Goal: Task Accomplishment & Management: Use online tool/utility

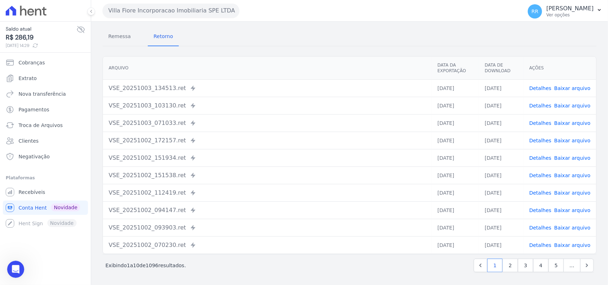
scroll to position [769, 0]
click at [139, 40] on nav "Remessa Retorno" at bounding box center [141, 37] width 76 height 19
click at [122, 40] on span "Remessa" at bounding box center [119, 36] width 31 height 14
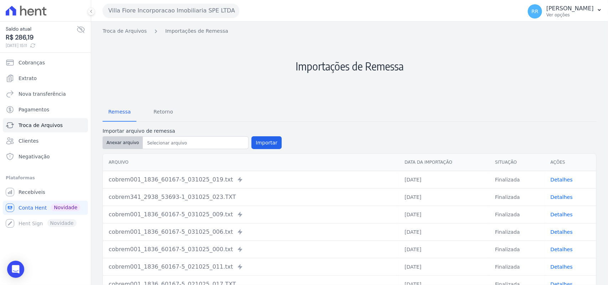
click at [127, 138] on button "Anexar arquivo" at bounding box center [123, 142] width 40 height 13
type input "cobrem341_2938_53693-1_031025_023.TXT"
click at [264, 137] on button "Importar" at bounding box center [266, 142] width 30 height 13
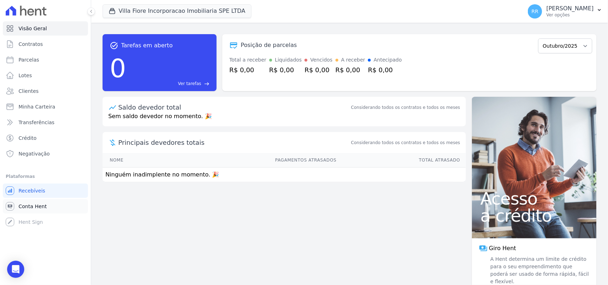
click at [43, 205] on span "Conta Hent" at bounding box center [33, 206] width 28 height 7
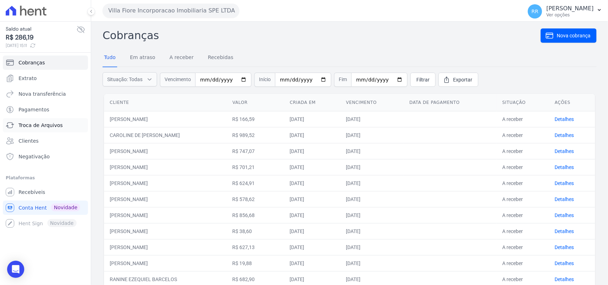
click at [24, 129] on link "Troca de Arquivos" at bounding box center [45, 125] width 85 height 14
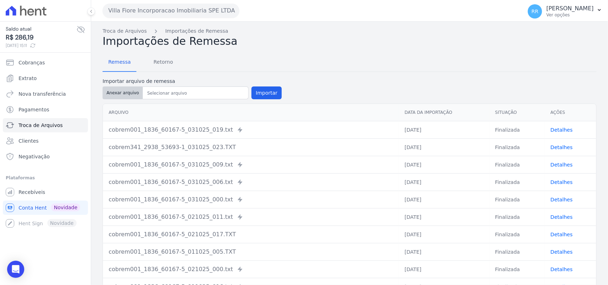
click at [109, 94] on button "Anexar arquivo" at bounding box center [123, 93] width 40 height 13
type input "cobrem341_2938_53693-1_031025_023.TXT"
click at [262, 91] on button "Importar" at bounding box center [266, 93] width 30 height 13
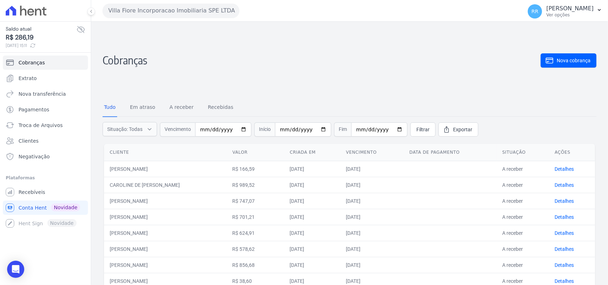
click at [153, 9] on button "Villa Fiore Incorporacao Imobiliaria SPE LTDA" at bounding box center [171, 11] width 137 height 14
click at [138, 7] on button "Villa Fiore Incorporacao Imobiliaria SPE LTDA" at bounding box center [171, 11] width 137 height 14
click at [182, 14] on button "Villa Fiore Incorporacao Imobiliaria SPE LTDA" at bounding box center [171, 11] width 137 height 14
click at [57, 126] on span "Troca de Arquivos" at bounding box center [41, 125] width 44 height 7
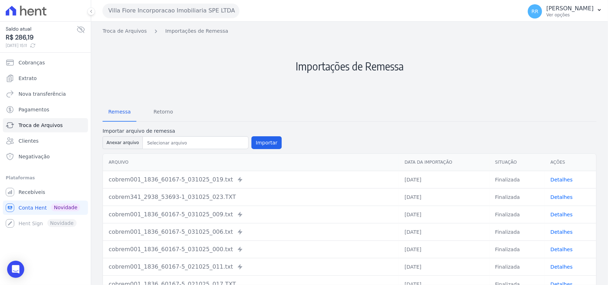
click at [132, 4] on button "Villa Fiore Incorporacao Imobiliaria SPE LTDA" at bounding box center [171, 11] width 137 height 14
click at [160, 14] on button "Villa Fiore Incorporacao Imobiliaria SPE LTDA" at bounding box center [171, 11] width 137 height 14
click at [161, 14] on button "Villa Fiore Incorporacao Imobiliaria SPE LTDA" at bounding box center [171, 11] width 137 height 14
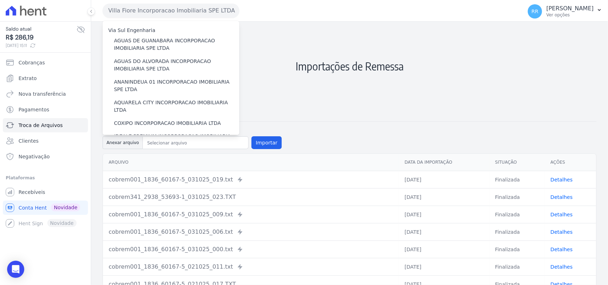
click at [161, 14] on button "Villa Fiore Incorporacao Imobiliaria SPE LTDA" at bounding box center [171, 11] width 137 height 14
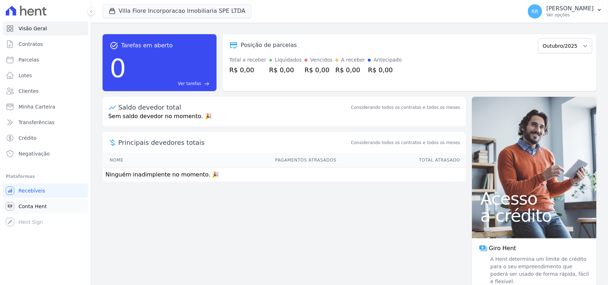
click at [40, 207] on span "Conta Hent" at bounding box center [33, 206] width 28 height 7
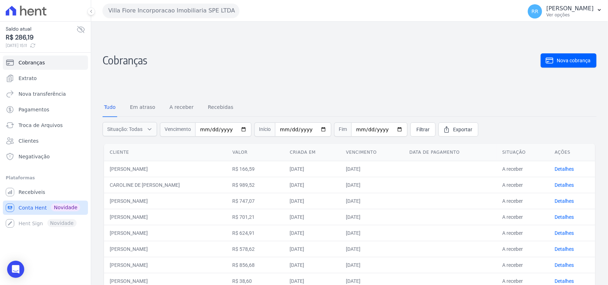
click at [31, 209] on span "Conta Hent" at bounding box center [33, 207] width 28 height 7
click at [33, 124] on span "Troca de Arquivos" at bounding box center [41, 125] width 44 height 7
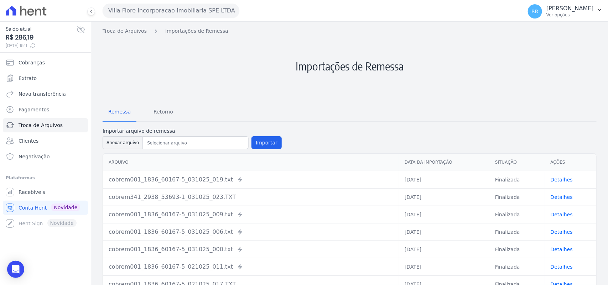
click at [145, 9] on button "Villa Fiore Incorporacao Imobiliaria SPE LTDA" at bounding box center [171, 11] width 137 height 14
click at [145, 10] on button "Villa Fiore Incorporacao Imobiliaria SPE LTDA" at bounding box center [171, 11] width 137 height 14
click at [155, 114] on span "Retorno" at bounding box center [163, 112] width 28 height 14
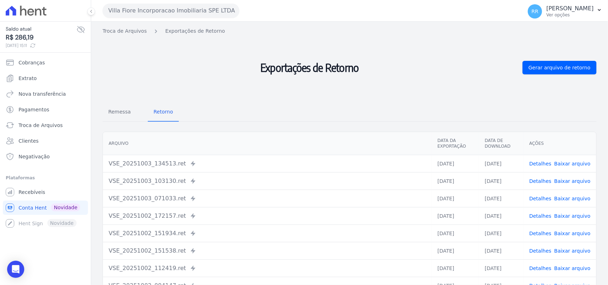
click at [136, 13] on button "Villa Fiore Incorporacao Imobiliaria SPE LTDA" at bounding box center [171, 11] width 137 height 14
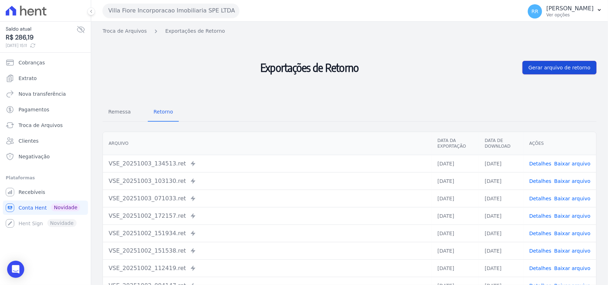
click at [568, 63] on link "Gerar arquivo de retorno" at bounding box center [560, 68] width 74 height 14
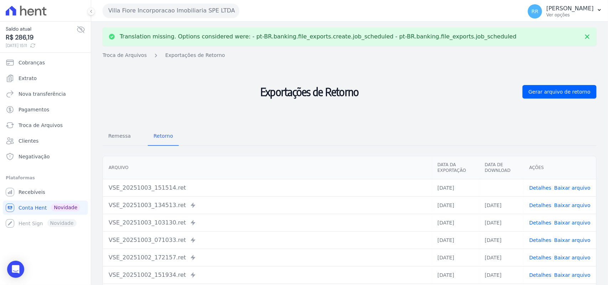
click at [580, 189] on link "Baixar arquivo" at bounding box center [572, 188] width 36 height 6
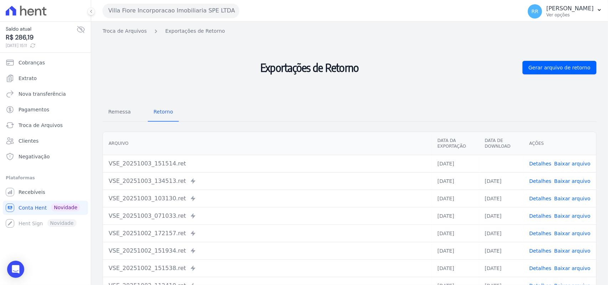
click at [231, 55] on h2 "Exportações de Retorno" at bounding box center [310, 68] width 414 height 60
click at [127, 108] on span "Remessa" at bounding box center [119, 112] width 31 height 14
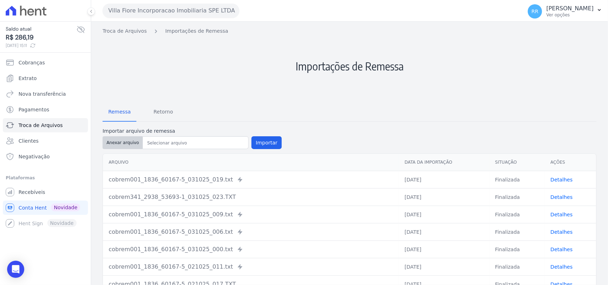
click at [127, 137] on button "Anexar arquivo" at bounding box center [123, 142] width 40 height 13
type input "cobrem001_1836_60167-5_031025_019.TXT"
click at [268, 146] on button "Importar" at bounding box center [266, 142] width 30 height 13
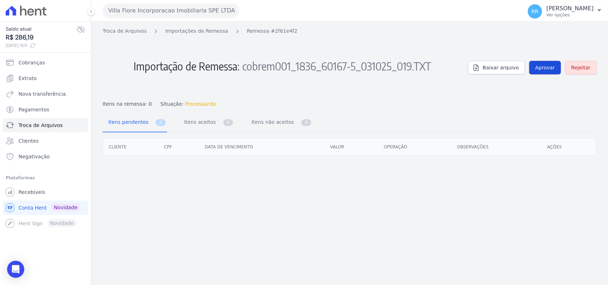
click at [538, 72] on link "Aprovar" at bounding box center [545, 68] width 32 height 14
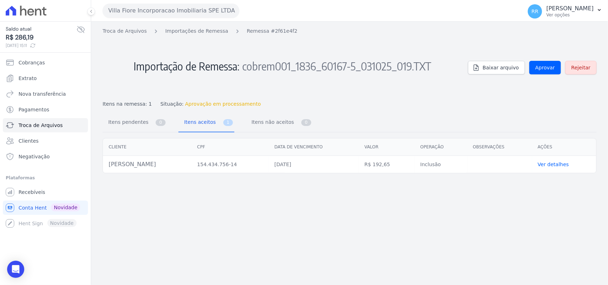
click at [544, 76] on div "Troca de Arquivos Importações de Remessa Remessa #2f61e4f2 Importação de Remess…" at bounding box center [350, 67] width 494 height 80
click at [546, 70] on span "Aprovar" at bounding box center [545, 67] width 20 height 7
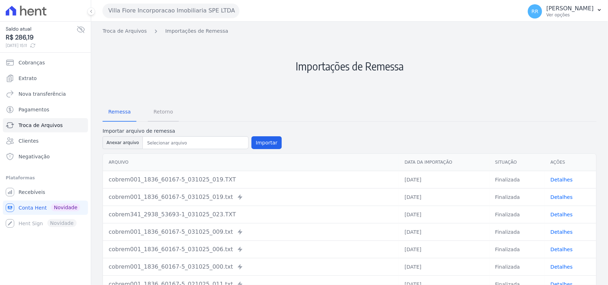
click at [151, 110] on span "Retorno" at bounding box center [163, 112] width 28 height 14
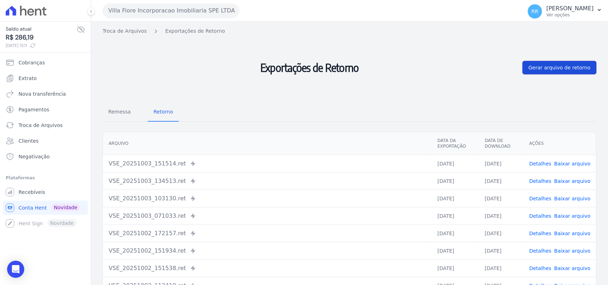
click at [562, 65] on span "Gerar arquivo de retorno" at bounding box center [560, 67] width 62 height 7
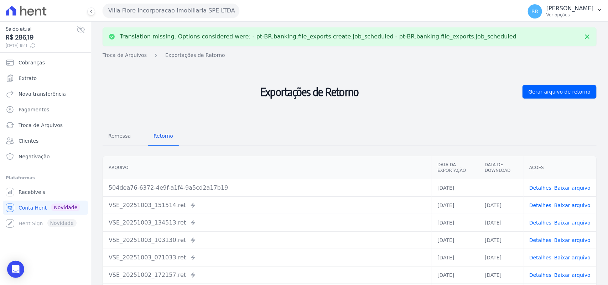
click at [572, 191] on span "Baixar arquivo" at bounding box center [572, 188] width 36 height 7
click at [575, 188] on link "Baixar arquivo" at bounding box center [572, 188] width 36 height 6
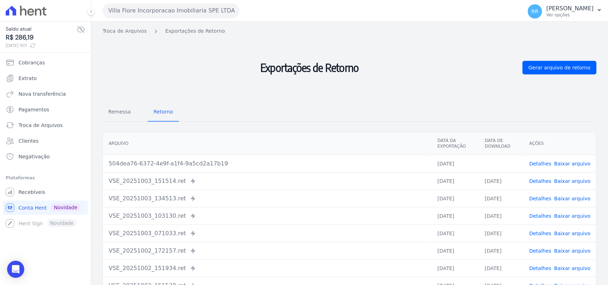
click at [183, 67] on h2 "Exportações de Retorno" at bounding box center [310, 68] width 414 height 60
click at [128, 114] on span "Remessa" at bounding box center [119, 112] width 31 height 14
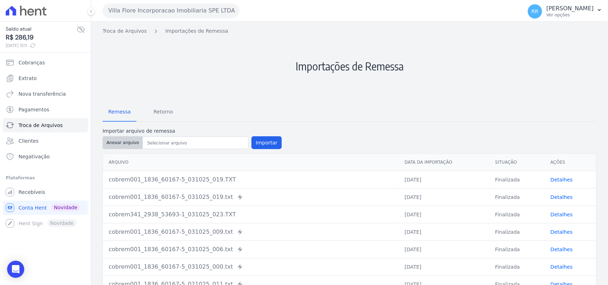
click at [129, 138] on button "Anexar arquivo" at bounding box center [123, 142] width 40 height 13
type input "cobrem341_2938_53693-1_031025_023.TXT"
click at [268, 145] on button "Importar" at bounding box center [266, 142] width 30 height 13
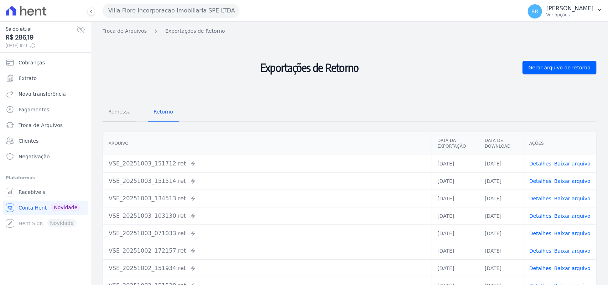
click at [114, 107] on span "Remessa" at bounding box center [119, 112] width 31 height 14
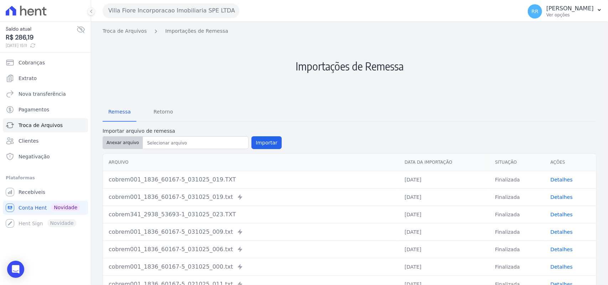
click at [120, 143] on button "Anexar arquivo" at bounding box center [123, 142] width 40 height 13
click at [147, 13] on button "Villa Fiore Incorporacao Imobiliaria SPE LTDA" at bounding box center [171, 11] width 137 height 14
click at [185, 5] on button "Villa Fiore Incorporacao Imobiliaria SPE LTDA" at bounding box center [171, 11] width 137 height 14
click at [159, 113] on span "Retorno" at bounding box center [163, 112] width 28 height 14
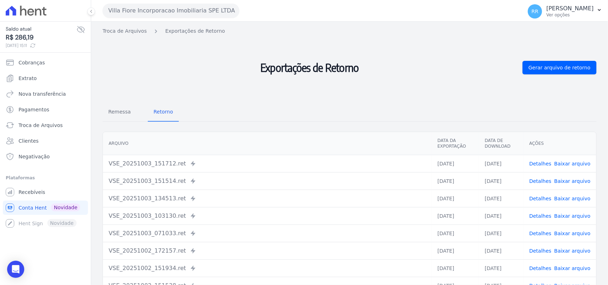
click at [156, 13] on button "Villa Fiore Incorporacao Imobiliaria SPE LTDA" at bounding box center [171, 11] width 137 height 14
click at [38, 120] on link "Troca de Arquivos" at bounding box center [45, 125] width 85 height 14
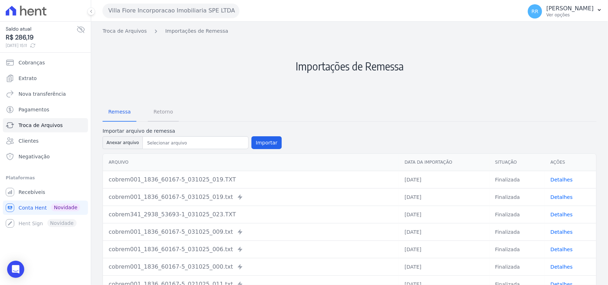
click at [165, 118] on span "Retorno" at bounding box center [163, 112] width 28 height 14
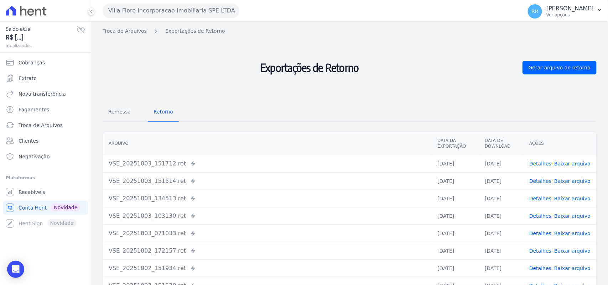
click at [159, 7] on button "Villa Fiore Incorporacao Imobiliaria SPE LTDA" at bounding box center [171, 11] width 137 height 14
click at [228, 15] on button "Villa Fiore Incorporacao Imobiliaria SPE LTDA" at bounding box center [171, 11] width 137 height 14
click at [229, 15] on button "Villa Fiore Incorporacao Imobiliaria SPE LTDA" at bounding box center [171, 11] width 137 height 14
click at [235, 12] on icon "button" at bounding box center [235, 11] width 0 height 6
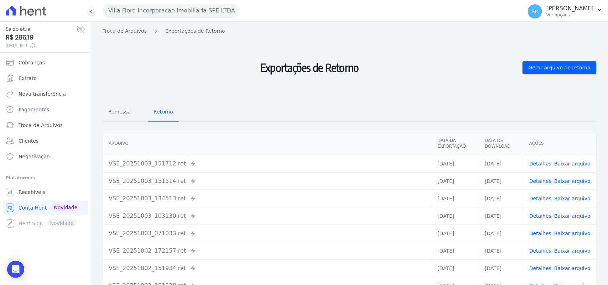
click at [235, 11] on icon "button" at bounding box center [235, 11] width 0 height 6
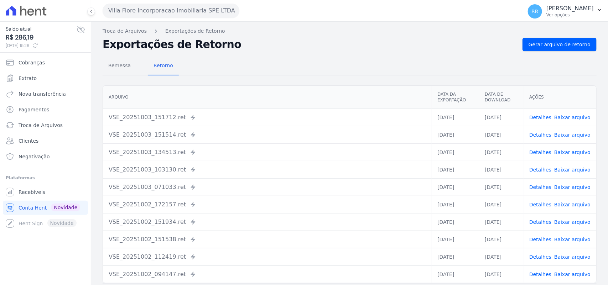
click at [170, 20] on div "Villa Fiore Incorporacao Imobiliaria SPE LTDA Via Sul Engenharia AGUAS DE [GEOG…" at bounding box center [311, 11] width 417 height 22
click at [193, 6] on button "Villa Fiore Incorporacao Imobiliaria SPE LTDA" at bounding box center [171, 11] width 137 height 14
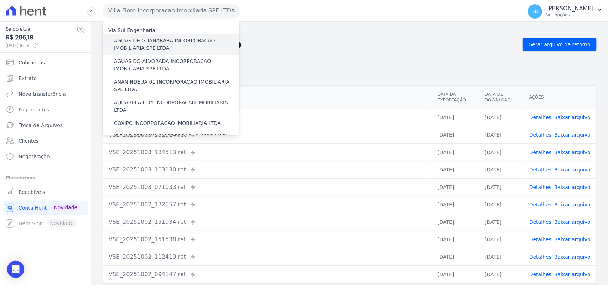
click at [170, 49] on label "AGUAS DE GUANABARA INCORPORACAO IMOBILIARIA SPE LTDA" at bounding box center [176, 44] width 125 height 15
click at [0, 0] on input "AGUAS DE GUANABARA INCORPORACAO IMOBILIARIA SPE LTDA" at bounding box center [0, 0] width 0 height 0
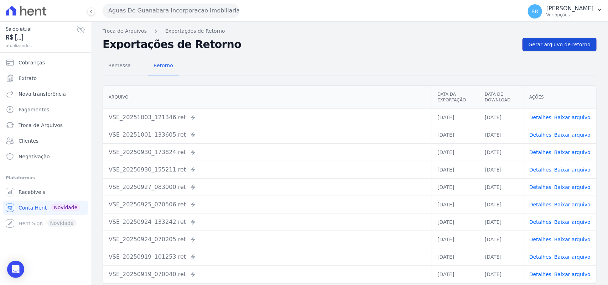
click at [556, 44] on span "Gerar arquivo de retorno" at bounding box center [560, 44] width 62 height 7
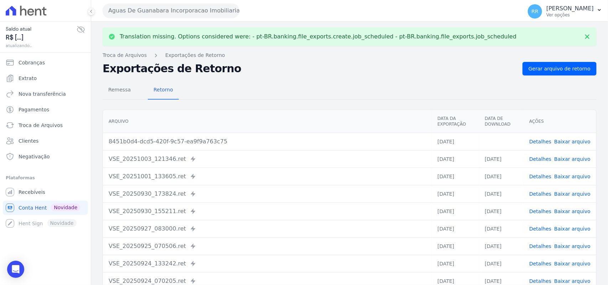
click at [579, 142] on link "Baixar arquivo" at bounding box center [572, 142] width 36 height 6
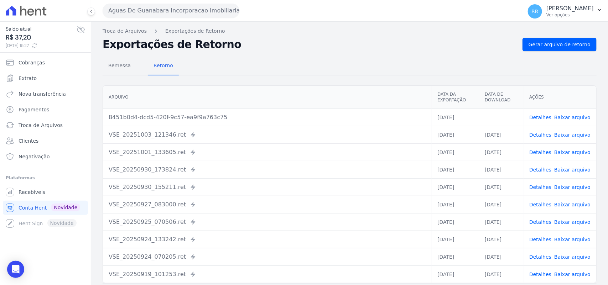
drag, startPoint x: 270, startPoint y: 54, endPoint x: 173, endPoint y: 19, distance: 103.0
click at [270, 54] on div "Remessa Retorno Arquivo Data da Exportação Data de Download Ações 8451b0d4-dcd5…" at bounding box center [350, 180] width 494 height 258
click at [167, 17] on button "Aguas De Guanabara Incorporacao Imobiliaria SPE LTDA" at bounding box center [171, 11] width 137 height 14
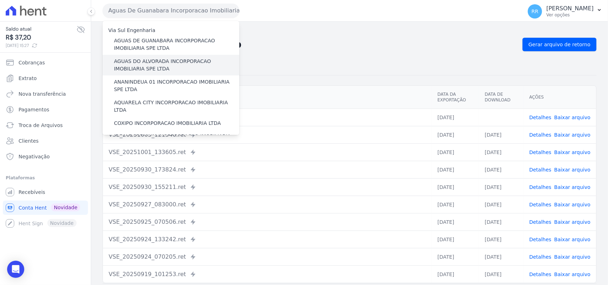
click at [132, 62] on label "AGUAS DO ALVORADA INCORPORACAO IMOBILIARIA SPE LTDA" at bounding box center [176, 65] width 125 height 15
click at [0, 0] on input "AGUAS DO ALVORADA INCORPORACAO IMOBILIARIA SPE LTDA" at bounding box center [0, 0] width 0 height 0
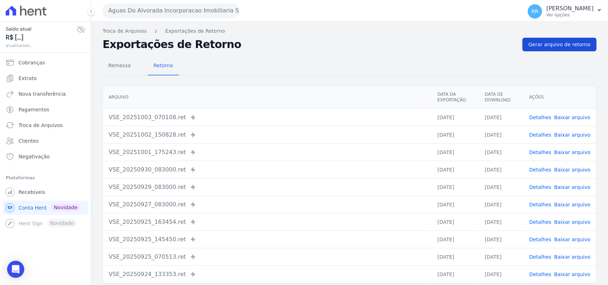
click at [546, 46] on span "Gerar arquivo de retorno" at bounding box center [560, 44] width 62 height 7
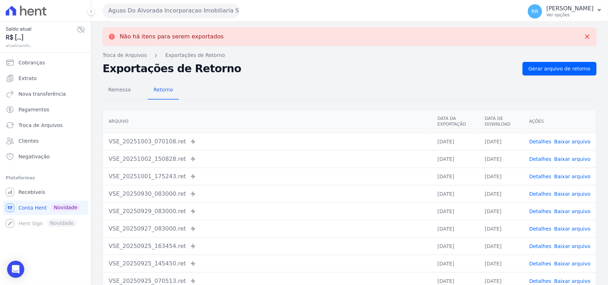
click at [195, 5] on button "Aguas Do Alvorada Incorporacao Imobiliaria SPE LTDA" at bounding box center [171, 11] width 137 height 14
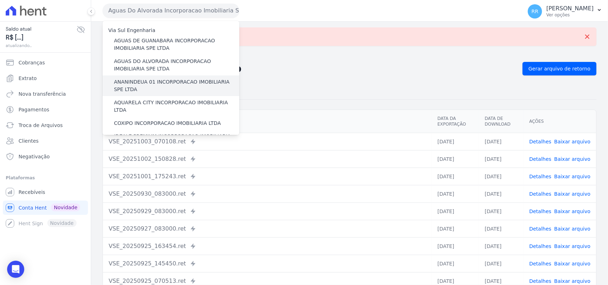
click at [170, 82] on label "ANANINDEUA 01 INCORPORACAO IMOBILIARIA SPE LTDA" at bounding box center [176, 85] width 125 height 15
click at [0, 0] on input "ANANINDEUA 01 INCORPORACAO IMOBILIARIA SPE LTDA" at bounding box center [0, 0] width 0 height 0
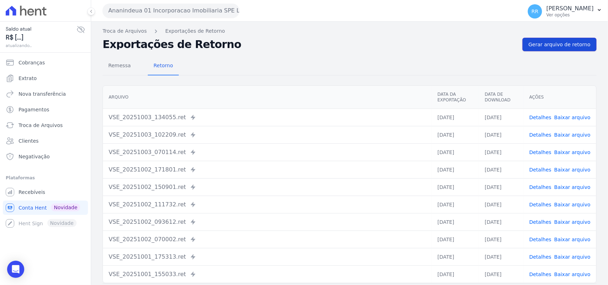
click at [557, 46] on span "Gerar arquivo de retorno" at bounding box center [560, 44] width 62 height 7
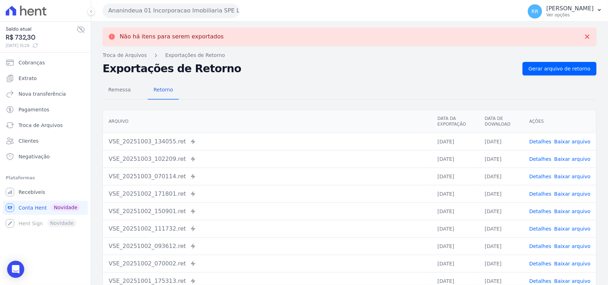
click at [165, 8] on button "Ananindeua 01 Incorporacao Imobiliaria SPE LTDA" at bounding box center [171, 11] width 137 height 14
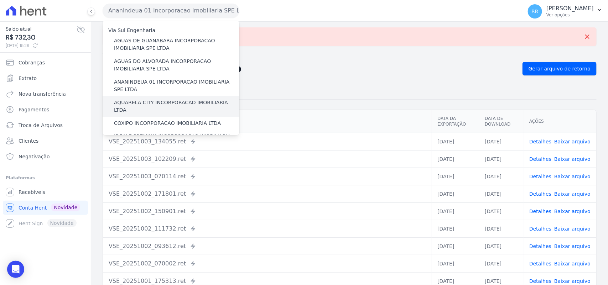
click at [141, 103] on label "AQUARELA CITY INCORPORACAO IMOBILIARIA LTDA" at bounding box center [176, 106] width 125 height 15
click at [0, 0] on input "AQUARELA CITY INCORPORACAO IMOBILIARIA LTDA" at bounding box center [0, 0] width 0 height 0
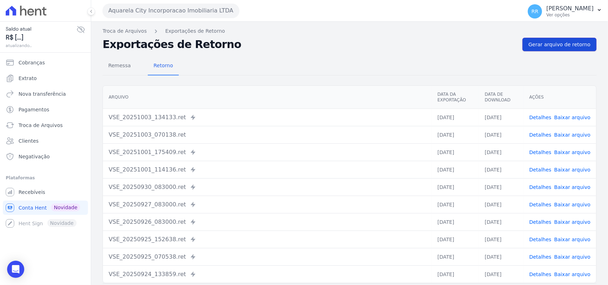
click at [575, 45] on span "Gerar arquivo de retorno" at bounding box center [560, 44] width 62 height 7
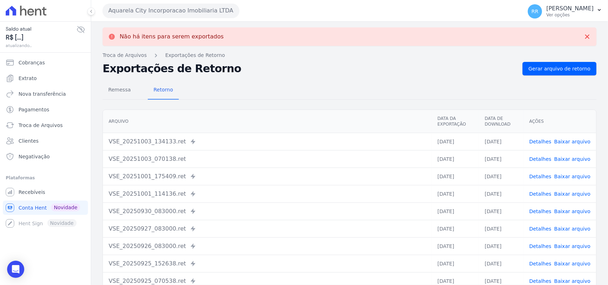
click at [163, 20] on div "Aquarela City Incorporacao Imobiliaria LTDA Via Sul Engenharia AGUAS DE GUANABA…" at bounding box center [311, 11] width 417 height 22
click at [161, 7] on button "Aquarela City Incorporacao Imobiliaria LTDA" at bounding box center [171, 11] width 137 height 14
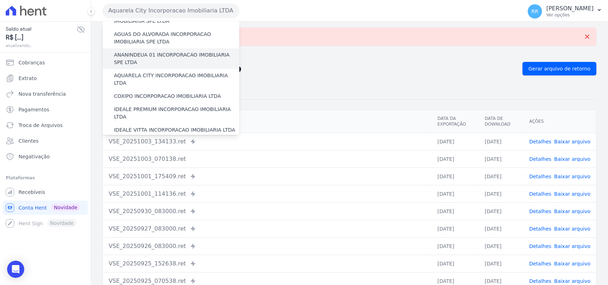
scroll to position [30, 0]
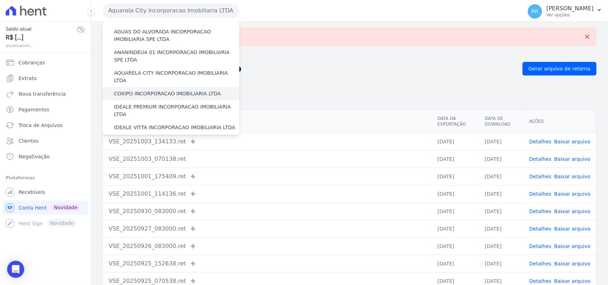
click at [122, 90] on label "COXIPO INCORPORACAO IMOBILIARIA LTDA" at bounding box center [167, 93] width 107 height 7
click at [0, 0] on input "COXIPO INCORPORACAO IMOBILIARIA LTDA" at bounding box center [0, 0] width 0 height 0
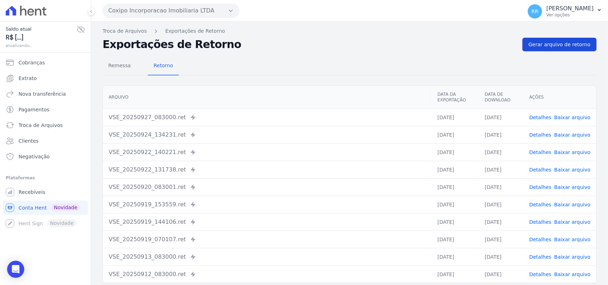
click at [582, 49] on link "Gerar arquivo de retorno" at bounding box center [560, 45] width 74 height 14
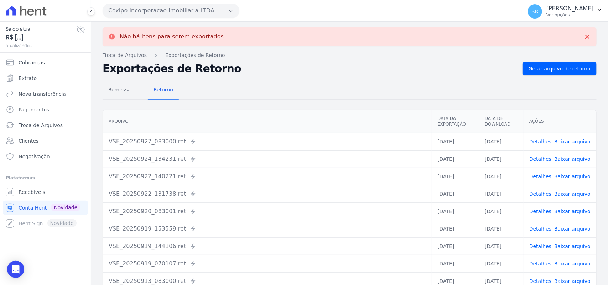
click at [167, 10] on button "Coxipo Incorporacao Imobiliaria LTDA" at bounding box center [171, 11] width 137 height 14
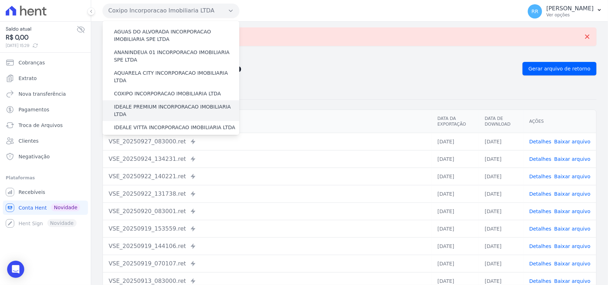
click at [132, 103] on label "IDEALE PREMIUM INCORPORACAO IMOBILIARIA LTDA" at bounding box center [176, 110] width 125 height 15
click at [0, 0] on input "IDEALE PREMIUM INCORPORACAO IMOBILIARIA LTDA" at bounding box center [0, 0] width 0 height 0
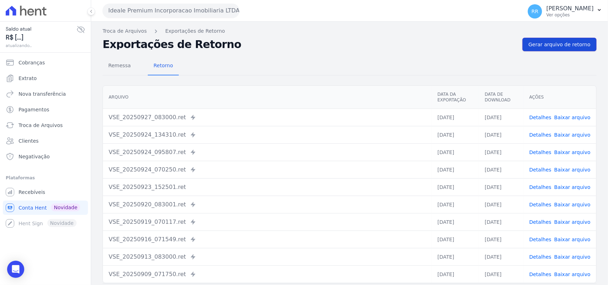
click at [569, 47] on span "Gerar arquivo de retorno" at bounding box center [560, 44] width 62 height 7
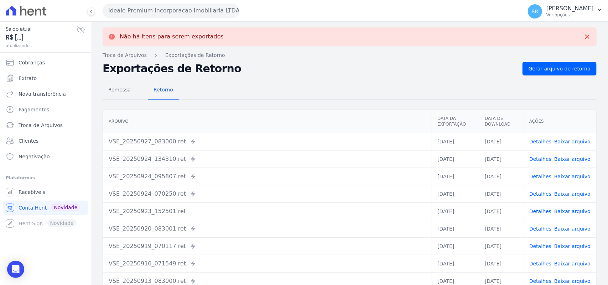
click at [142, 14] on button "Ideale Premium Incorporacao Imobiliaria LTDA" at bounding box center [171, 11] width 137 height 14
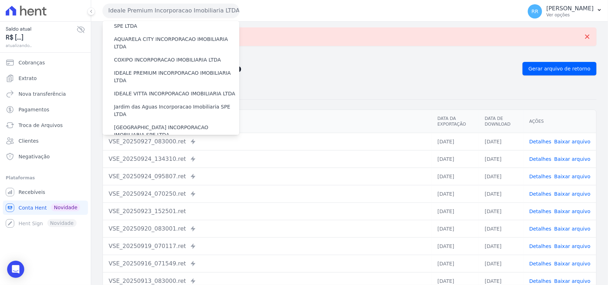
scroll to position [74, 0]
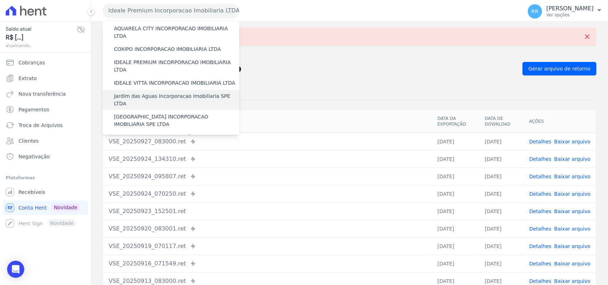
click at [143, 93] on label "Jardim das Aguas Incorporacao Imobiliaria SPE LTDA" at bounding box center [176, 100] width 125 height 15
click at [0, 0] on input "Jardim das Aguas Incorporacao Imobiliaria SPE LTDA" at bounding box center [0, 0] width 0 height 0
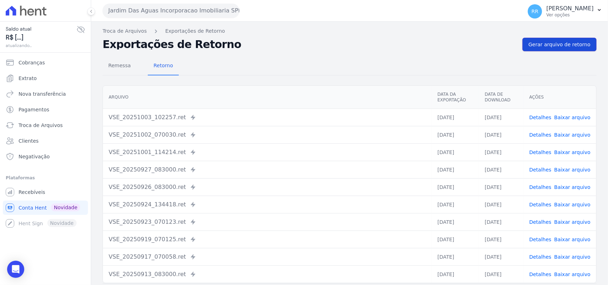
click at [563, 41] on span "Gerar arquivo de retorno" at bounding box center [560, 44] width 62 height 7
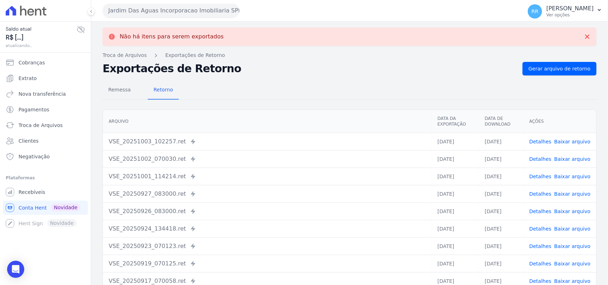
click at [136, 11] on button "Jardim Das Aguas Incorporacao Imobiliaria SPE LTDA" at bounding box center [171, 11] width 137 height 14
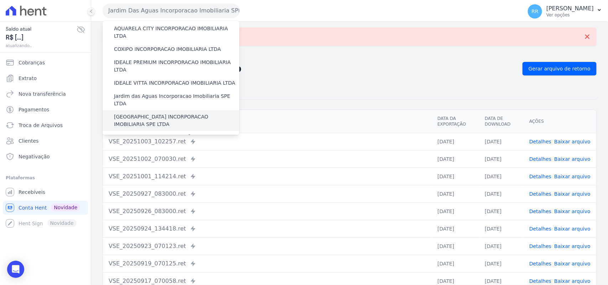
click at [137, 113] on label "[GEOGRAPHIC_DATA] INCORPORACAO IMOBILIARIA SPE LTDA" at bounding box center [176, 120] width 125 height 15
click at [0, 0] on input "[GEOGRAPHIC_DATA] INCORPORACAO IMOBILIARIA SPE LTDA" at bounding box center [0, 0] width 0 height 0
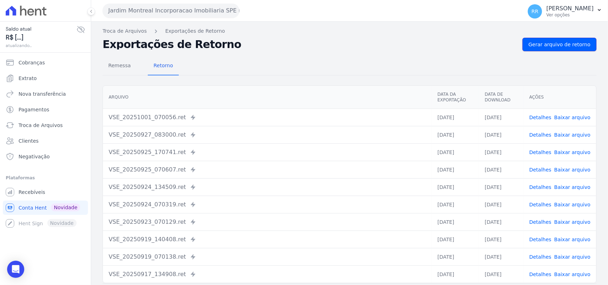
click at [561, 44] on span "Gerar arquivo de retorno" at bounding box center [560, 44] width 62 height 7
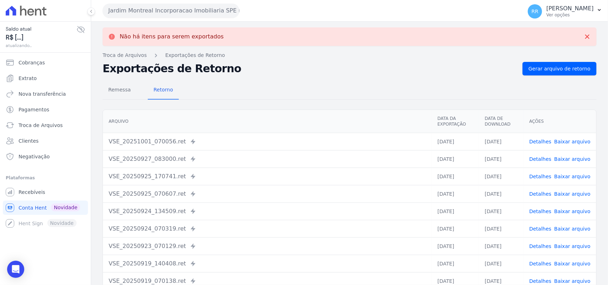
click at [132, 8] on button "Jardim Montreal Incorporacao Imobiliaria SPE LTDA" at bounding box center [171, 11] width 137 height 14
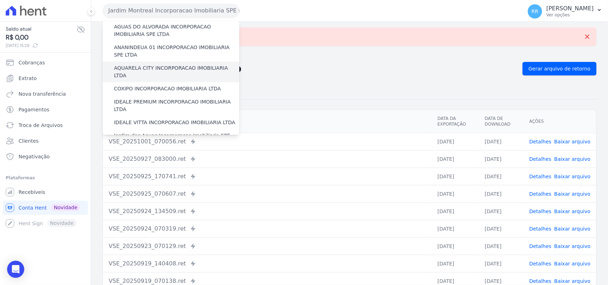
scroll to position [89, 0]
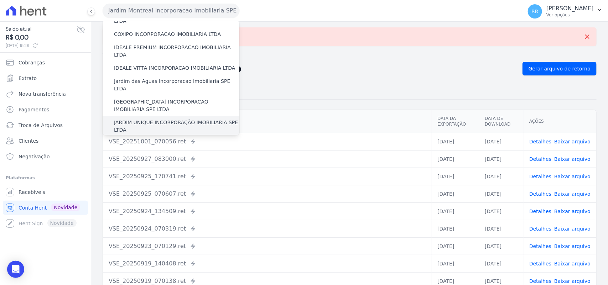
click at [142, 116] on div "JARDIM UNIQUE INCORPORAÇÃO IMOBILIARIA SPE LTDA" at bounding box center [171, 126] width 137 height 21
click at [138, 119] on label "JARDIM UNIQUE INCORPORAÇÃO IMOBILIARIA SPE LTDA" at bounding box center [176, 126] width 125 height 15
click at [0, 0] on input "JARDIM UNIQUE INCORPORAÇÃO IMOBILIARIA SPE LTDA" at bounding box center [0, 0] width 0 height 0
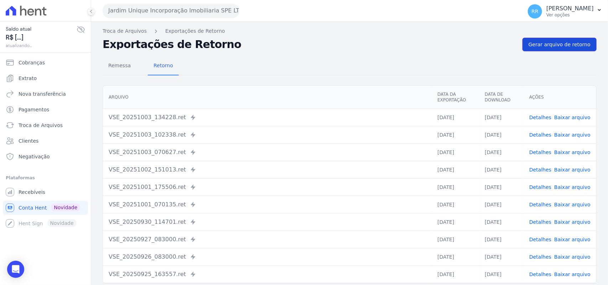
click at [563, 46] on span "Gerar arquivo de retorno" at bounding box center [560, 44] width 62 height 7
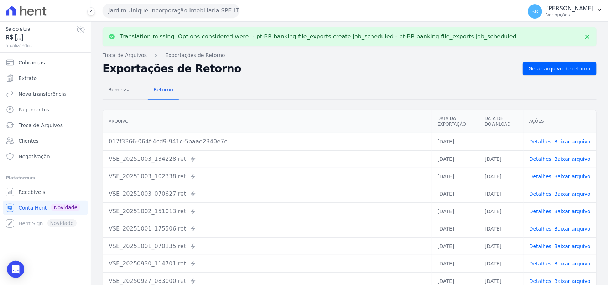
click at [576, 145] on span "Baixar arquivo" at bounding box center [572, 141] width 36 height 7
click at [576, 140] on link "Baixar arquivo" at bounding box center [572, 142] width 36 height 6
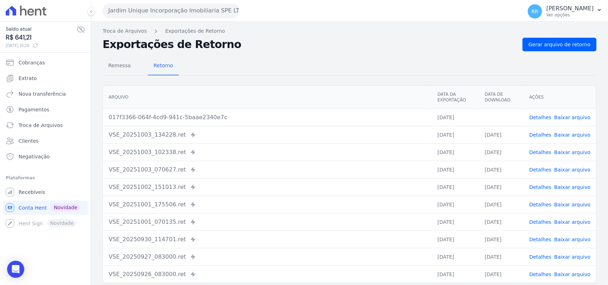
click at [305, 48] on h2 "Exportações de Retorno" at bounding box center [310, 45] width 414 height 10
click at [176, 8] on button "Jardim Unique Incorporação Imobiliaria SPE LTDA" at bounding box center [171, 11] width 137 height 14
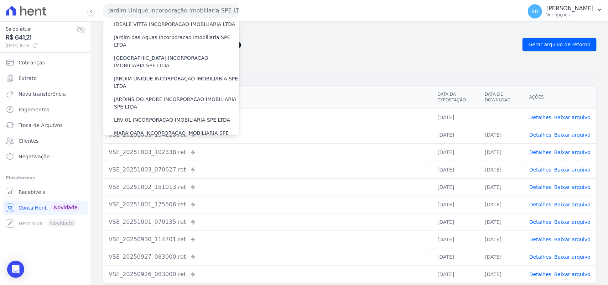
scroll to position [148, 0]
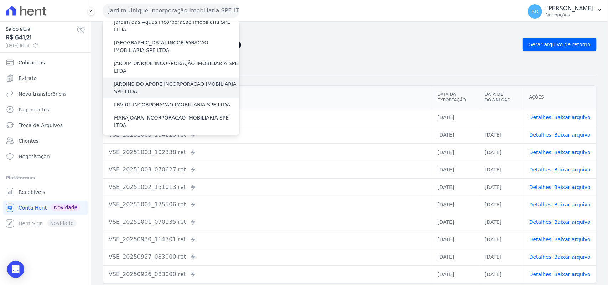
click at [134, 80] on label "JARDINS DO APORE INCORPORACAO IMOBILIARIA SPE LTDA" at bounding box center [176, 87] width 125 height 15
click at [0, 0] on input "JARDINS DO APORE INCORPORACAO IMOBILIARIA SPE LTDA" at bounding box center [0, 0] width 0 height 0
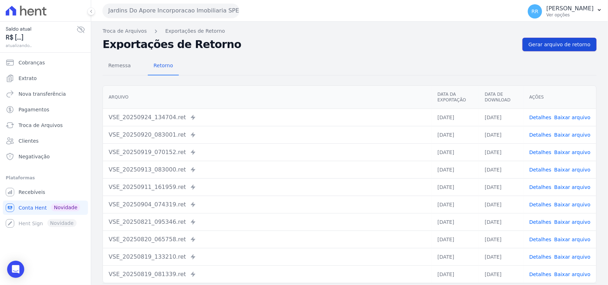
click at [560, 43] on span "Gerar arquivo de retorno" at bounding box center [560, 44] width 62 height 7
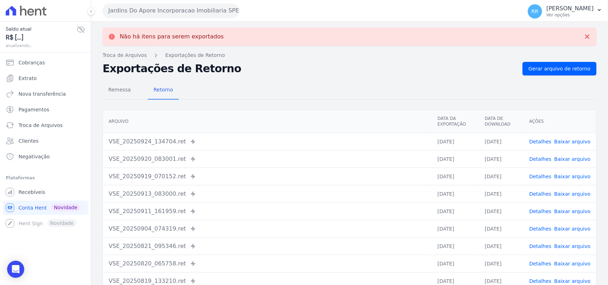
click at [189, 10] on button "Jardins Do Apore Incorporacao Imobiliaria SPE LTDA" at bounding box center [171, 11] width 137 height 14
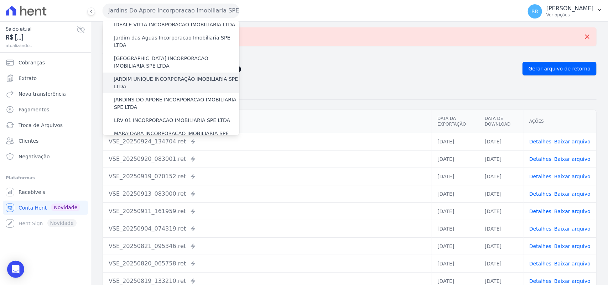
scroll to position [134, 0]
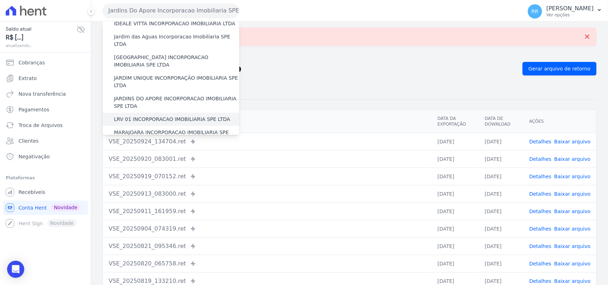
click at [157, 116] on label "LRV 01 INCORPORACAO IMOBILIARIA SPE LTDA" at bounding box center [172, 119] width 116 height 7
click at [0, 0] on input "LRV 01 INCORPORACAO IMOBILIARIA SPE LTDA" at bounding box center [0, 0] width 0 height 0
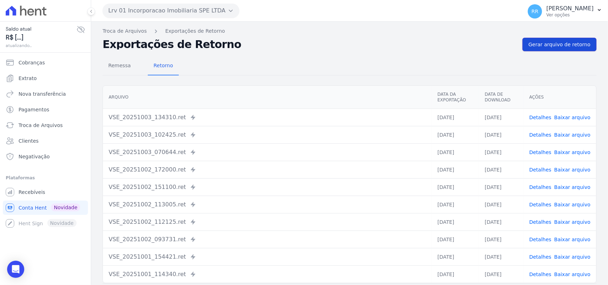
click at [571, 47] on span "Gerar arquivo de retorno" at bounding box center [560, 44] width 62 height 7
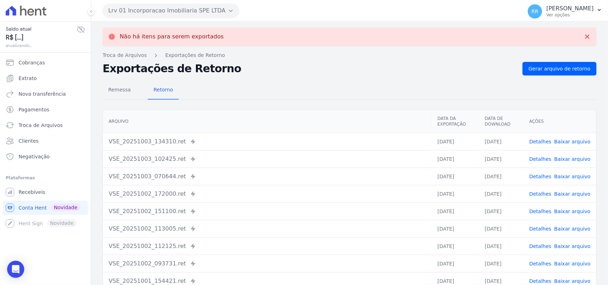
click at [166, 12] on button "Lrv 01 Incorporacao Imobiliaria SPE LTDA" at bounding box center [171, 11] width 137 height 14
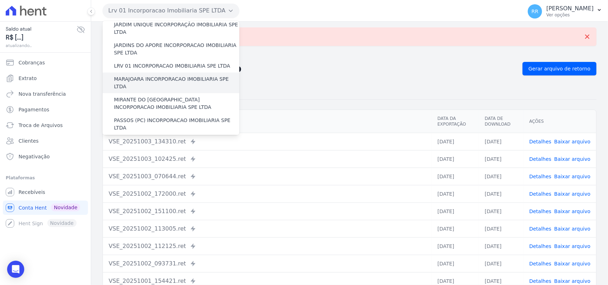
scroll to position [193, 0]
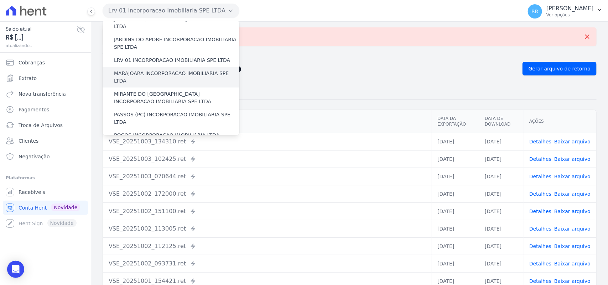
click at [137, 70] on label "MARAJOARA INCORPORACAO IMOBILIARIA SPE LTDA" at bounding box center [176, 77] width 125 height 15
click at [0, 0] on input "MARAJOARA INCORPORACAO IMOBILIARIA SPE LTDA" at bounding box center [0, 0] width 0 height 0
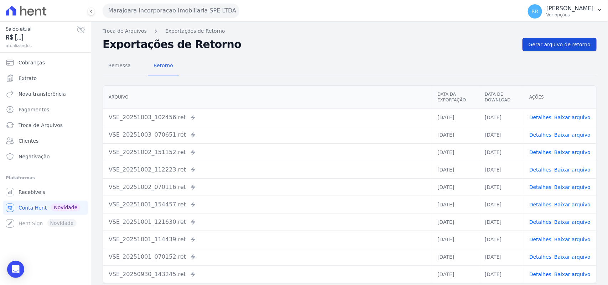
click at [566, 48] on span "Gerar arquivo de retorno" at bounding box center [560, 44] width 62 height 7
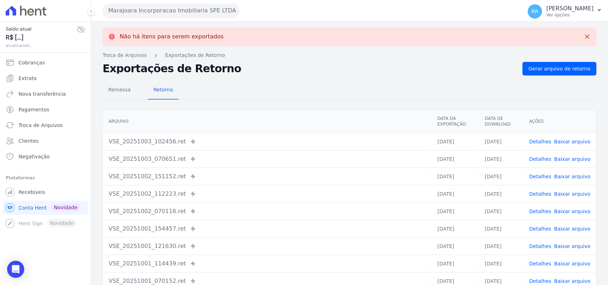
click at [179, 15] on button "Marajoara Incorporacao Imobiliaria SPE LTDA" at bounding box center [171, 11] width 137 height 14
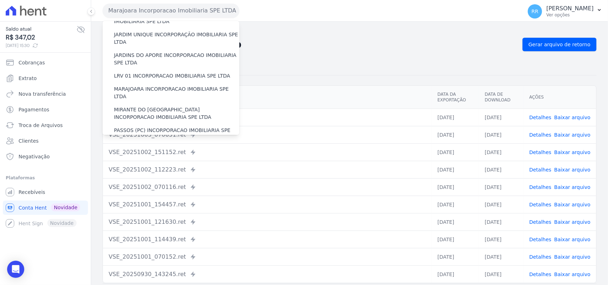
scroll to position [178, 0]
click at [137, 105] on label "MIRANTE DO [GEOGRAPHIC_DATA] INCORPORACAO IMOBILIARIA SPE LTDA" at bounding box center [176, 112] width 125 height 15
click at [0, 0] on input "MIRANTE DO [GEOGRAPHIC_DATA] INCORPORACAO IMOBILIARIA SPE LTDA" at bounding box center [0, 0] width 0 height 0
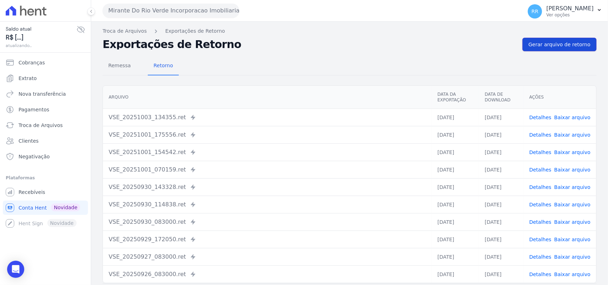
click at [561, 43] on span "Gerar arquivo de retorno" at bounding box center [560, 44] width 62 height 7
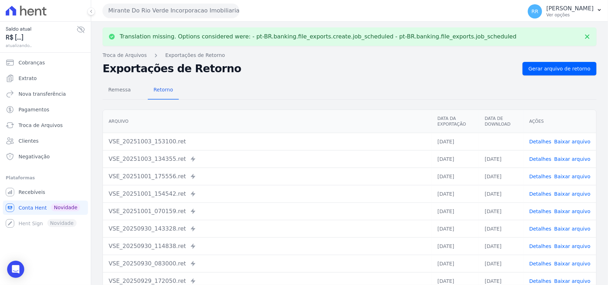
click at [561, 139] on link "Baixar arquivo" at bounding box center [572, 142] width 36 height 6
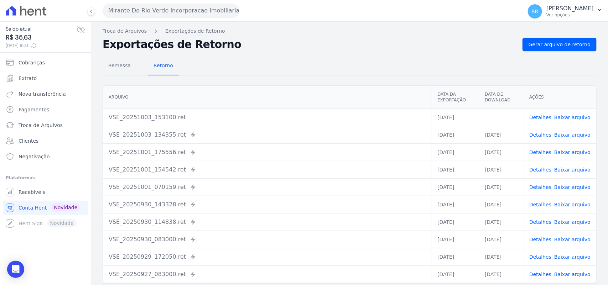
click at [335, 67] on div "Remessa Retorno" at bounding box center [350, 66] width 494 height 19
click at [154, 15] on button "Mirante Do Rio Verde Incorporacao Imobiliaria SPE LTDA" at bounding box center [171, 11] width 137 height 14
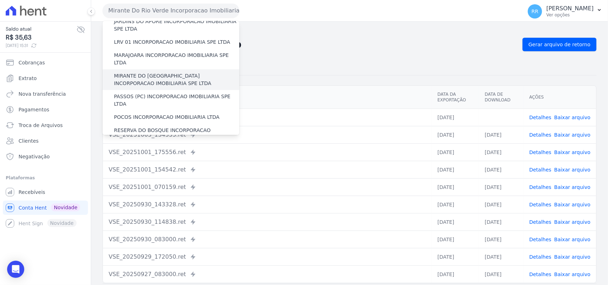
scroll to position [208, 0]
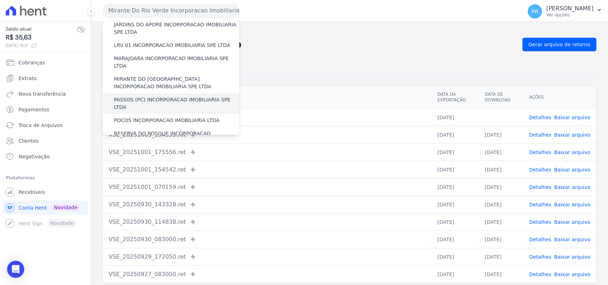
click at [144, 96] on label "PASSOS (PC) INCORPORACAO IMOBILIARIA SPE LTDA" at bounding box center [176, 103] width 125 height 15
click at [0, 0] on input "PASSOS (PC) INCORPORACAO IMOBILIARIA SPE LTDA" at bounding box center [0, 0] width 0 height 0
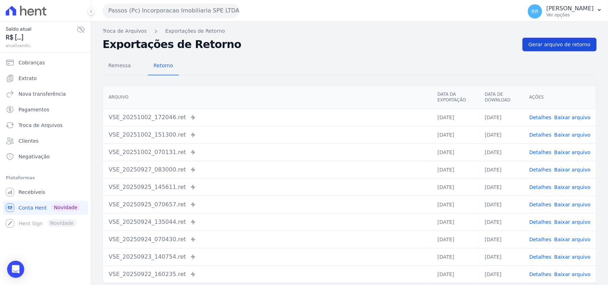
click at [565, 42] on span "Gerar arquivo de retorno" at bounding box center [560, 44] width 62 height 7
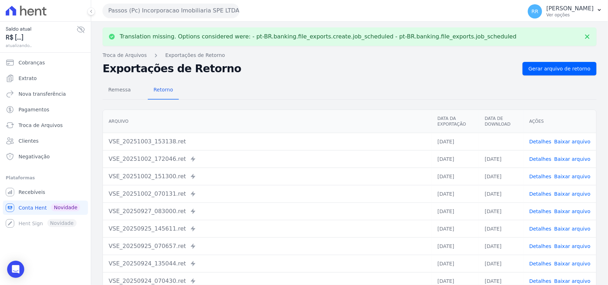
click at [570, 141] on link "Baixar arquivo" at bounding box center [572, 142] width 36 height 6
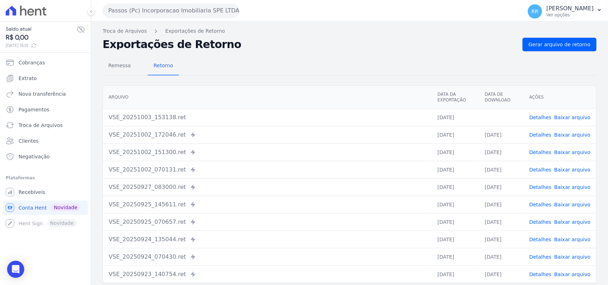
click at [360, 54] on div "Remessa Retorno Arquivo Data da Exportação Data de Download Ações VSE_20251003_…" at bounding box center [350, 180] width 494 height 258
click at [171, 14] on button "Passos (Pc) Incorporacao Imobiliaria SPE LTDA" at bounding box center [171, 11] width 137 height 14
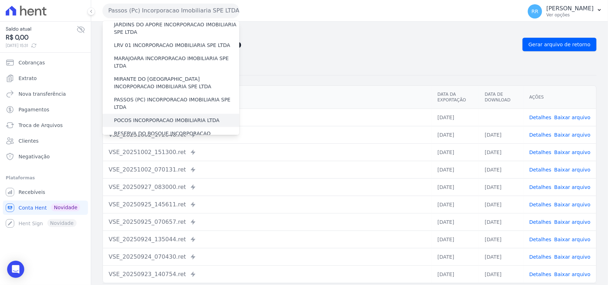
click at [140, 117] on label "POCOS INCORPORACAO IMOBILIARIA LTDA" at bounding box center [166, 120] width 105 height 7
click at [0, 0] on input "POCOS INCORPORACAO IMOBILIARIA LTDA" at bounding box center [0, 0] width 0 height 0
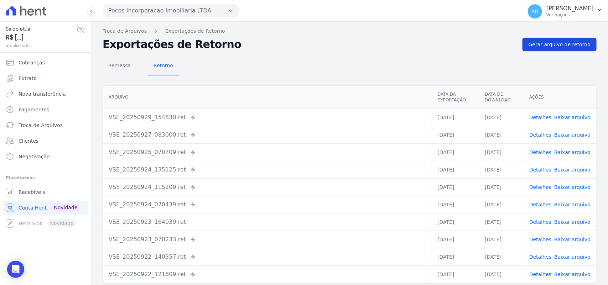
click at [562, 40] on link "Gerar arquivo de retorno" at bounding box center [560, 45] width 74 height 14
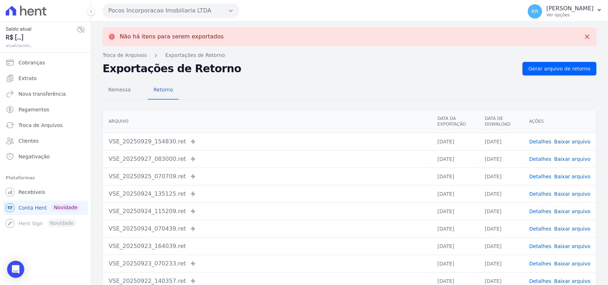
click at [184, 11] on button "Pocos Incorporacao Imobiliaria LTDA" at bounding box center [171, 11] width 137 height 14
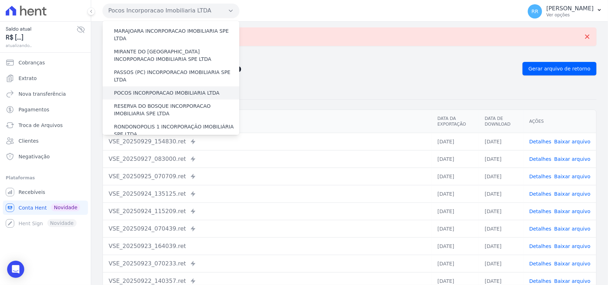
scroll to position [237, 0]
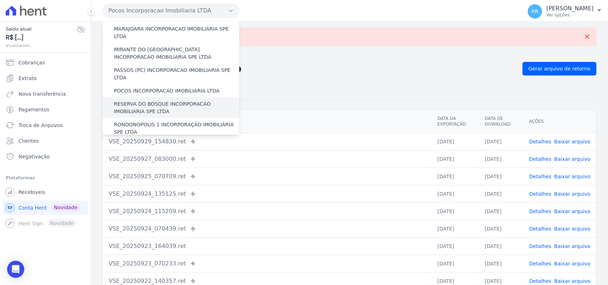
click at [132, 100] on label "RESERVA DO BOSQUE INCORPORACAO IMOBILIARIA SPE LTDA" at bounding box center [176, 107] width 125 height 15
click at [0, 0] on input "RESERVA DO BOSQUE INCORPORACAO IMOBILIARIA SPE LTDA" at bounding box center [0, 0] width 0 height 0
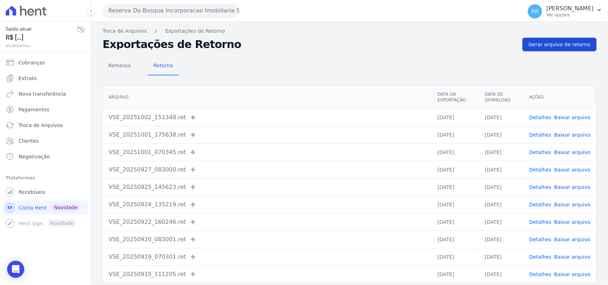
click at [558, 46] on span "Gerar arquivo de retorno" at bounding box center [560, 44] width 62 height 7
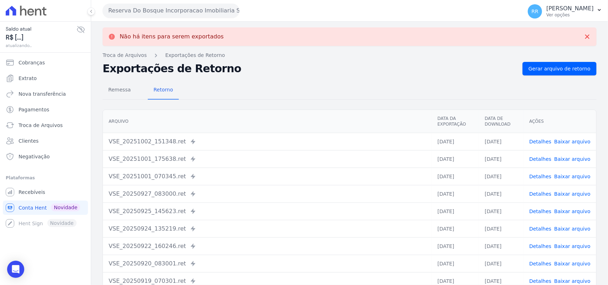
click at [132, 8] on button "Reserva Do Bosque Incorporacao Imobiliaria SPE LTDA" at bounding box center [171, 11] width 137 height 14
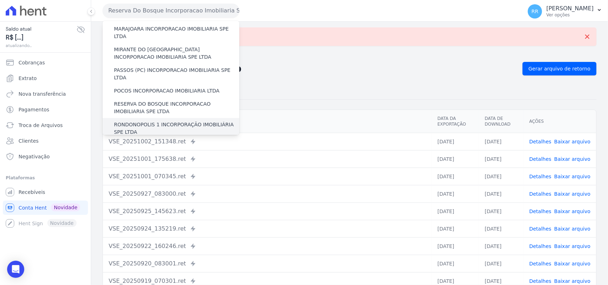
click at [151, 121] on label "RONDONOPOLIS 1 INCORPORAÇÃO IMOBILIÁRIA SPE LTDA" at bounding box center [176, 128] width 125 height 15
click at [0, 0] on input "RONDONOPOLIS 1 INCORPORAÇÃO IMOBILIÁRIA SPE LTDA" at bounding box center [0, 0] width 0 height 0
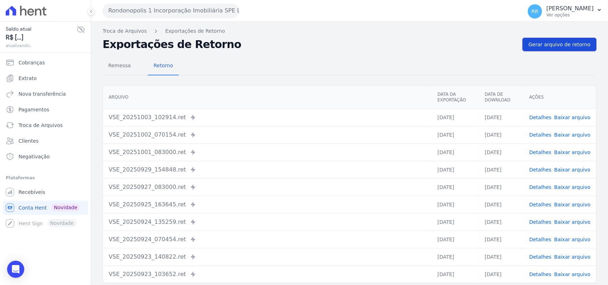
click at [549, 49] on link "Gerar arquivo de retorno" at bounding box center [560, 45] width 74 height 14
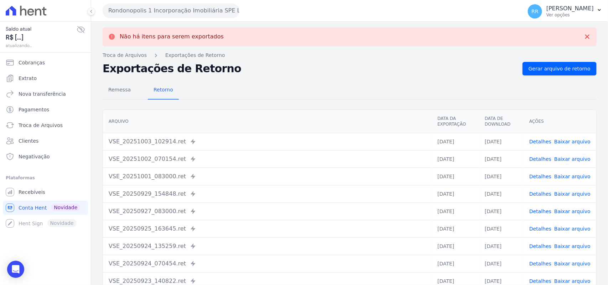
click at [191, 13] on button "Rondonopolis 1 Incorporação Imobiliária SPE LTDA" at bounding box center [171, 11] width 137 height 14
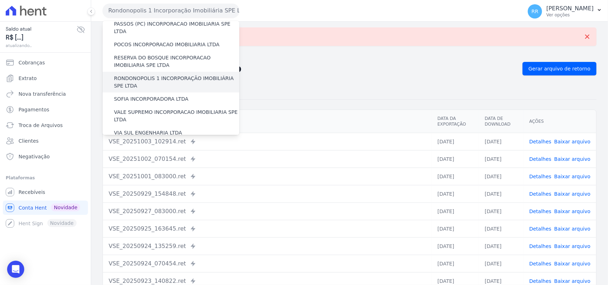
scroll to position [281, 0]
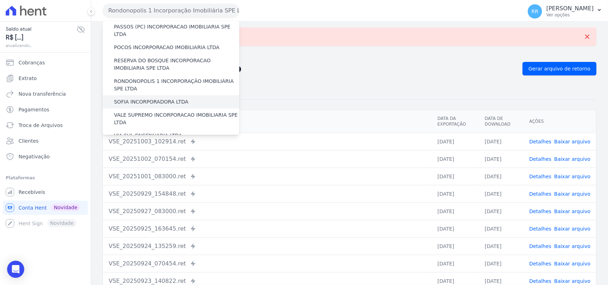
click at [154, 98] on label "SOFIA INCORPORADORA LTDA" at bounding box center [151, 101] width 74 height 7
click at [0, 0] on input "SOFIA INCORPORADORA LTDA" at bounding box center [0, 0] width 0 height 0
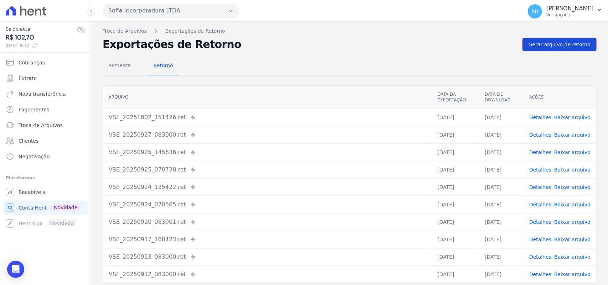
click at [556, 44] on span "Gerar arquivo de retorno" at bounding box center [560, 44] width 62 height 7
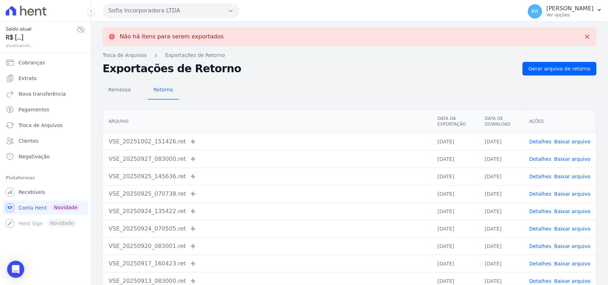
click at [159, 11] on button "Sofia Incorporadora LTDA" at bounding box center [171, 11] width 137 height 14
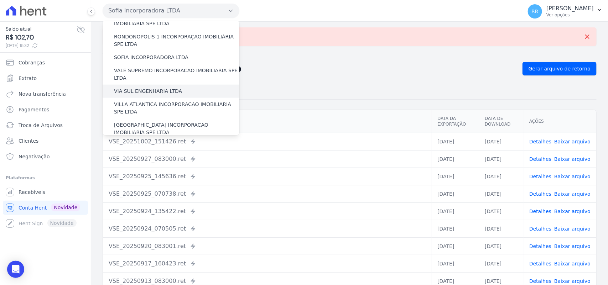
scroll to position [311, 0]
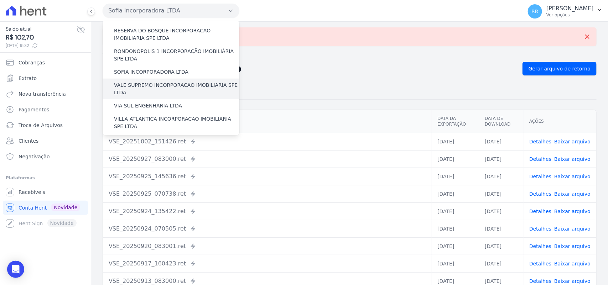
click at [148, 82] on label "VALE SUPREMO INCORPORACAO IMOBILIARIA SPE LTDA" at bounding box center [176, 89] width 125 height 15
click at [0, 0] on input "VALE SUPREMO INCORPORACAO IMOBILIARIA SPE LTDA" at bounding box center [0, 0] width 0 height 0
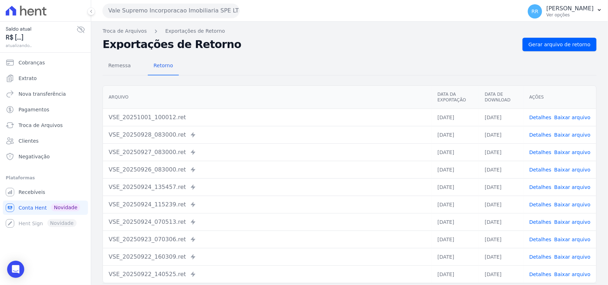
click at [572, 36] on div "Troca de Arquivos Exportações de Retorno Exportações de Retorno Gerar arquivo d…" at bounding box center [349, 168] width 517 height 293
click at [567, 43] on span "Gerar arquivo de retorno" at bounding box center [560, 44] width 62 height 7
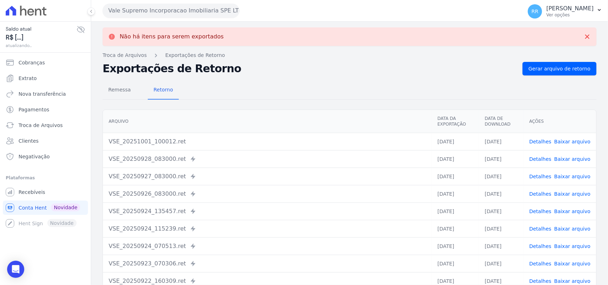
click at [134, 8] on button "Vale Supremo Incorporacao Imobiliaria SPE LTDA" at bounding box center [171, 11] width 137 height 14
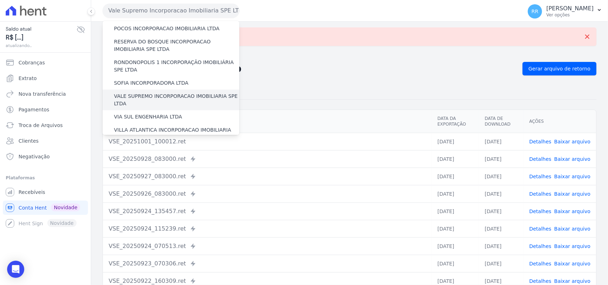
scroll to position [325, 0]
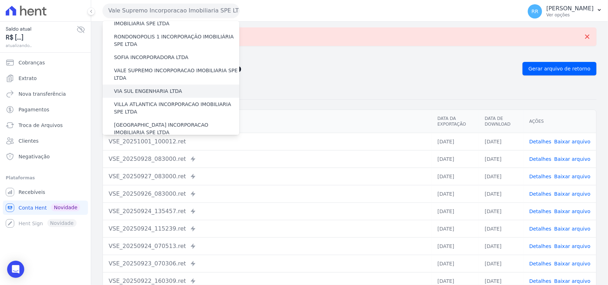
click at [150, 88] on label "VIA SUL ENGENHARIA LTDA" at bounding box center [148, 91] width 68 height 7
click at [0, 0] on input "VIA SUL ENGENHARIA LTDA" at bounding box center [0, 0] width 0 height 0
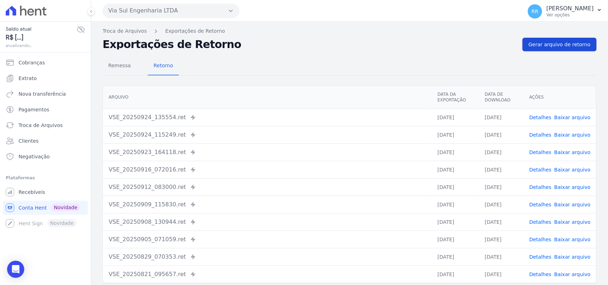
click at [565, 46] on span "Gerar arquivo de retorno" at bounding box center [560, 44] width 62 height 7
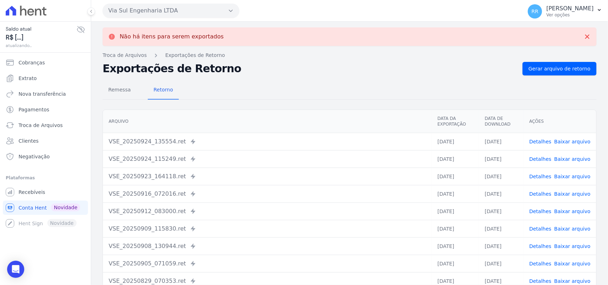
click at [181, 6] on button "Via Sul Engenharia LTDA" at bounding box center [171, 11] width 137 height 14
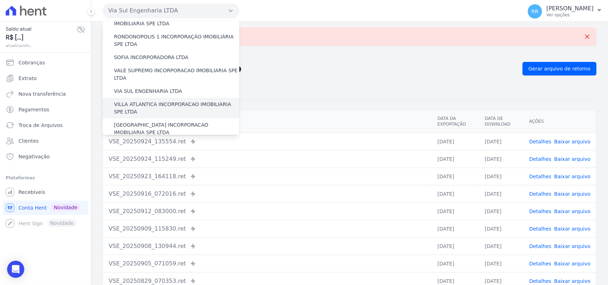
click at [160, 101] on label "VILLA ATLANTICA INCORPORACAO IMOBILIARIA SPE LTDA" at bounding box center [176, 108] width 125 height 15
click at [0, 0] on input "VILLA ATLANTICA INCORPORACAO IMOBILIARIA SPE LTDA" at bounding box center [0, 0] width 0 height 0
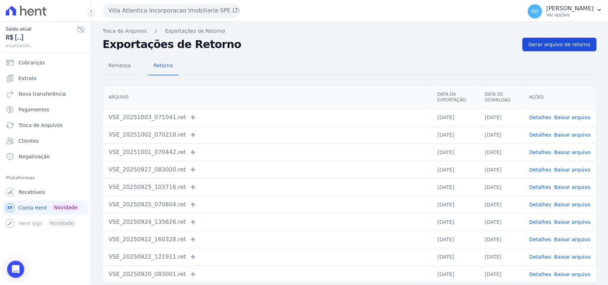
click at [562, 41] on span "Gerar arquivo de retorno" at bounding box center [560, 44] width 62 height 7
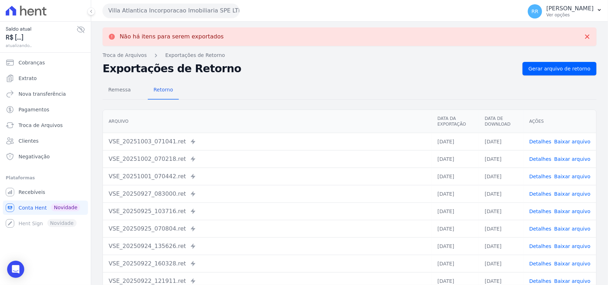
click at [136, 6] on button "Villa Atlantica Incorporacao Imobiliaria SPE LTDA" at bounding box center [171, 11] width 137 height 14
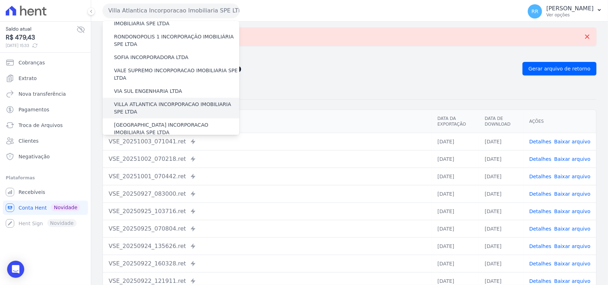
click at [150, 101] on label "VILLA ATLANTICA INCORPORACAO IMOBILIARIA SPE LTDA" at bounding box center [176, 108] width 125 height 15
click at [0, 0] on input "VILLA ATLANTICA INCORPORACAO IMOBILIARIA SPE LTDA" at bounding box center [0, 0] width 0 height 0
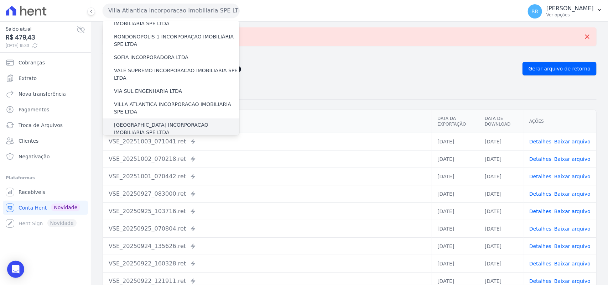
click at [147, 121] on label "[GEOGRAPHIC_DATA] INCORPORACAO IMOBILIARIA SPE LTDA" at bounding box center [176, 128] width 125 height 15
click at [0, 0] on input "[GEOGRAPHIC_DATA] INCORPORACAO IMOBILIARIA SPE LTDA" at bounding box center [0, 0] width 0 height 0
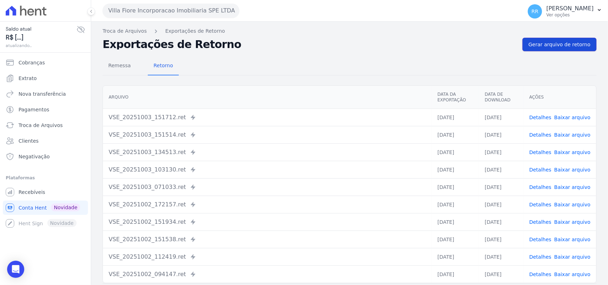
click at [527, 48] on link "Gerar arquivo de retorno" at bounding box center [560, 45] width 74 height 14
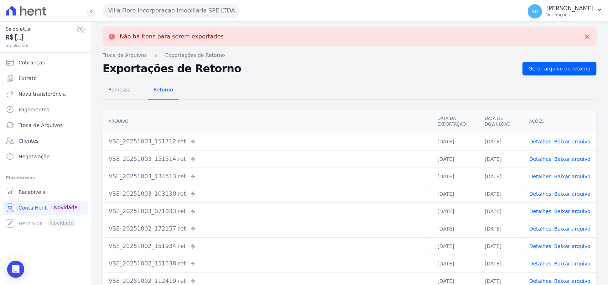
click at [168, 11] on button "Villa Fiore Incorporacao Imobiliaria SPE LTDA" at bounding box center [171, 11] width 137 height 14
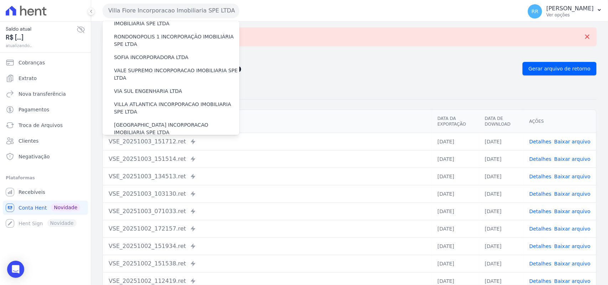
click at [166, 142] on label "VILLA TROPICAL INCORPORAÇÃO IMOBILIÁRIA SPE LTDA" at bounding box center [176, 149] width 125 height 15
click at [0, 0] on input "VILLA TROPICAL INCORPORAÇÃO IMOBILIÁRIA SPE LTDA" at bounding box center [0, 0] width 0 height 0
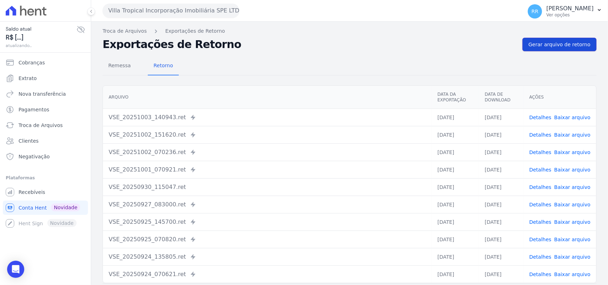
click at [561, 47] on span "Gerar arquivo de retorno" at bounding box center [560, 44] width 62 height 7
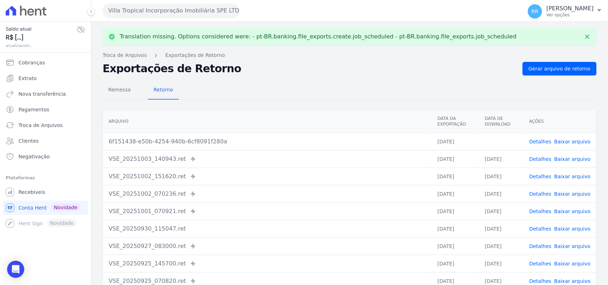
click at [567, 139] on link "Baixar arquivo" at bounding box center [572, 142] width 36 height 6
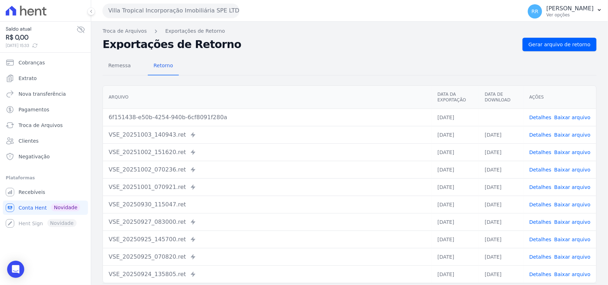
click at [306, 61] on div "Remessa Retorno" at bounding box center [350, 66] width 494 height 19
click at [287, 72] on div "Remessa Retorno" at bounding box center [350, 66] width 494 height 19
click at [242, 63] on div "Remessa Retorno" at bounding box center [350, 66] width 494 height 19
click at [146, 7] on button "Villa Tropical Incorporação Imobiliária SPE LTDA" at bounding box center [171, 11] width 137 height 14
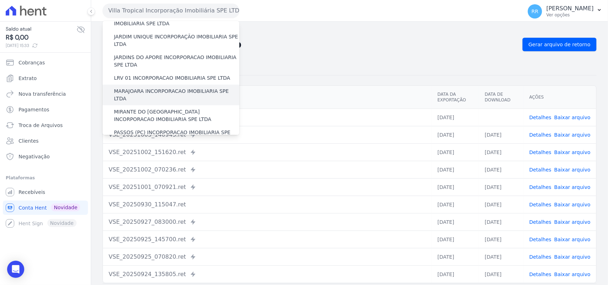
scroll to position [178, 0]
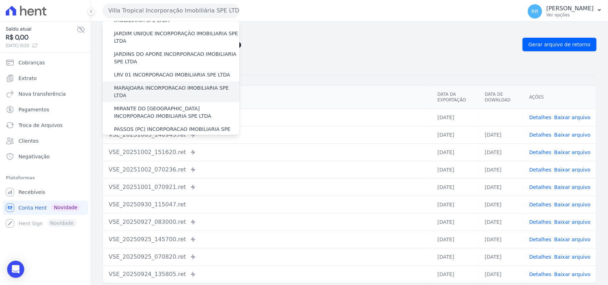
click at [138, 84] on label "MARAJOARA INCORPORACAO IMOBILIARIA SPE LTDA" at bounding box center [176, 91] width 125 height 15
click at [0, 0] on input "MARAJOARA INCORPORACAO IMOBILIARIA SPE LTDA" at bounding box center [0, 0] width 0 height 0
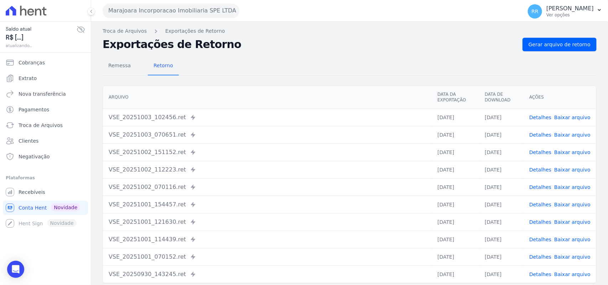
click at [123, 77] on div "Remessa Retorno Arquivo Data da Exportação Data de Download Ações VSE_20251003_…" at bounding box center [350, 180] width 494 height 258
click at [123, 72] on span "Remessa" at bounding box center [119, 65] width 31 height 14
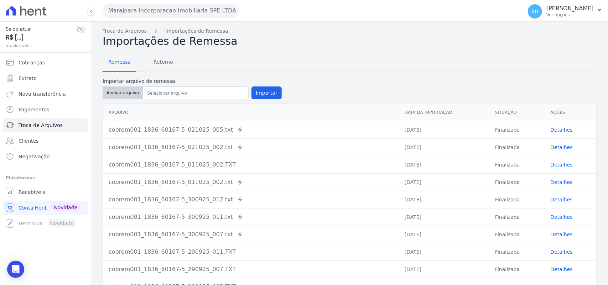
click at [123, 93] on button "Anexar arquivo" at bounding box center [123, 93] width 40 height 13
type input "cobrem001_1836_60167-5_031025_021.TXT"
click at [266, 95] on button "Importar" at bounding box center [266, 93] width 30 height 13
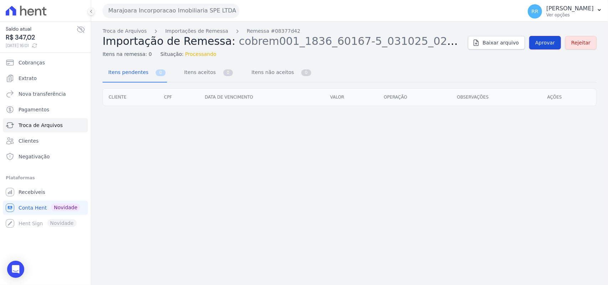
click at [545, 46] on span "Aprovar" at bounding box center [545, 42] width 20 height 7
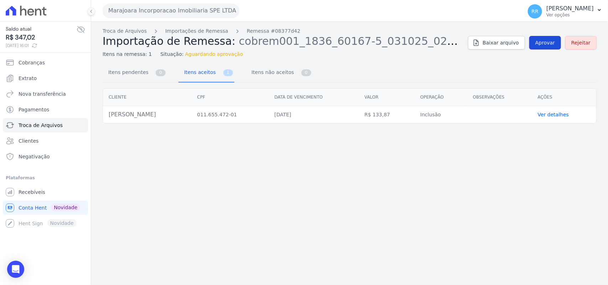
click at [545, 46] on span "Aprovar" at bounding box center [545, 42] width 20 height 7
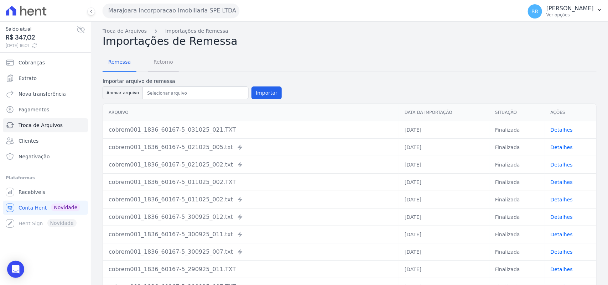
click at [159, 61] on span "Retorno" at bounding box center [163, 62] width 28 height 14
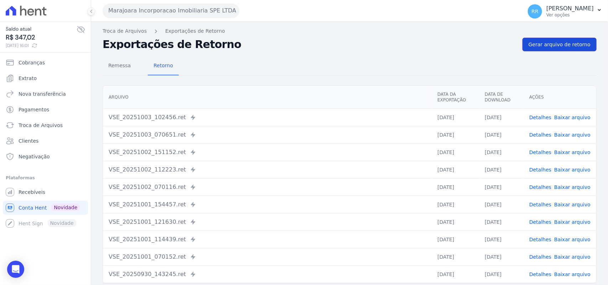
click at [558, 43] on span "Gerar arquivo de retorno" at bounding box center [560, 44] width 62 height 7
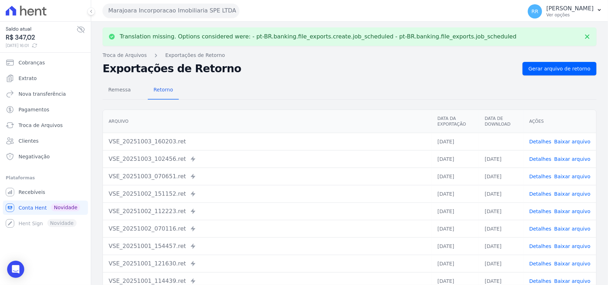
click at [572, 139] on link "Baixar arquivo" at bounding box center [572, 142] width 36 height 6
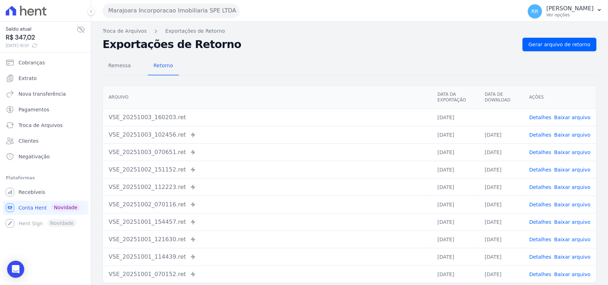
click at [365, 51] on div "Remessa Retorno Arquivo Data da Exportação Data de Download Ações VSE_20251003_…" at bounding box center [350, 180] width 494 height 258
click at [166, 9] on button "Marajoara Incorporacao Imobiliaria SPE LTDA" at bounding box center [171, 11] width 137 height 14
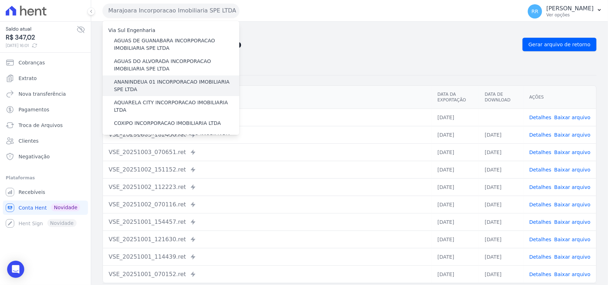
click at [154, 80] on label "ANANINDEUA 01 INCORPORACAO IMOBILIARIA SPE LTDA" at bounding box center [176, 85] width 125 height 15
click at [0, 0] on input "ANANINDEUA 01 INCORPORACAO IMOBILIARIA SPE LTDA" at bounding box center [0, 0] width 0 height 0
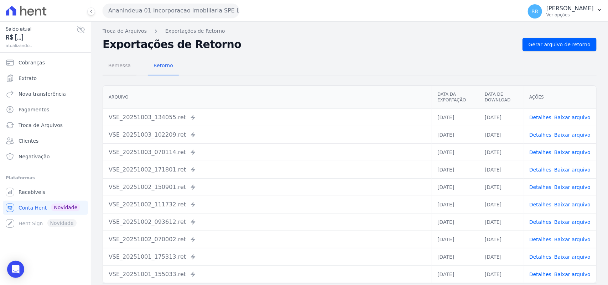
click at [129, 68] on span "Remessa" at bounding box center [119, 65] width 31 height 14
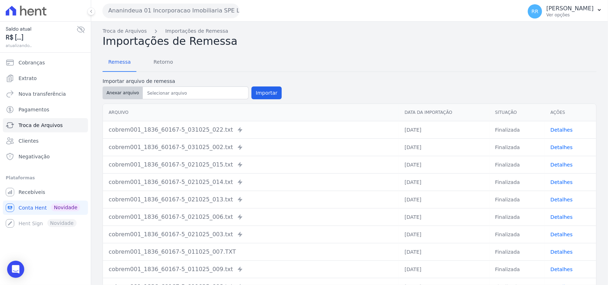
click at [129, 97] on button "Anexar arquivo" at bounding box center [123, 93] width 40 height 13
type input "cobrem001_1836_60167-5_031025_031.TXT"
click at [256, 88] on button "Importar" at bounding box center [266, 93] width 30 height 13
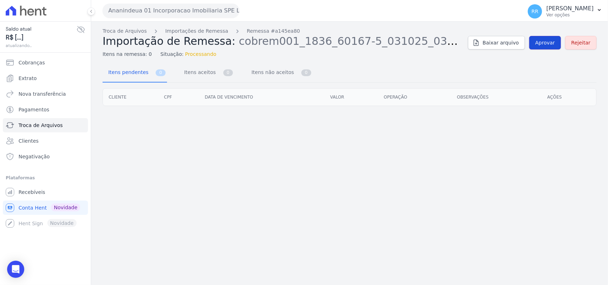
click at [540, 42] on span "Aprovar" at bounding box center [545, 42] width 20 height 7
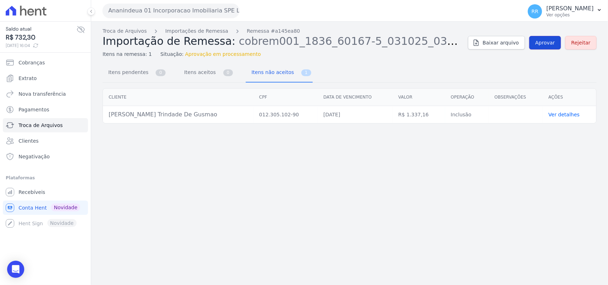
click at [552, 46] on span "Aprovar" at bounding box center [545, 42] width 20 height 7
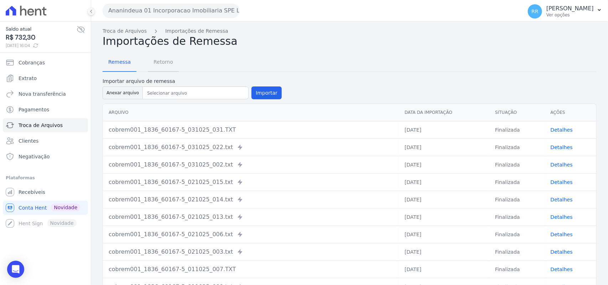
click at [157, 63] on span "Retorno" at bounding box center [163, 62] width 28 height 14
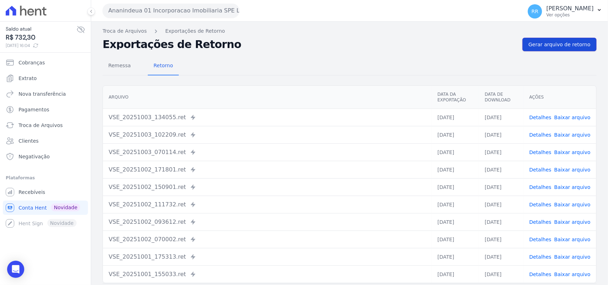
click at [535, 42] on span "Gerar arquivo de retorno" at bounding box center [560, 44] width 62 height 7
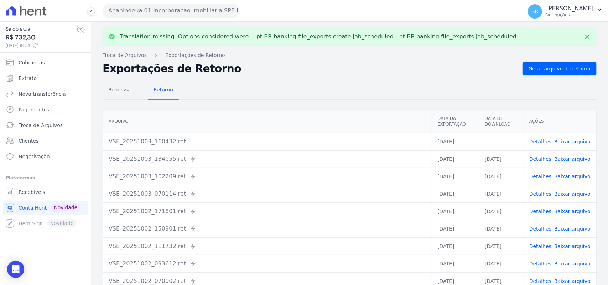
click at [572, 140] on link "Baixar arquivo" at bounding box center [572, 142] width 36 height 6
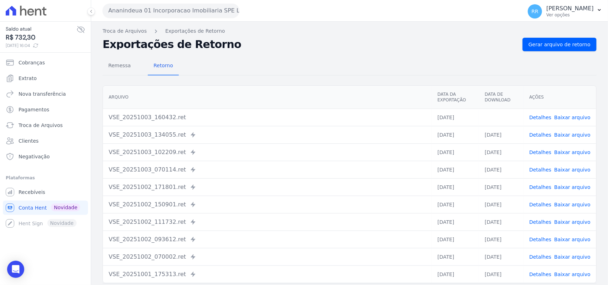
click at [129, 5] on button "Ananindeua 01 Incorporacao Imobiliaria SPE LTDA" at bounding box center [171, 11] width 137 height 14
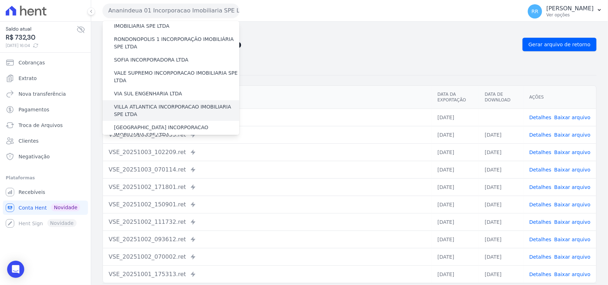
scroll to position [325, 0]
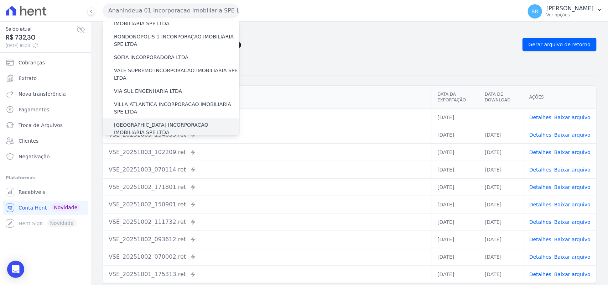
click at [146, 121] on label "[GEOGRAPHIC_DATA] INCORPORACAO IMOBILIARIA SPE LTDA" at bounding box center [176, 128] width 125 height 15
click at [0, 0] on input "[GEOGRAPHIC_DATA] INCORPORACAO IMOBILIARIA SPE LTDA" at bounding box center [0, 0] width 0 height 0
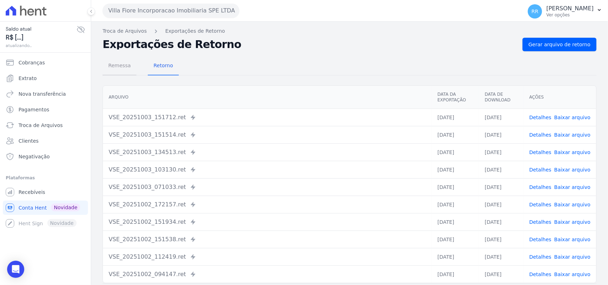
click at [131, 63] on span "Remessa" at bounding box center [119, 65] width 31 height 14
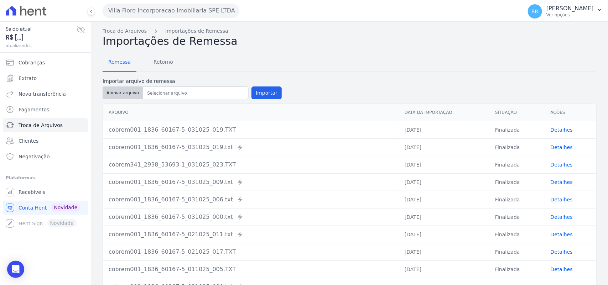
click at [122, 93] on button "Anexar arquivo" at bounding box center [123, 93] width 40 height 13
type input "cobrem341_2938_53693-1_031025_023.TXT"
click at [268, 87] on button "Importar" at bounding box center [266, 93] width 30 height 13
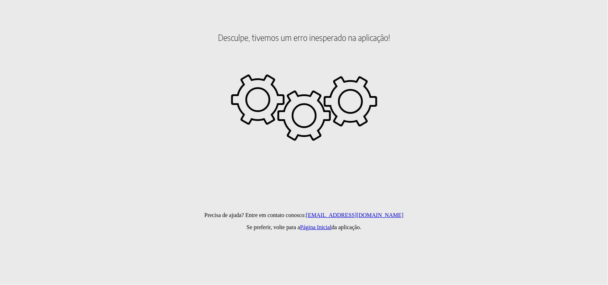
click at [207, 81] on html "Desculpe, tivemos um erro inesperado na aplicação! Precisa de ajuda? Entre em c…" at bounding box center [304, 40] width 608 height 81
click at [196, 81] on html "Desculpe, tivemos um erro inesperado na aplicação! Precisa de ajuda? Entre em c…" at bounding box center [304, 40] width 608 height 81
click at [213, 54] on h2 "Desculpe, tivemos um erro inesperado na aplicação!" at bounding box center [304, 37] width 602 height 61
drag, startPoint x: 218, startPoint y: 37, endPoint x: 249, endPoint y: 45, distance: 32.3
click at [249, 45] on h2 "Desculpe, tivemos um erro inesperado na aplicação!" at bounding box center [304, 37] width 602 height 61
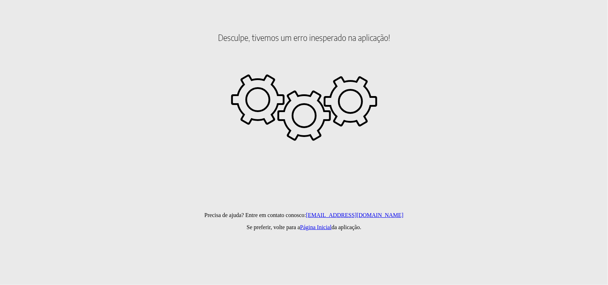
click at [297, 53] on h2 "Desculpe, tivemos um erro inesperado na aplicação!" at bounding box center [304, 37] width 602 height 61
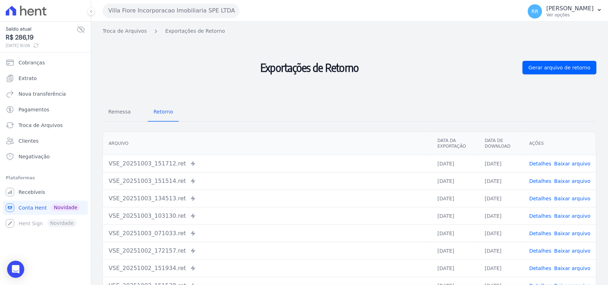
drag, startPoint x: 134, startPoint y: 7, endPoint x: 205, endPoint y: 64, distance: 90.7
click at [134, 8] on button "Villa Fiore Incorporacao Imobiliaria SPE LTDA" at bounding box center [171, 11] width 137 height 14
click at [184, 50] on h2 "Exportações de Retorno" at bounding box center [310, 68] width 414 height 60
click at [173, 2] on div "Villa Fiore Incorporacao Imobiliaria SPE LTDA Via Sul Engenharia AGUAS DE [GEOG…" at bounding box center [311, 11] width 417 height 22
click at [156, 7] on button "Villa Fiore Incorporacao Imobiliaria SPE LTDA" at bounding box center [171, 11] width 137 height 14
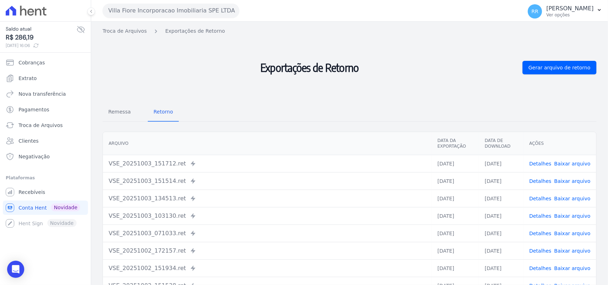
click at [155, 9] on button "Villa Fiore Incorporacao Imobiliaria SPE LTDA" at bounding box center [171, 11] width 137 height 14
click at [32, 123] on span "Troca de Arquivos" at bounding box center [41, 125] width 44 height 7
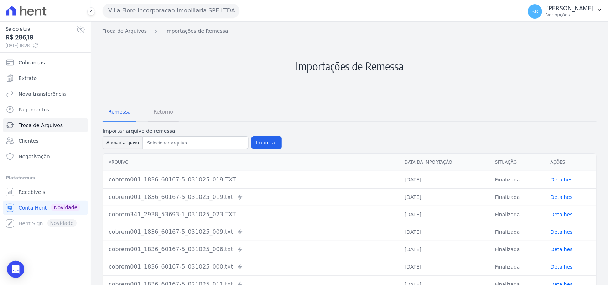
click at [165, 116] on span "Retorno" at bounding box center [163, 112] width 28 height 14
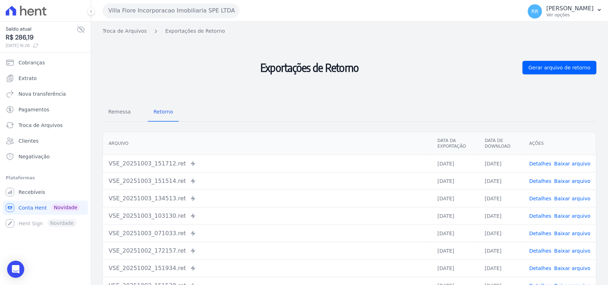
click at [155, 6] on button "Villa Fiore Incorporacao Imobiliaria SPE LTDA" at bounding box center [171, 11] width 137 height 14
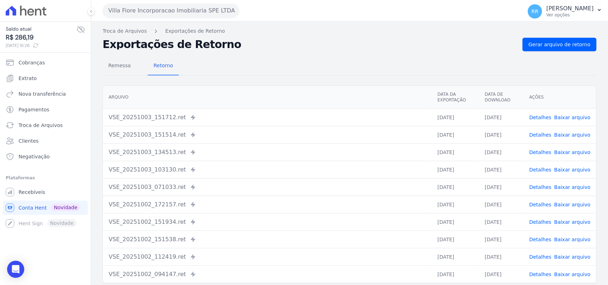
click at [154, 9] on button "Villa Fiore Incorporacao Imobiliaria SPE LTDA" at bounding box center [171, 11] width 137 height 14
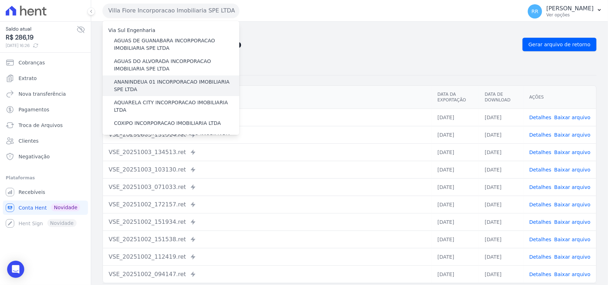
click at [142, 84] on label "ANANINDEUA 01 INCORPORACAO IMOBILIARIA SPE LTDA" at bounding box center [176, 85] width 125 height 15
click at [0, 0] on input "ANANINDEUA 01 INCORPORACAO IMOBILIARIA SPE LTDA" at bounding box center [0, 0] width 0 height 0
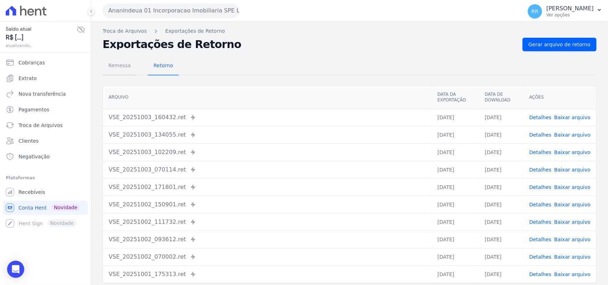
click at [120, 68] on span "Remessa" at bounding box center [119, 65] width 31 height 14
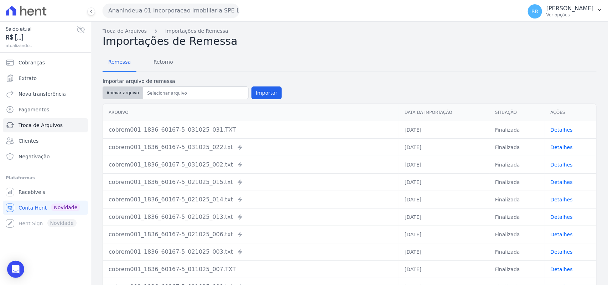
click at [135, 92] on button "Anexar arquivo" at bounding box center [123, 93] width 40 height 13
click at [131, 98] on button "Anexar arquivo" at bounding box center [123, 93] width 40 height 13
click at [127, 95] on button "Anexar arquivo" at bounding box center [123, 93] width 40 height 13
type input "cobrem001_1836_60167-5_031025_020.TXT"
click at [260, 89] on button "Importar" at bounding box center [266, 93] width 30 height 13
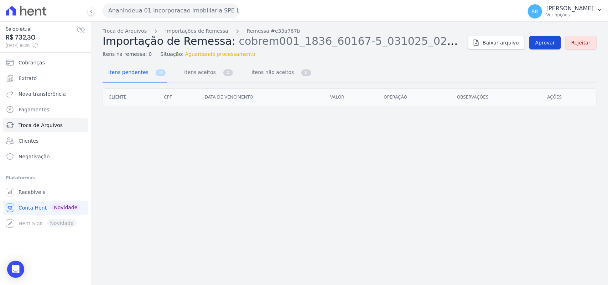
click at [560, 47] on link "Aprovar" at bounding box center [545, 43] width 32 height 14
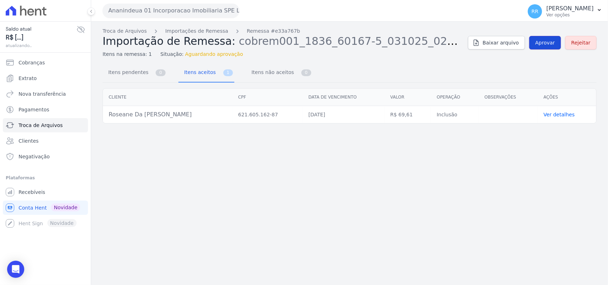
click at [560, 47] on link "Aprovar" at bounding box center [545, 43] width 32 height 14
click at [550, 46] on span "Aprovar" at bounding box center [545, 42] width 20 height 7
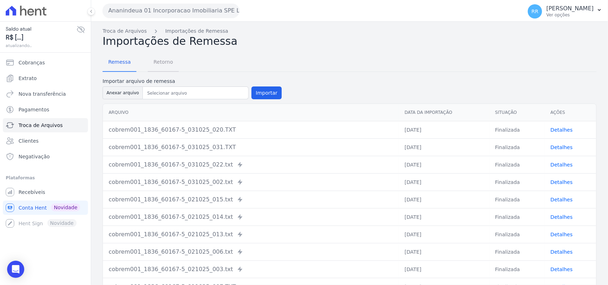
click at [158, 63] on span "Retorno" at bounding box center [163, 62] width 28 height 14
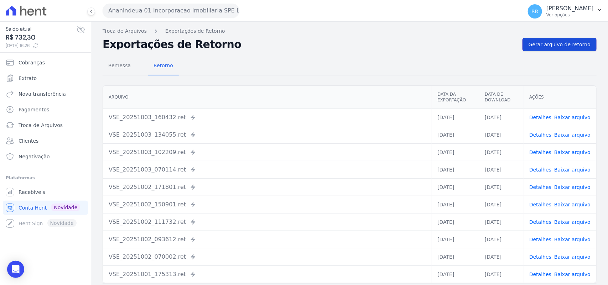
click at [579, 43] on span "Gerar arquivo de retorno" at bounding box center [560, 44] width 62 height 7
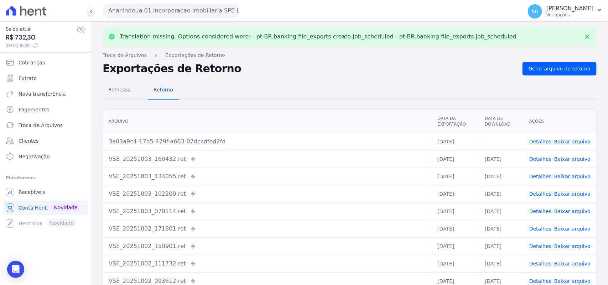
click at [569, 142] on link "Baixar arquivo" at bounding box center [572, 142] width 36 height 6
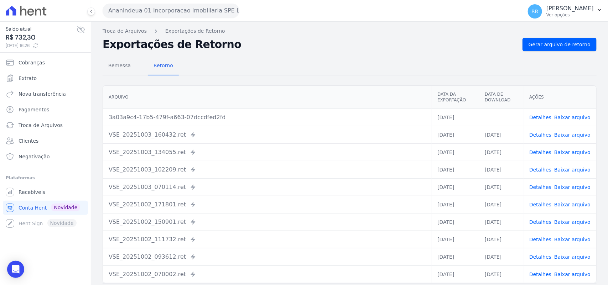
click at [129, 11] on button "Ananindeua 01 Incorporacao Imobiliaria SPE LTDA" at bounding box center [171, 11] width 137 height 14
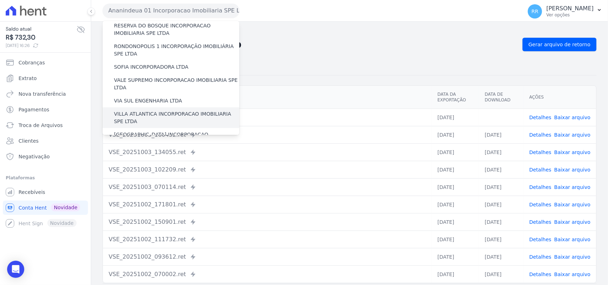
scroll to position [325, 0]
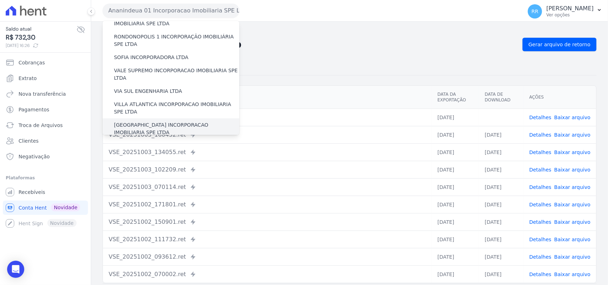
click at [130, 121] on label "[GEOGRAPHIC_DATA] INCORPORACAO IMOBILIARIA SPE LTDA" at bounding box center [176, 128] width 125 height 15
click at [0, 0] on input "[GEOGRAPHIC_DATA] INCORPORACAO IMOBILIARIA SPE LTDA" at bounding box center [0, 0] width 0 height 0
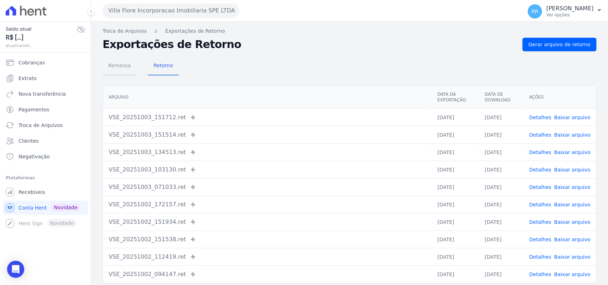
click at [115, 71] on span "Remessa" at bounding box center [119, 65] width 31 height 14
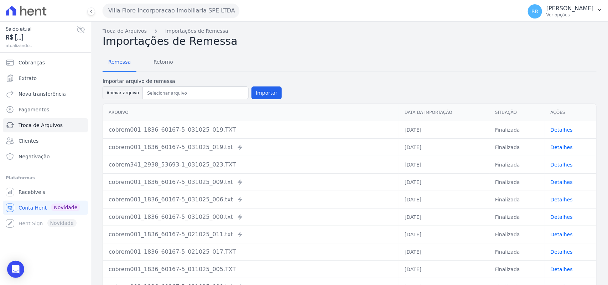
click at [121, 84] on label "Importar arquivo de remessa" at bounding box center [192, 81] width 179 height 7
click at [123, 93] on button "Anexar arquivo" at bounding box center [123, 93] width 40 height 13
type input "cobrem001_1836_60167-5_031025_015.TXT"
click at [262, 95] on button "Importar" at bounding box center [266, 93] width 30 height 13
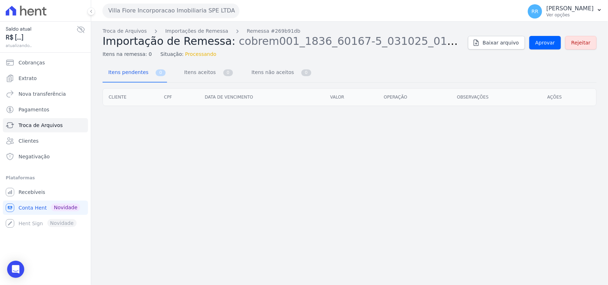
click at [552, 50] on div "Troca de Arquivos Importações de Remessa Remessa #269b91db Importação de Remess…" at bounding box center [350, 42] width 494 height 31
click at [552, 47] on link "Aprovar" at bounding box center [545, 43] width 32 height 14
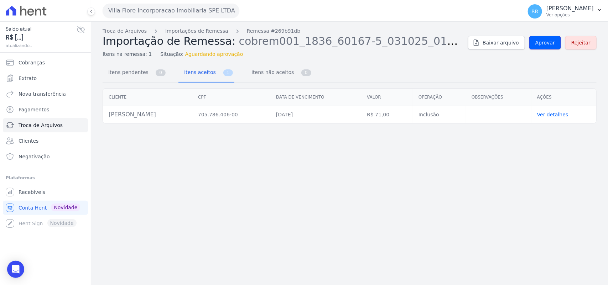
click at [552, 47] on link "Aprovar" at bounding box center [545, 43] width 32 height 14
click at [552, 42] on span "Aprovar" at bounding box center [545, 42] width 20 height 7
click at [552, 40] on span "Aprovar" at bounding box center [545, 42] width 20 height 7
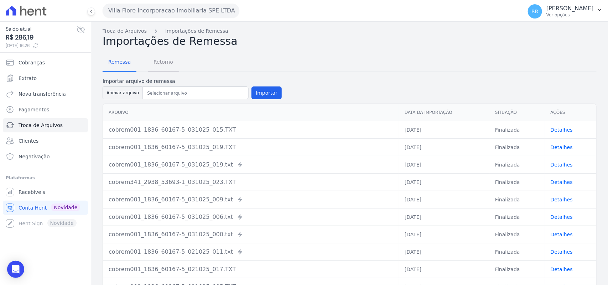
click at [165, 61] on span "Retorno" at bounding box center [163, 62] width 28 height 14
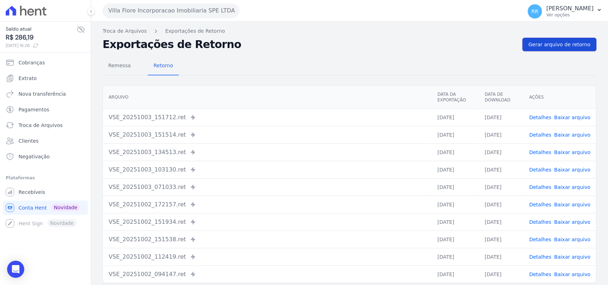
click at [579, 40] on link "Gerar arquivo de retorno" at bounding box center [560, 45] width 74 height 14
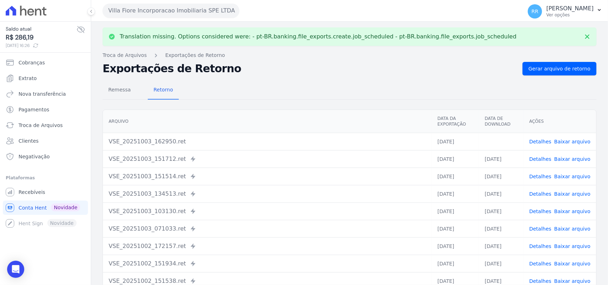
click at [568, 141] on link "Baixar arquivo" at bounding box center [572, 142] width 36 height 6
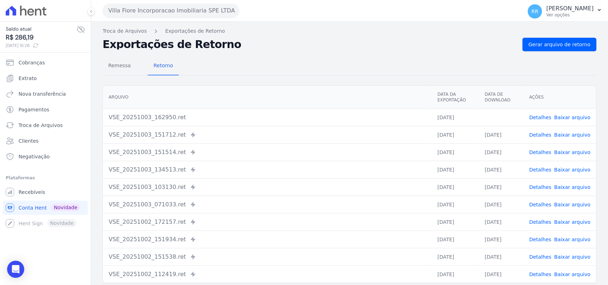
drag, startPoint x: 333, startPoint y: 67, endPoint x: 232, endPoint y: 15, distance: 113.1
click at [333, 67] on div "Remessa Retorno" at bounding box center [350, 66] width 494 height 19
click at [132, 0] on div "Villa Fiore Incorporacao Imobiliaria SPE LTDA Via Sul Engenharia AGUAS DE [GEOG…" at bounding box center [311, 11] width 417 height 22
click at [132, 4] on button "Villa Fiore Incorporacao Imobiliaria SPE LTDA" at bounding box center [171, 11] width 137 height 14
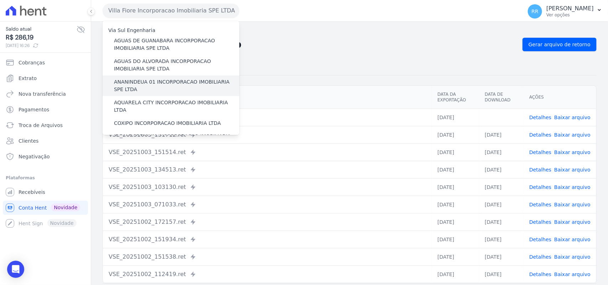
click at [148, 81] on label "ANANINDEUA 01 INCORPORACAO IMOBILIARIA SPE LTDA" at bounding box center [176, 85] width 125 height 15
click at [0, 0] on input "ANANINDEUA 01 INCORPORACAO IMOBILIARIA SPE LTDA" at bounding box center [0, 0] width 0 height 0
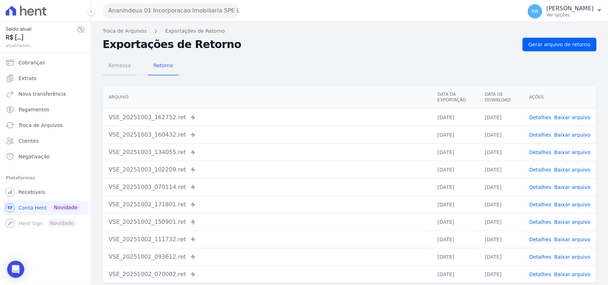
click at [125, 68] on span "Remessa" at bounding box center [119, 65] width 31 height 14
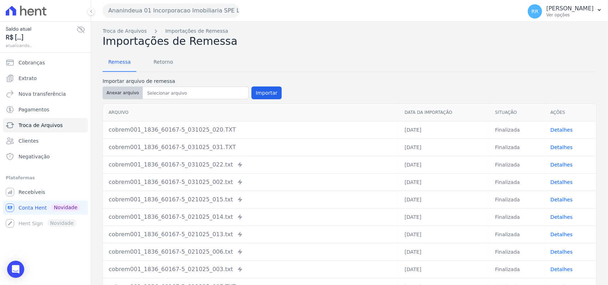
click at [122, 90] on button "Anexar arquivo" at bounding box center [123, 93] width 40 height 13
type input "cobrem001_1836_60167-5_031025_011.TXT"
click at [260, 95] on button "Importar" at bounding box center [266, 93] width 30 height 13
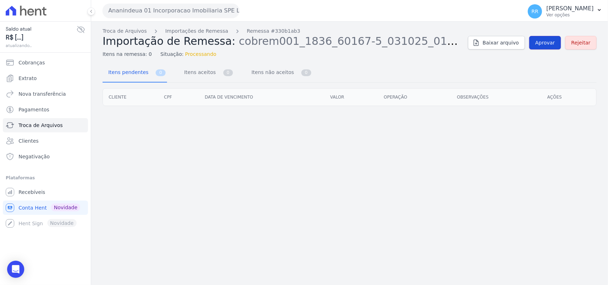
click at [559, 40] on link "Aprovar" at bounding box center [545, 43] width 32 height 14
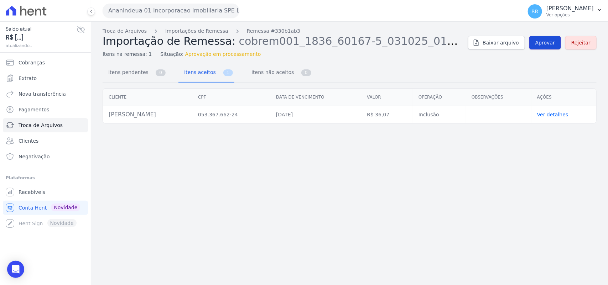
click at [549, 43] on span "Aprovar" at bounding box center [545, 42] width 20 height 7
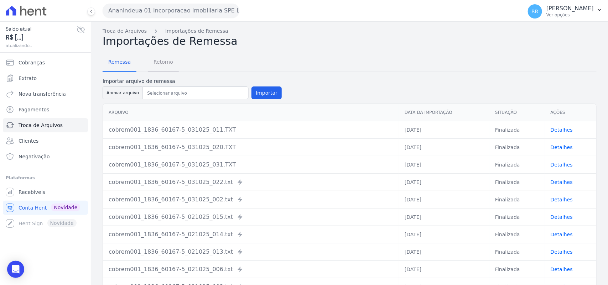
click at [166, 62] on span "Retorno" at bounding box center [163, 62] width 28 height 14
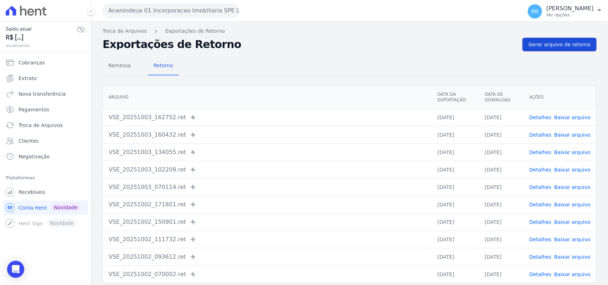
click at [583, 46] on span "Gerar arquivo de retorno" at bounding box center [560, 44] width 62 height 7
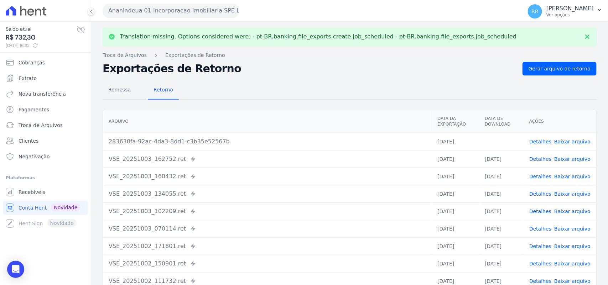
click at [568, 141] on link "Baixar arquivo" at bounding box center [572, 142] width 36 height 6
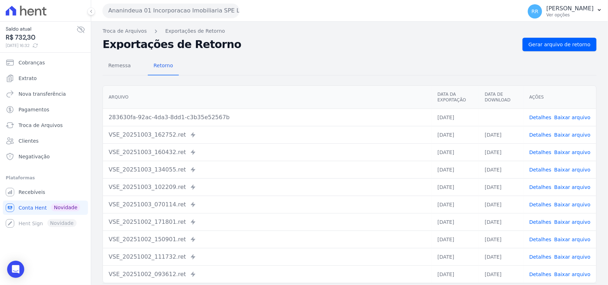
click at [132, 11] on button "Ananindeua 01 Incorporacao Imobiliaria SPE LTDA" at bounding box center [171, 11] width 137 height 14
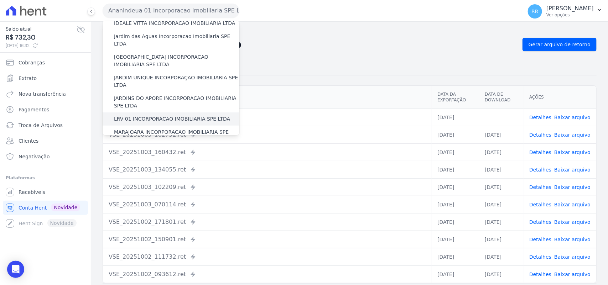
scroll to position [193, 0]
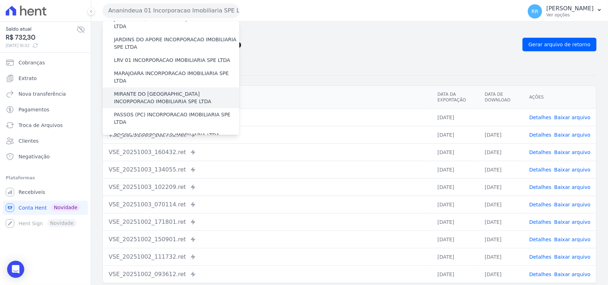
click at [152, 90] on label "MIRANTE DO [GEOGRAPHIC_DATA] INCORPORACAO IMOBILIARIA SPE LTDA" at bounding box center [176, 97] width 125 height 15
click at [0, 0] on input "MIRANTE DO [GEOGRAPHIC_DATA] INCORPORACAO IMOBILIARIA SPE LTDA" at bounding box center [0, 0] width 0 height 0
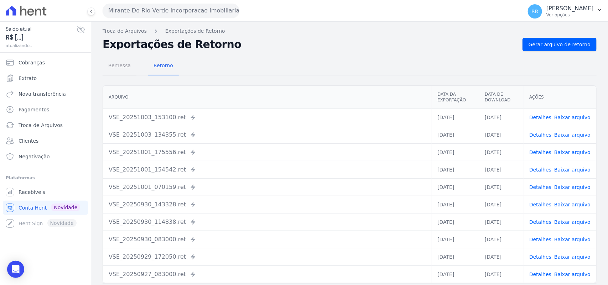
click at [117, 66] on span "Remessa" at bounding box center [119, 65] width 31 height 14
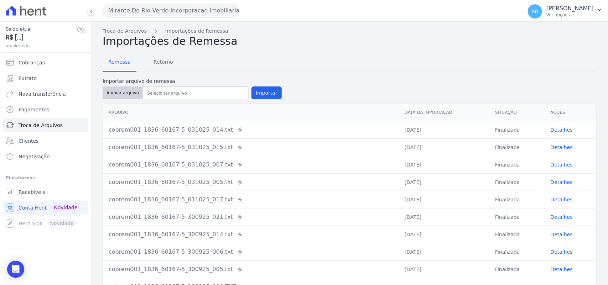
click at [125, 91] on button "Anexar arquivo" at bounding box center [123, 93] width 40 height 13
type input "cobrem001_1836_60167-5_031025_026.TXT"
click at [260, 92] on button "Importar" at bounding box center [266, 93] width 30 height 13
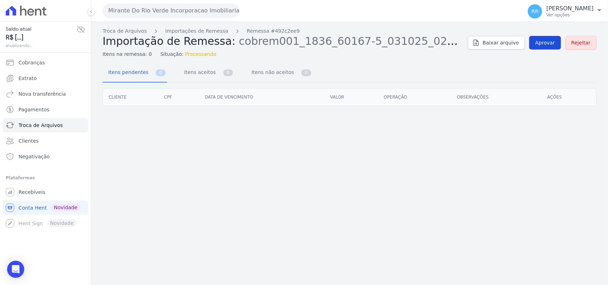
click at [551, 45] on span "Aprovar" at bounding box center [545, 42] width 20 height 7
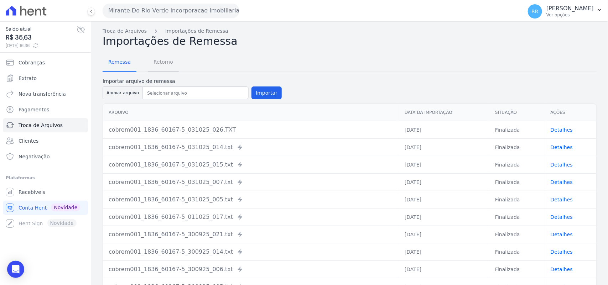
click at [159, 59] on span "Retorno" at bounding box center [163, 62] width 28 height 14
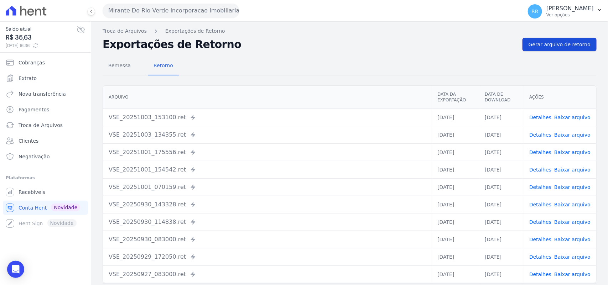
click at [561, 46] on span "Gerar arquivo de retorno" at bounding box center [560, 44] width 62 height 7
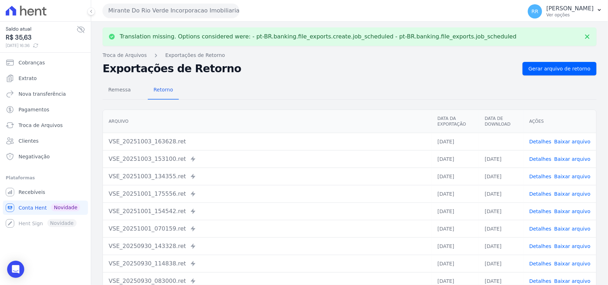
click at [575, 139] on link "Baixar arquivo" at bounding box center [572, 142] width 36 height 6
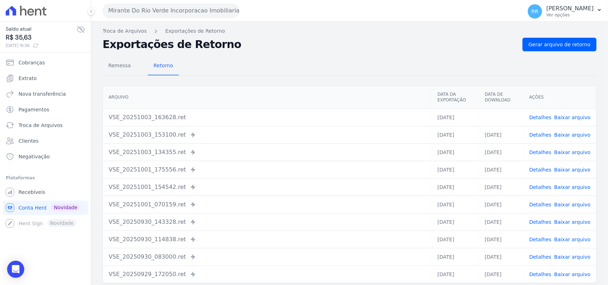
click at [132, 7] on button "Mirante Do Rio Verde Incorporacao Imobiliaria SPE LTDA" at bounding box center [171, 11] width 137 height 14
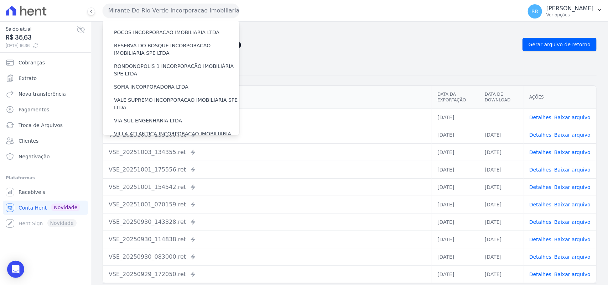
scroll to position [325, 0]
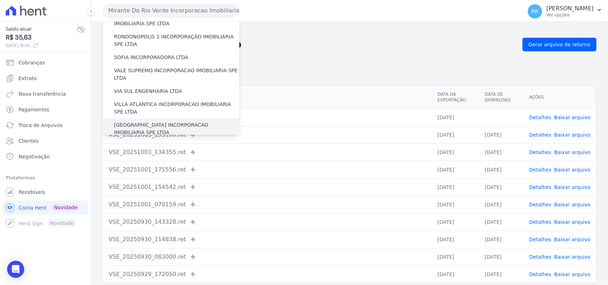
click at [152, 121] on label "[GEOGRAPHIC_DATA] INCORPORACAO IMOBILIARIA SPE LTDA" at bounding box center [176, 128] width 125 height 15
click at [0, 0] on input "[GEOGRAPHIC_DATA] INCORPORACAO IMOBILIARIA SPE LTDA" at bounding box center [0, 0] width 0 height 0
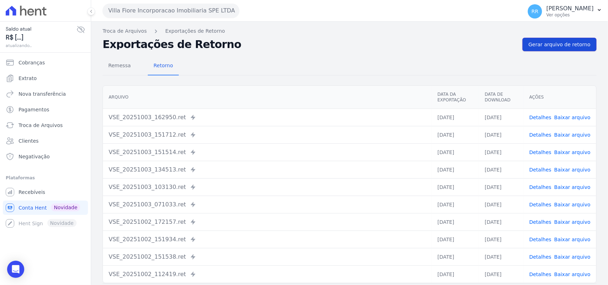
click at [553, 45] on span "Gerar arquivo de retorno" at bounding box center [560, 44] width 62 height 7
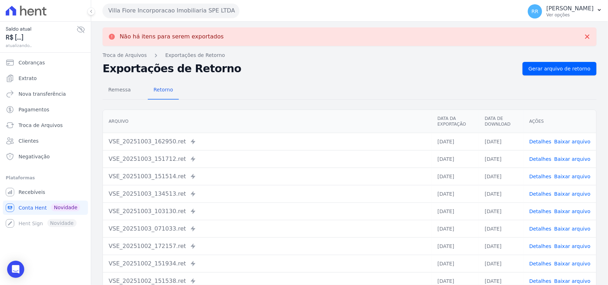
click at [550, 140] on div "Detalhes Baixar arquivo" at bounding box center [559, 141] width 61 height 7
click at [544, 142] on link "Detalhes" at bounding box center [540, 142] width 22 height 6
click at [539, 159] on link "Detalhes" at bounding box center [540, 159] width 22 height 6
click at [269, 72] on h2 "Exportações de Retorno" at bounding box center [310, 69] width 414 height 10
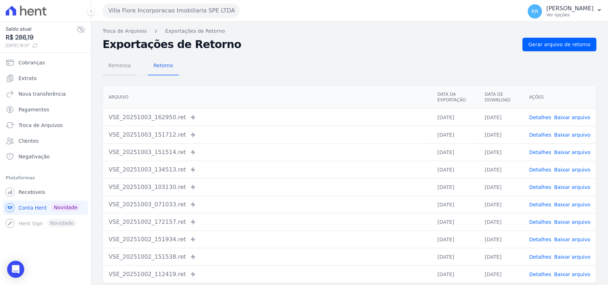
click at [113, 68] on span "Remessa" at bounding box center [119, 65] width 31 height 14
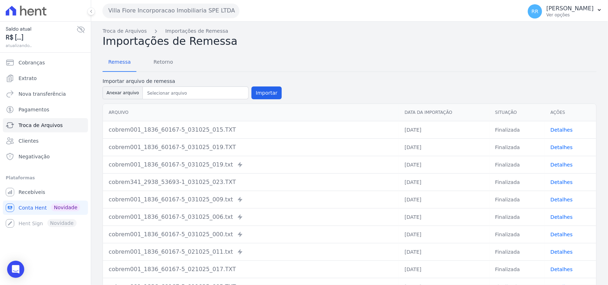
click at [130, 102] on div "Arquivo Data da Importação Situação Ações cobrem001_1836_60167-5_031025_015.TXT…" at bounding box center [349, 200] width 517 height 198
click at [130, 99] on button "Anexar arquivo" at bounding box center [123, 93] width 40 height 13
type input "cobrem001_1836_60167-5_031025_033.TXT"
click at [267, 92] on button "Importar" at bounding box center [266, 93] width 30 height 13
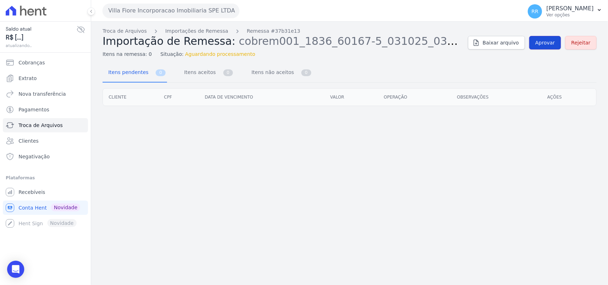
click at [549, 43] on span "Aprovar" at bounding box center [545, 42] width 20 height 7
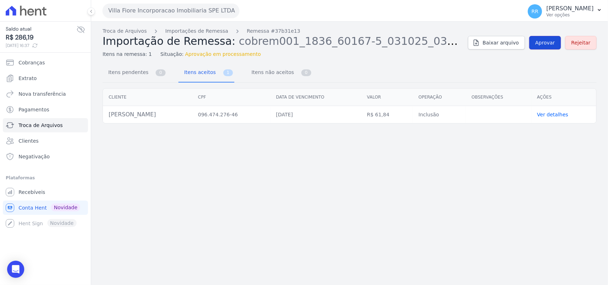
click at [547, 46] on span "Aprovar" at bounding box center [545, 42] width 20 height 7
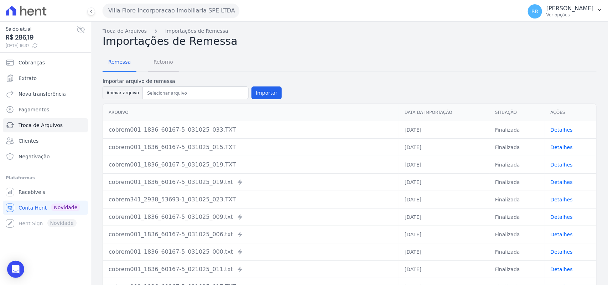
click at [171, 69] on span "Retorno" at bounding box center [163, 62] width 28 height 14
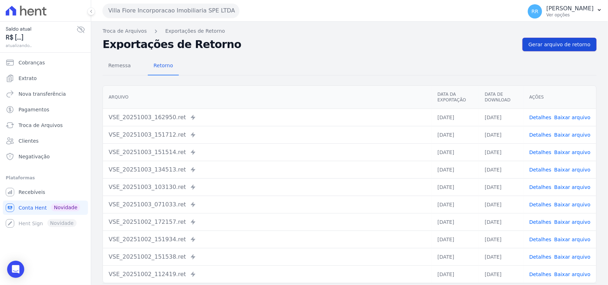
click at [577, 47] on span "Gerar arquivo de retorno" at bounding box center [560, 44] width 62 height 7
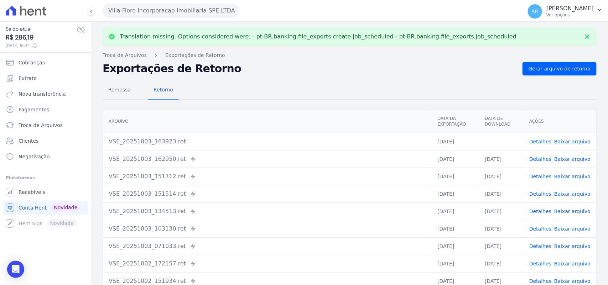
click at [568, 139] on link "Baixar arquivo" at bounding box center [572, 142] width 36 height 6
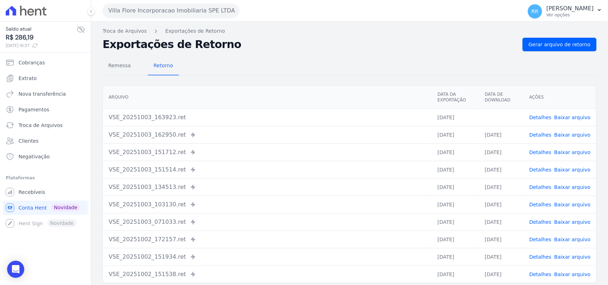
click at [360, 73] on div "Remessa Retorno" at bounding box center [350, 66] width 494 height 19
click at [264, 62] on div "Remessa Retorno" at bounding box center [350, 66] width 494 height 19
click at [165, 81] on div "Remessa Retorno [GEOGRAPHIC_DATA] Data da Exportação Data de Download Ações VSE…" at bounding box center [350, 180] width 494 height 258
click at [201, 70] on div "Remessa Retorno" at bounding box center [350, 66] width 494 height 19
click at [135, 4] on button "Villa Fiore Incorporacao Imobiliaria SPE LTDA" at bounding box center [171, 11] width 137 height 14
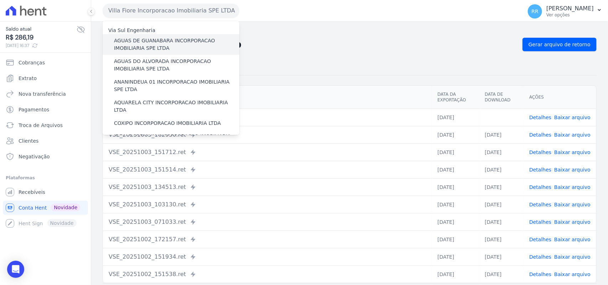
click at [138, 40] on label "AGUAS DE GUANABARA INCORPORACAO IMOBILIARIA SPE LTDA" at bounding box center [176, 44] width 125 height 15
click at [0, 0] on input "AGUAS DE GUANABARA INCORPORACAO IMOBILIARIA SPE LTDA" at bounding box center [0, 0] width 0 height 0
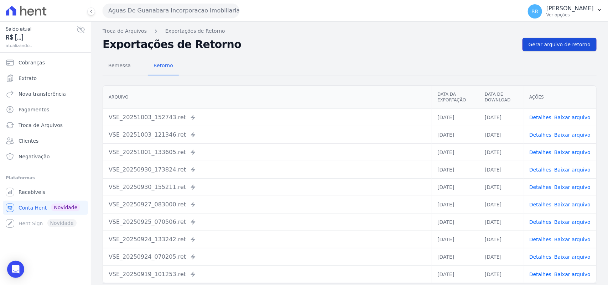
click at [550, 47] on span "Gerar arquivo de retorno" at bounding box center [560, 44] width 62 height 7
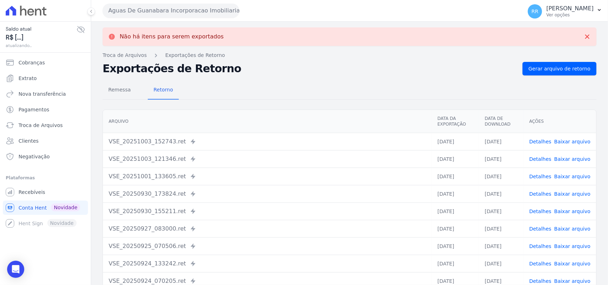
click at [167, 8] on button "Aguas De Guanabara Incorporacao Imobiliaria SPE LTDA" at bounding box center [171, 11] width 137 height 14
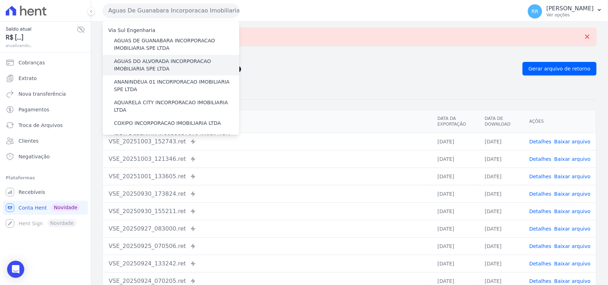
click at [150, 60] on label "AGUAS DO ALVORADA INCORPORACAO IMOBILIARIA SPE LTDA" at bounding box center [176, 65] width 125 height 15
click at [0, 0] on input "AGUAS DO ALVORADA INCORPORACAO IMOBILIARIA SPE LTDA" at bounding box center [0, 0] width 0 height 0
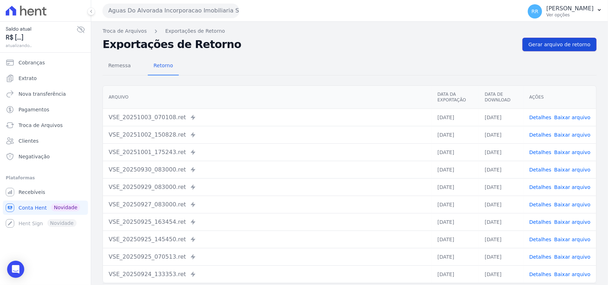
click at [563, 43] on span "Gerar arquivo de retorno" at bounding box center [560, 44] width 62 height 7
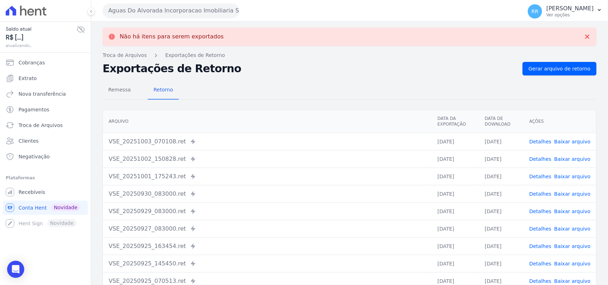
click at [141, 14] on button "Aguas Do Alvorada Incorporacao Imobiliaria SPE LTDA" at bounding box center [171, 11] width 137 height 14
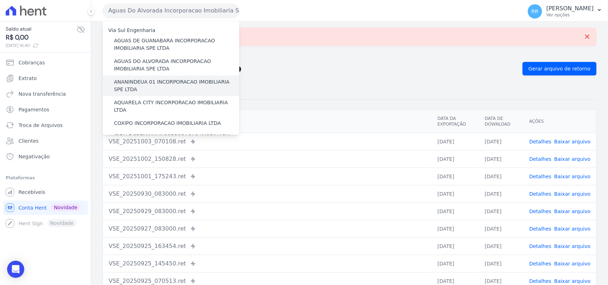
click at [143, 79] on label "ANANINDEUA 01 INCORPORACAO IMOBILIARIA SPE LTDA" at bounding box center [176, 85] width 125 height 15
click at [0, 0] on input "ANANINDEUA 01 INCORPORACAO IMOBILIARIA SPE LTDA" at bounding box center [0, 0] width 0 height 0
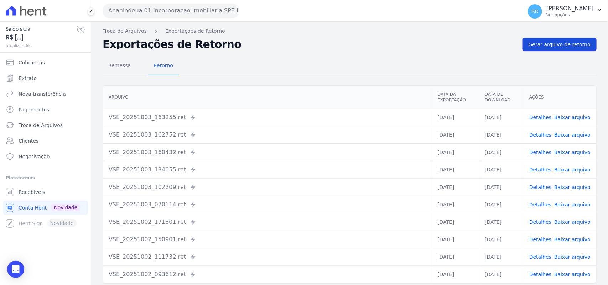
click at [563, 47] on span "Gerar arquivo de retorno" at bounding box center [560, 44] width 62 height 7
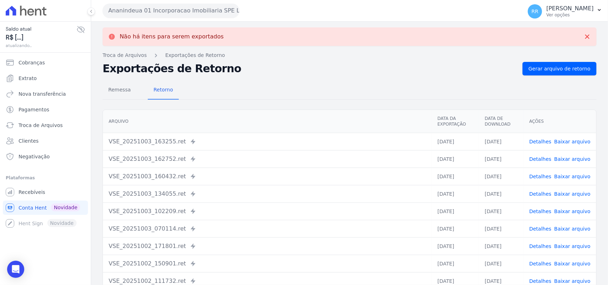
click at [161, 12] on button "Ananindeua 01 Incorporacao Imobiliaria SPE LTDA" at bounding box center [171, 11] width 137 height 14
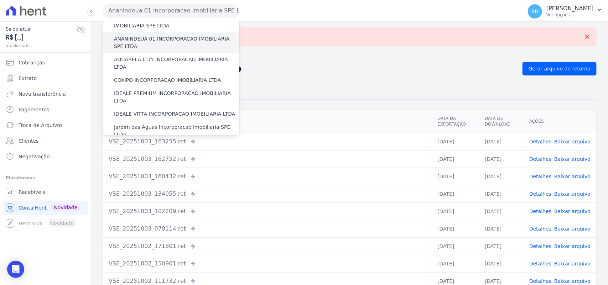
scroll to position [45, 0]
click at [153, 49] on div "ANANINDEUA 01 INCORPORACAO IMOBILIARIA SPE LTDA" at bounding box center [171, 41] width 137 height 21
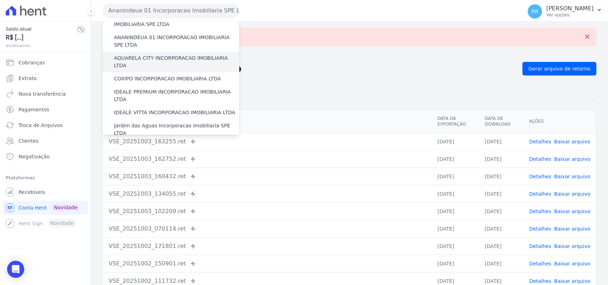
click at [151, 61] on label "AQUARELA CITY INCORPORACAO IMOBILIARIA LTDA" at bounding box center [176, 61] width 125 height 15
click at [0, 0] on input "AQUARELA CITY INCORPORACAO IMOBILIARIA LTDA" at bounding box center [0, 0] width 0 height 0
click at [154, 57] on label "AQUARELA CITY INCORPORACAO IMOBILIARIA LTDA" at bounding box center [176, 61] width 125 height 15
click at [0, 0] on input "AQUARELA CITY INCORPORACAO IMOBILIARIA LTDA" at bounding box center [0, 0] width 0 height 0
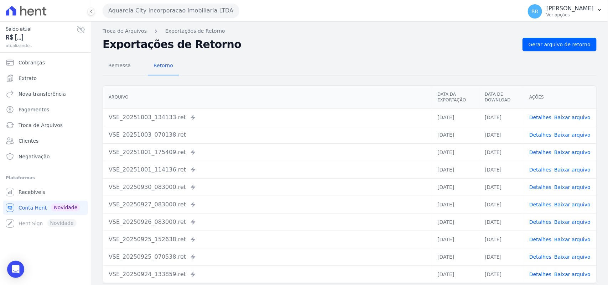
click at [572, 53] on div "Remessa Retorno [GEOGRAPHIC_DATA] Data da Exportação Data de Download Ações VSE…" at bounding box center [350, 180] width 494 height 258
click at [568, 49] on link "Gerar arquivo de retorno" at bounding box center [560, 45] width 74 height 14
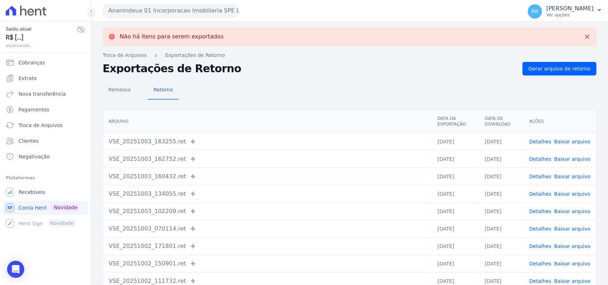
click at [166, 0] on div "Ananindeua 01 Incorporacao Imobiliaria SPE LTDA Via Sul Engenharia AGUAS DE [GE…" at bounding box center [311, 11] width 417 height 22
click at [159, 7] on button "Ananindeua 01 Incorporacao Imobiliaria SPE LTDA" at bounding box center [171, 11] width 137 height 14
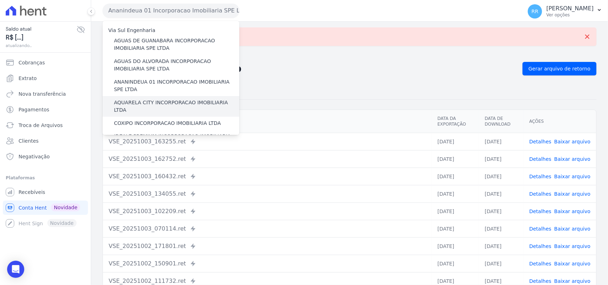
scroll to position [15, 0]
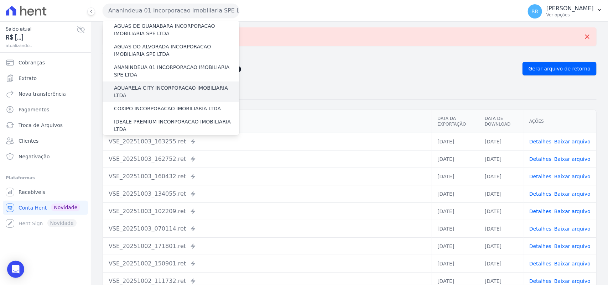
click at [152, 85] on label "AQUARELA CITY INCORPORACAO IMOBILIARIA LTDA" at bounding box center [176, 91] width 125 height 15
click at [0, 0] on input "AQUARELA CITY INCORPORACAO IMOBILIARIA LTDA" at bounding box center [0, 0] width 0 height 0
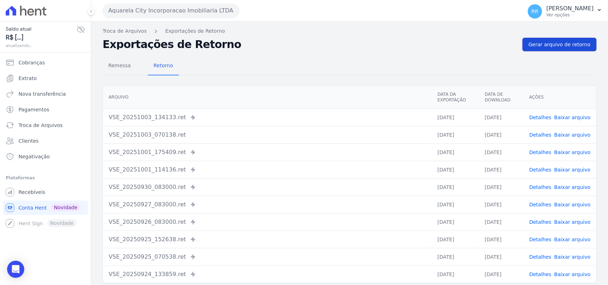
click at [525, 48] on link "Gerar arquivo de retorno" at bounding box center [560, 45] width 74 height 14
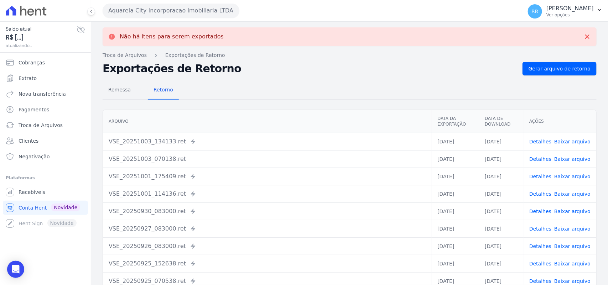
click at [126, 7] on button "Aquarela City Incorporacao Imobiliaria LTDA" at bounding box center [171, 11] width 137 height 14
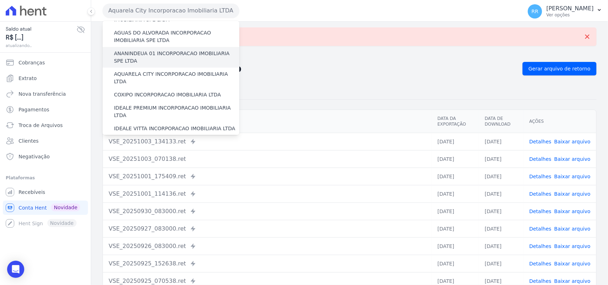
scroll to position [30, 0]
click at [141, 90] on label "COXIPO INCORPORACAO IMOBILIARIA LTDA" at bounding box center [167, 93] width 107 height 7
click at [0, 0] on input "COXIPO INCORPORACAO IMOBILIARIA LTDA" at bounding box center [0, 0] width 0 height 0
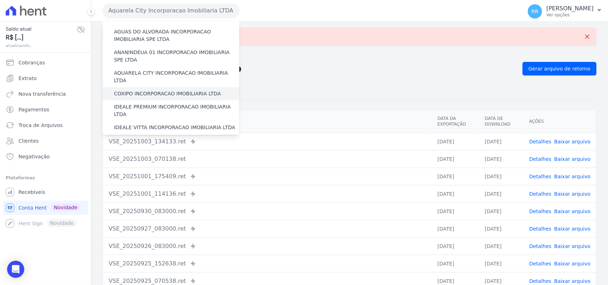
click at [147, 90] on label "COXIPO INCORPORACAO IMOBILIARIA LTDA" at bounding box center [167, 93] width 107 height 7
click at [0, 0] on input "COXIPO INCORPORACAO IMOBILIARIA LTDA" at bounding box center [0, 0] width 0 height 0
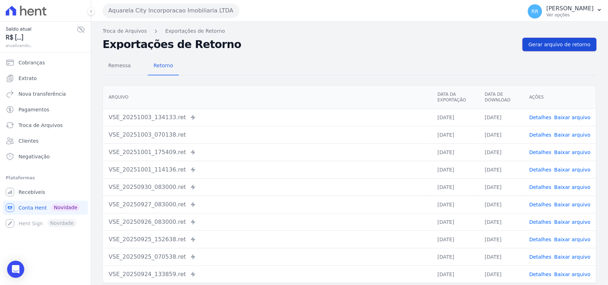
click at [566, 47] on span "Gerar arquivo de retorno" at bounding box center [560, 44] width 62 height 7
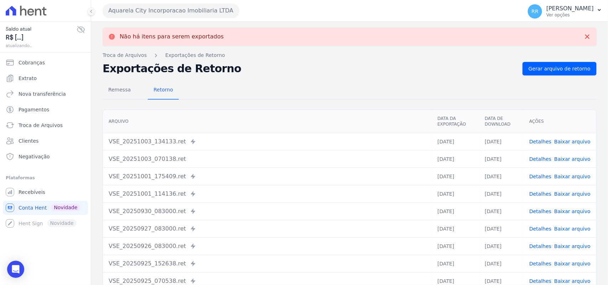
click at [133, 9] on button "Aquarela City Incorporacao Imobiliaria LTDA" at bounding box center [171, 11] width 137 height 14
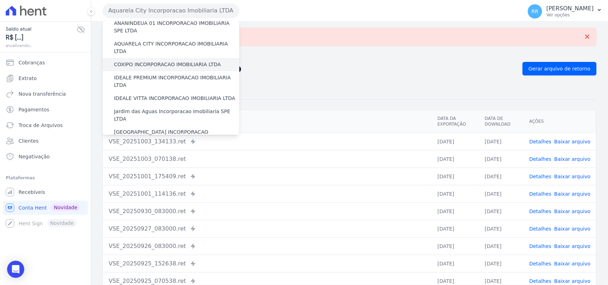
scroll to position [59, 0]
click at [151, 61] on label "COXIPO INCORPORACAO IMOBILIARIA LTDA" at bounding box center [167, 64] width 107 height 7
click at [0, 0] on input "COXIPO INCORPORACAO IMOBILIARIA LTDA" at bounding box center [0, 0] width 0 height 0
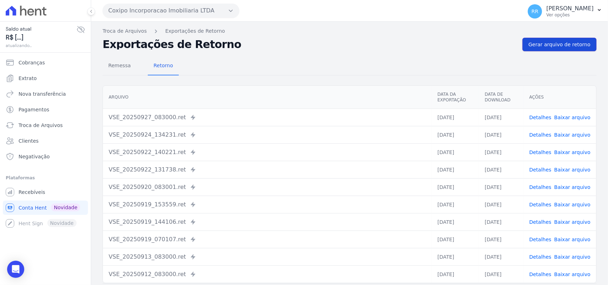
click at [555, 38] on link "Gerar arquivo de retorno" at bounding box center [560, 45] width 74 height 14
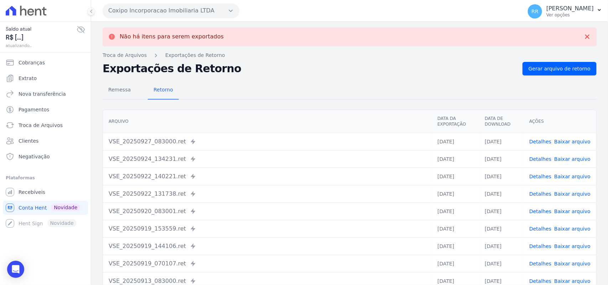
click at [182, 17] on button "Coxipo Incorporacao Imobiliaria LTDA" at bounding box center [171, 11] width 137 height 14
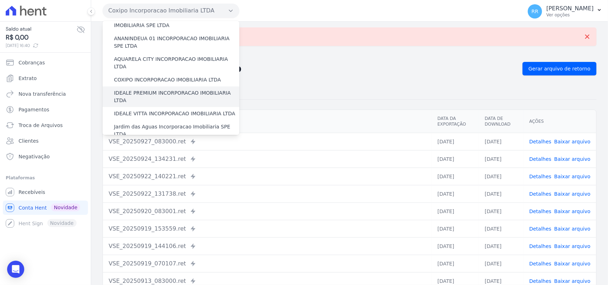
scroll to position [45, 0]
click at [143, 88] on label "IDEALE PREMIUM INCORPORACAO IMOBILIARIA LTDA" at bounding box center [176, 95] width 125 height 15
click at [0, 0] on input "IDEALE PREMIUM INCORPORACAO IMOBILIARIA LTDA" at bounding box center [0, 0] width 0 height 0
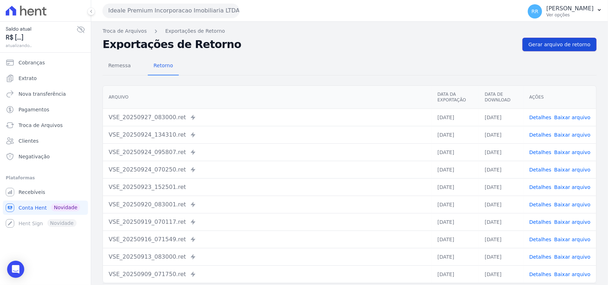
click at [558, 42] on span "Gerar arquivo de retorno" at bounding box center [560, 44] width 62 height 7
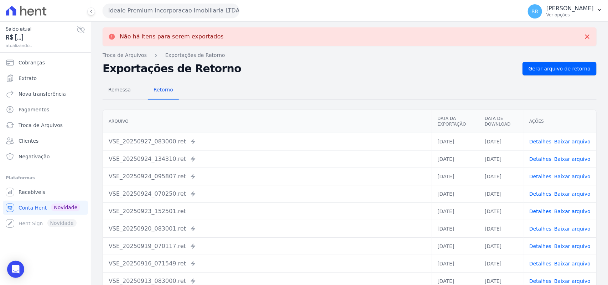
click at [161, 7] on button "Ideale Premium Incorporacao Imobiliaria LTDA" at bounding box center [171, 11] width 137 height 14
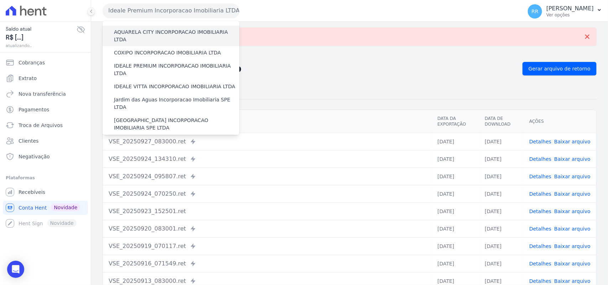
scroll to position [74, 0]
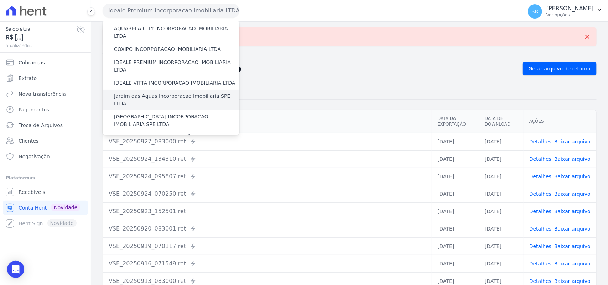
click at [145, 93] on label "Jardim das Aguas Incorporacao Imobiliaria SPE LTDA" at bounding box center [176, 100] width 125 height 15
click at [0, 0] on input "Jardim das Aguas Incorporacao Imobiliaria SPE LTDA" at bounding box center [0, 0] width 0 height 0
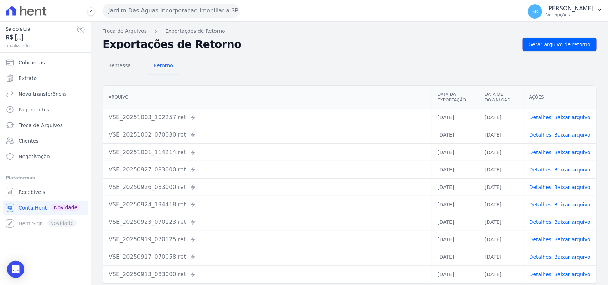
click at [561, 46] on span "Gerar arquivo de retorno" at bounding box center [560, 44] width 62 height 7
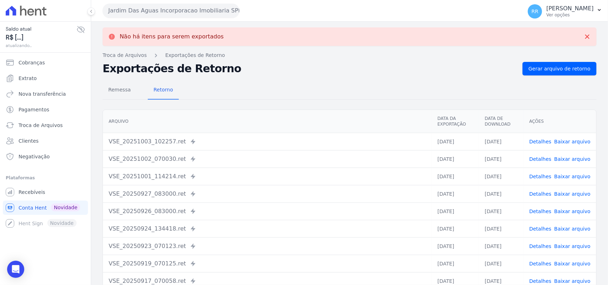
click at [141, 11] on button "Jardim Das Aguas Incorporacao Imobiliaria SPE LTDA" at bounding box center [171, 11] width 137 height 14
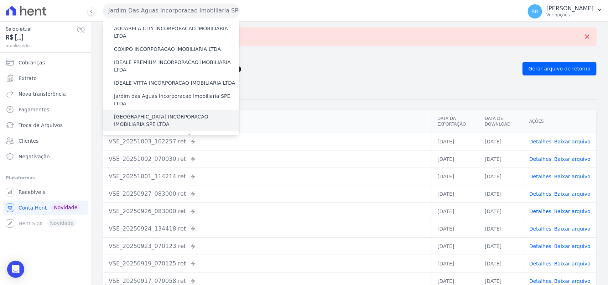
click at [147, 113] on label "[GEOGRAPHIC_DATA] INCORPORACAO IMOBILIARIA SPE LTDA" at bounding box center [176, 120] width 125 height 15
click at [0, 0] on input "[GEOGRAPHIC_DATA] INCORPORACAO IMOBILIARIA SPE LTDA" at bounding box center [0, 0] width 0 height 0
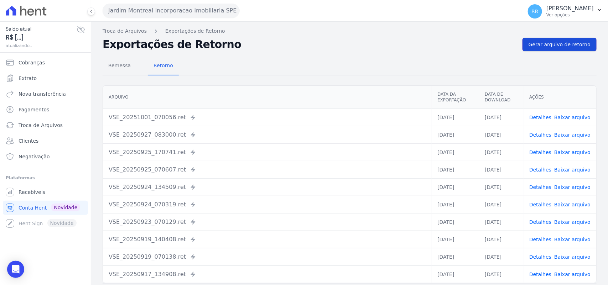
click at [568, 48] on link "Gerar arquivo de retorno" at bounding box center [560, 45] width 74 height 14
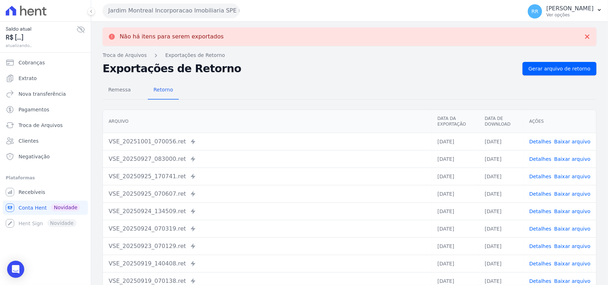
click at [145, 16] on button "Jardim Montreal Incorporacao Imobiliaria SPE LTDA" at bounding box center [171, 11] width 137 height 14
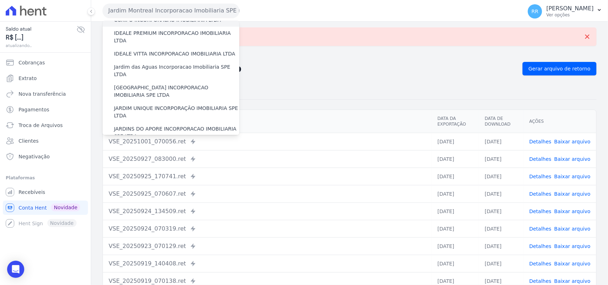
scroll to position [104, 0]
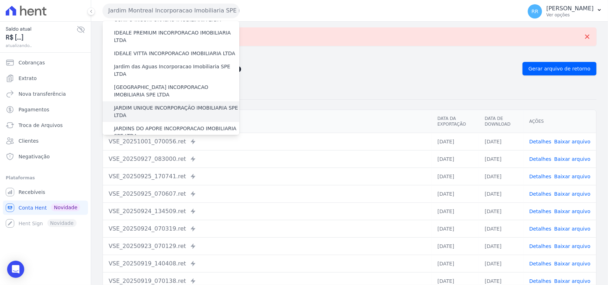
click at [170, 102] on div "JARDIM UNIQUE INCORPORAÇÃO IMOBILIARIA SPE LTDA" at bounding box center [171, 112] width 137 height 21
click at [170, 104] on label "JARDIM UNIQUE INCORPORAÇÃO IMOBILIARIA SPE LTDA" at bounding box center [176, 111] width 125 height 15
click at [0, 0] on input "JARDIM UNIQUE INCORPORAÇÃO IMOBILIARIA SPE LTDA" at bounding box center [0, 0] width 0 height 0
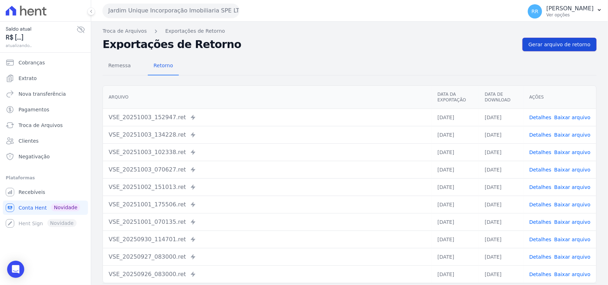
click at [565, 45] on span "Gerar arquivo de retorno" at bounding box center [560, 44] width 62 height 7
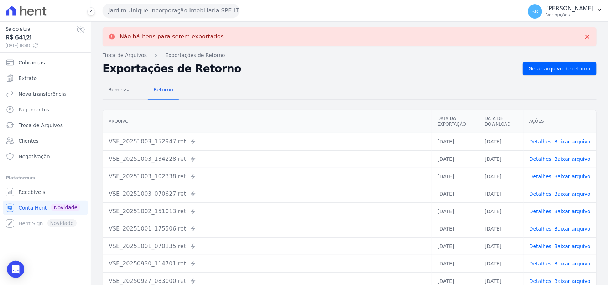
click at [170, 4] on button "Jardim Unique Incorporação Imobiliaria SPE LTDA" at bounding box center [171, 11] width 137 height 14
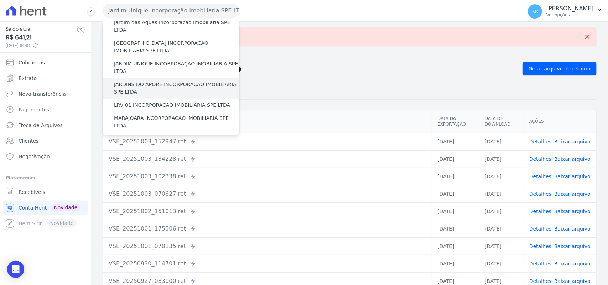
scroll to position [148, 0]
click at [154, 78] on div "JARDINS DO APORE INCORPORACAO IMOBILIARIA SPE LTDA" at bounding box center [171, 88] width 137 height 21
click at [154, 80] on label "JARDINS DO APORE INCORPORACAO IMOBILIARIA SPE LTDA" at bounding box center [176, 87] width 125 height 15
click at [0, 0] on input "JARDINS DO APORE INCORPORACAO IMOBILIARIA SPE LTDA" at bounding box center [0, 0] width 0 height 0
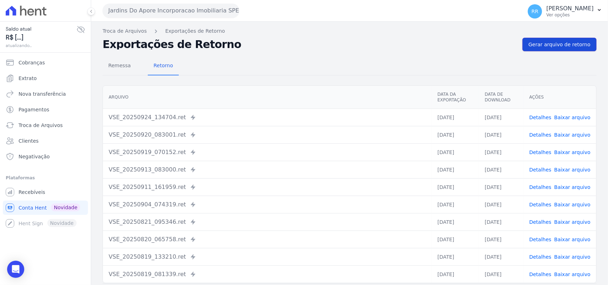
click at [564, 47] on span "Gerar arquivo de retorno" at bounding box center [560, 44] width 62 height 7
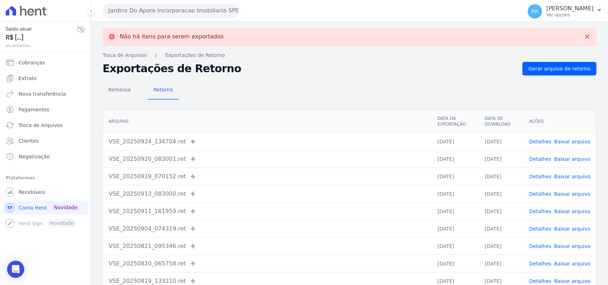
click at [134, 11] on button "Jardins Do Apore Incorporacao Imobiliaria SPE LTDA" at bounding box center [171, 11] width 137 height 14
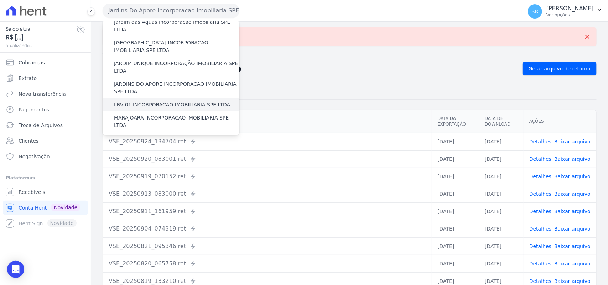
click at [160, 101] on label "LRV 01 INCORPORACAO IMOBILIARIA SPE LTDA" at bounding box center [172, 104] width 116 height 7
click at [0, 0] on input "LRV 01 INCORPORACAO IMOBILIARIA SPE LTDA" at bounding box center [0, 0] width 0 height 0
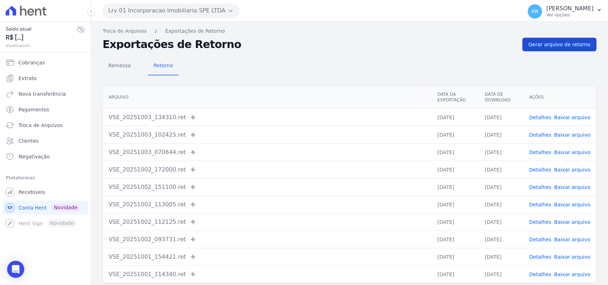
click at [544, 47] on span "Gerar arquivo de retorno" at bounding box center [560, 44] width 62 height 7
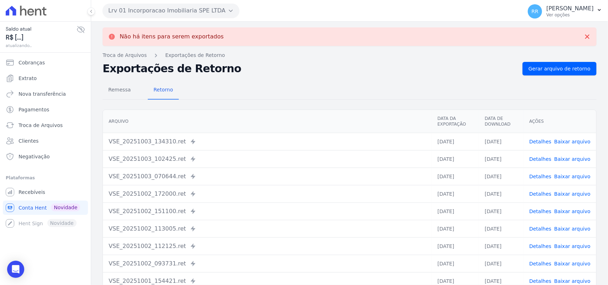
click at [125, 6] on button "Lrv 01 Incorporacao Imobiliaria SPE LTDA" at bounding box center [171, 11] width 137 height 14
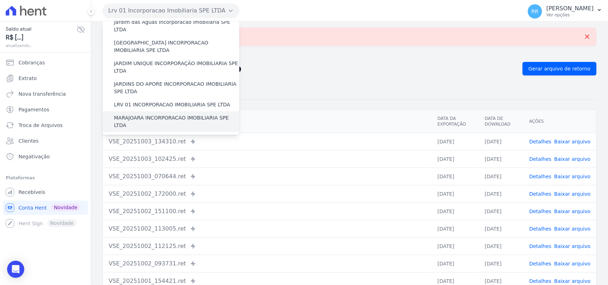
click at [141, 114] on label "MARAJOARA INCORPORACAO IMOBILIARIA SPE LTDA" at bounding box center [176, 121] width 125 height 15
click at [0, 0] on input "MARAJOARA INCORPORACAO IMOBILIARIA SPE LTDA" at bounding box center [0, 0] width 0 height 0
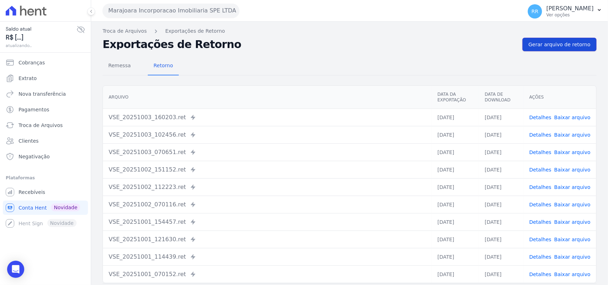
click at [535, 47] on span "Gerar arquivo de retorno" at bounding box center [560, 44] width 62 height 7
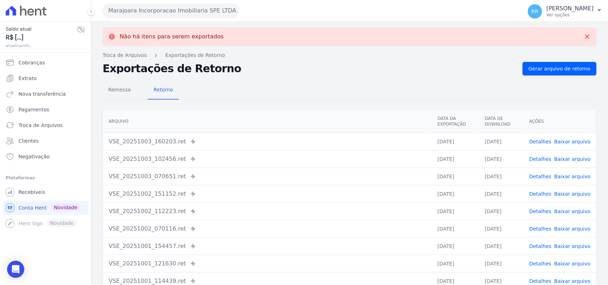
click at [141, 7] on button "Marajoara Incorporacao Imobiliaria SPE LTDA" at bounding box center [171, 11] width 137 height 14
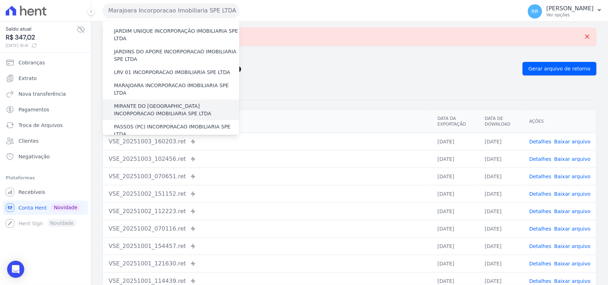
scroll to position [178, 0]
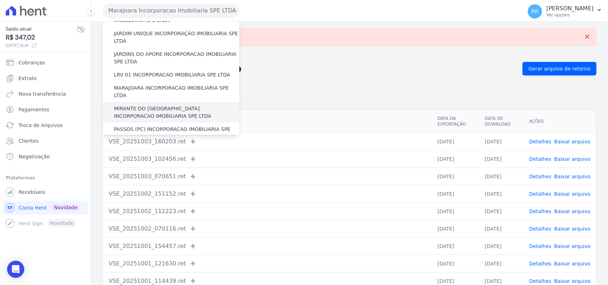
click at [146, 105] on label "MIRANTE DO [GEOGRAPHIC_DATA] INCORPORACAO IMOBILIARIA SPE LTDA" at bounding box center [176, 112] width 125 height 15
click at [0, 0] on input "MIRANTE DO [GEOGRAPHIC_DATA] INCORPORACAO IMOBILIARIA SPE LTDA" at bounding box center [0, 0] width 0 height 0
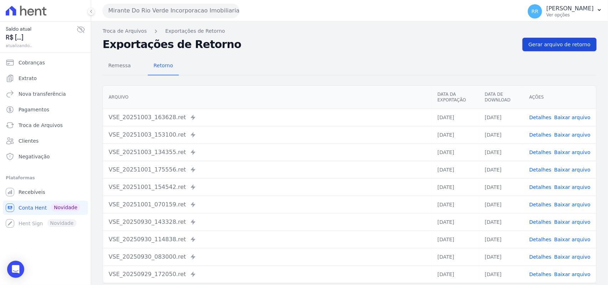
click at [561, 40] on link "Gerar arquivo de retorno" at bounding box center [560, 45] width 74 height 14
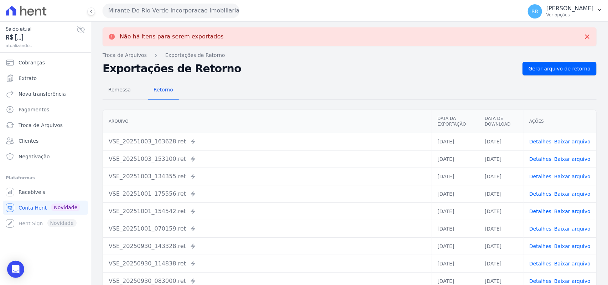
click at [157, 11] on button "Mirante Do Rio Verde Incorporacao Imobiliaria SPE LTDA" at bounding box center [171, 11] width 137 height 14
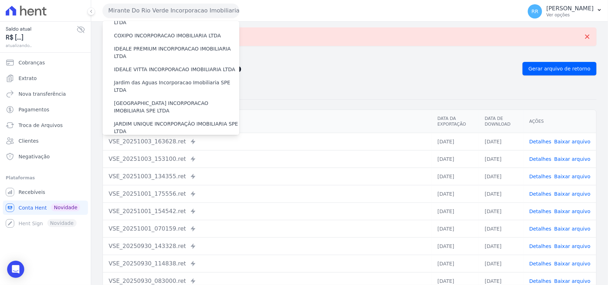
scroll to position [208, 0]
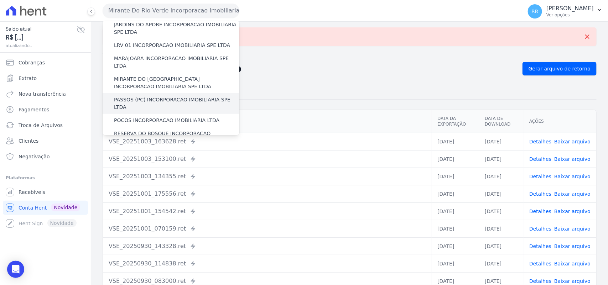
click at [156, 96] on label "PASSOS (PC) INCORPORACAO IMOBILIARIA SPE LTDA" at bounding box center [176, 103] width 125 height 15
click at [0, 0] on input "PASSOS (PC) INCORPORACAO IMOBILIARIA SPE LTDA" at bounding box center [0, 0] width 0 height 0
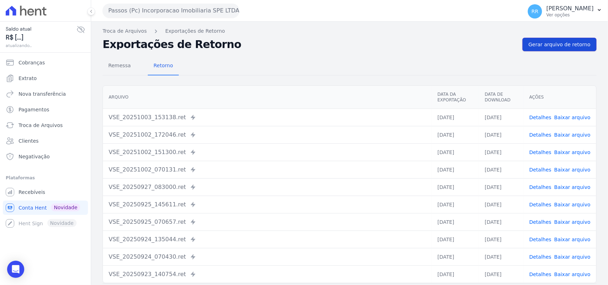
click at [544, 43] on span "Gerar arquivo de retorno" at bounding box center [560, 44] width 62 height 7
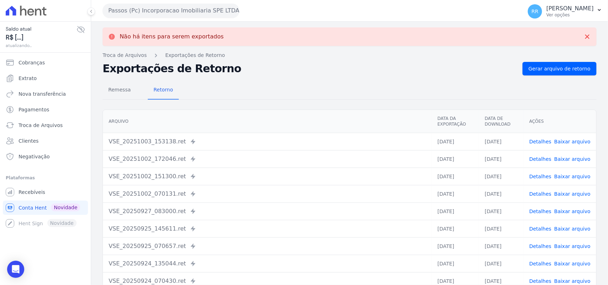
drag, startPoint x: 128, startPoint y: 12, endPoint x: 173, endPoint y: 93, distance: 92.5
click at [134, 12] on button "Passos (Pc) Incorporacao Imobiliaria SPE LTDA" at bounding box center [171, 11] width 137 height 14
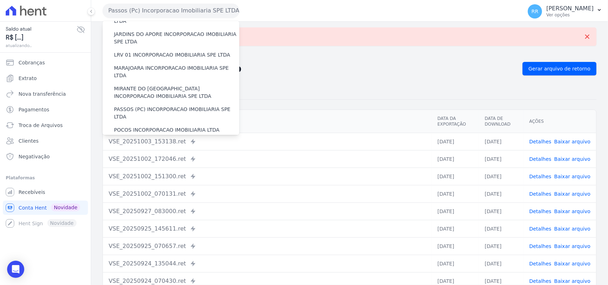
scroll to position [252, 0]
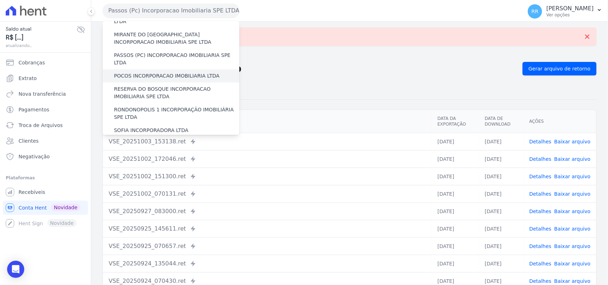
click at [147, 69] on div "POCOS INCORPORACAO IMOBILIARIA LTDA" at bounding box center [171, 75] width 137 height 13
click at [149, 72] on label "POCOS INCORPORACAO IMOBILIARIA LTDA" at bounding box center [166, 75] width 105 height 7
click at [0, 0] on input "POCOS INCORPORACAO IMOBILIARIA LTDA" at bounding box center [0, 0] width 0 height 0
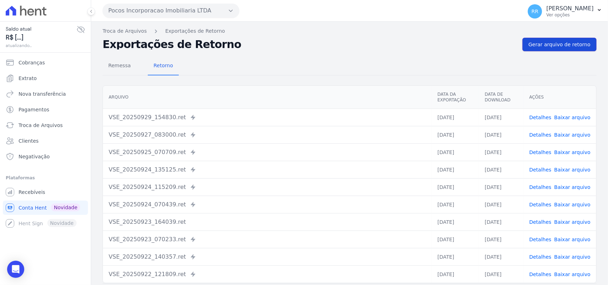
click at [565, 45] on span "Gerar arquivo de retorno" at bounding box center [560, 44] width 62 height 7
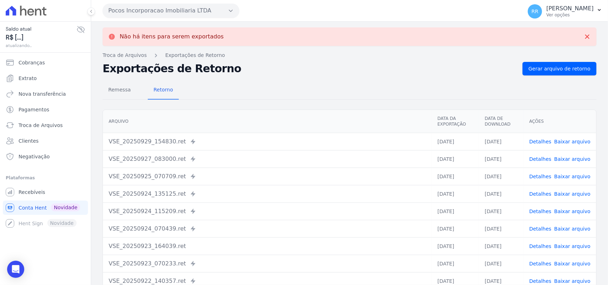
click at [136, 8] on button "Pocos Incorporacao Imobiliaria LTDA" at bounding box center [171, 11] width 137 height 14
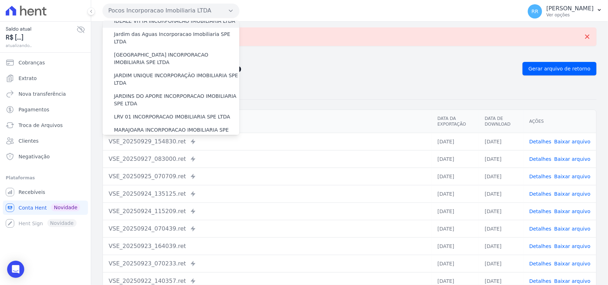
scroll to position [223, 0]
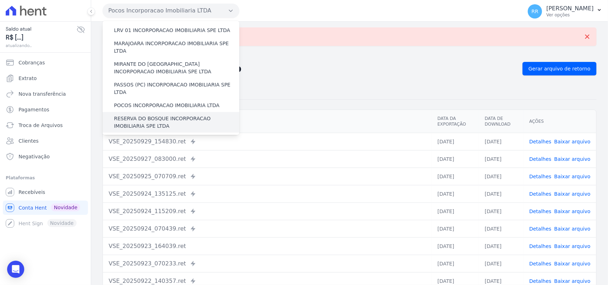
click at [130, 115] on label "RESERVA DO BOSQUE INCORPORACAO IMOBILIARIA SPE LTDA" at bounding box center [176, 122] width 125 height 15
click at [0, 0] on input "RESERVA DO BOSQUE INCORPORACAO IMOBILIARIA SPE LTDA" at bounding box center [0, 0] width 0 height 0
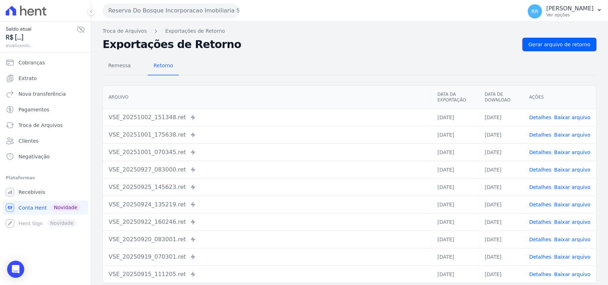
click at [559, 46] on span "Gerar arquivo de retorno" at bounding box center [560, 44] width 62 height 7
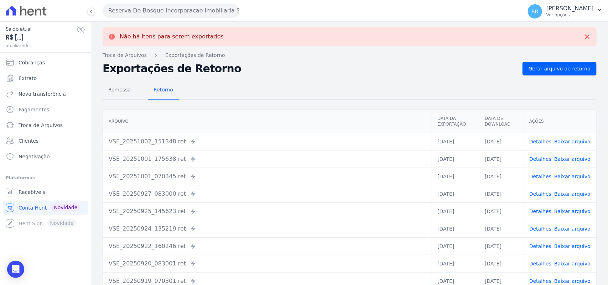
click at [158, 10] on button "Reserva Do Bosque Incorporacao Imobiliaria SPE LTDA" at bounding box center [171, 11] width 137 height 14
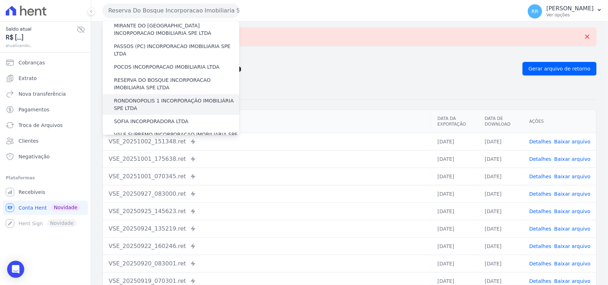
scroll to position [267, 0]
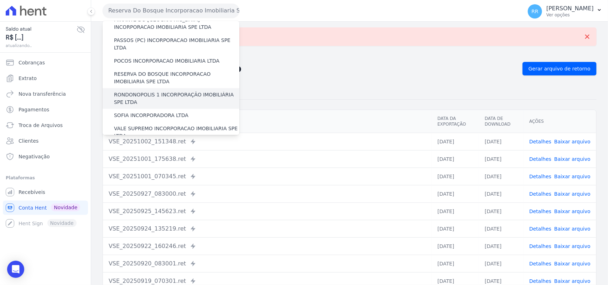
click at [154, 91] on label "RONDONOPOLIS 1 INCORPORAÇÃO IMOBILIÁRIA SPE LTDA" at bounding box center [176, 98] width 125 height 15
click at [0, 0] on input "RONDONOPOLIS 1 INCORPORAÇÃO IMOBILIÁRIA SPE LTDA" at bounding box center [0, 0] width 0 height 0
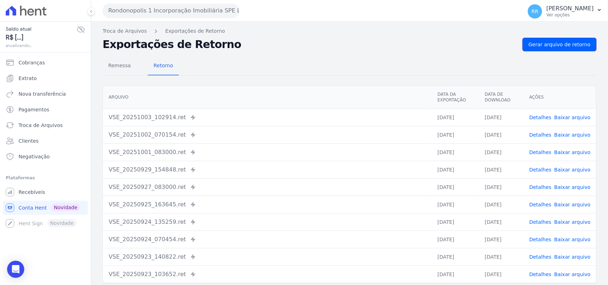
click at [560, 45] on span "Gerar arquivo de retorno" at bounding box center [560, 44] width 62 height 7
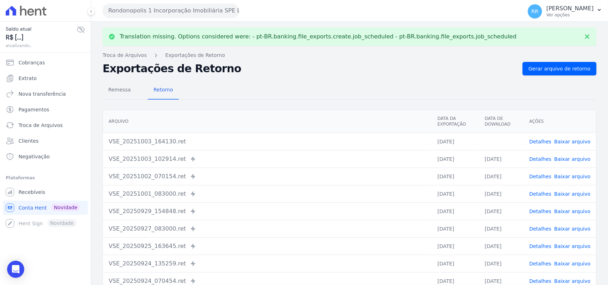
click at [572, 140] on link "Baixar arquivo" at bounding box center [572, 142] width 36 height 6
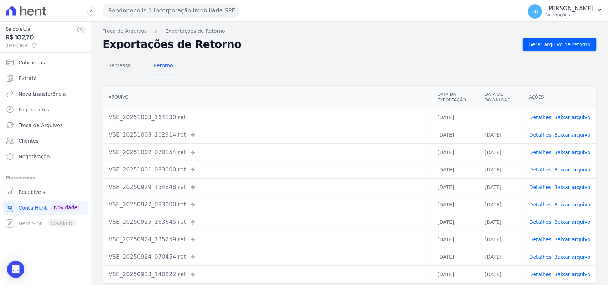
drag, startPoint x: 362, startPoint y: 54, endPoint x: 275, endPoint y: 47, distance: 87.9
click at [362, 54] on div "Remessa Retorno [GEOGRAPHIC_DATA] Data da Exportação Data de Download Ações VSE…" at bounding box center [350, 180] width 494 height 258
click at [158, 16] on button "Rondonopolis 1 Incorporação Imobiliária SPE LTDA" at bounding box center [171, 11] width 137 height 14
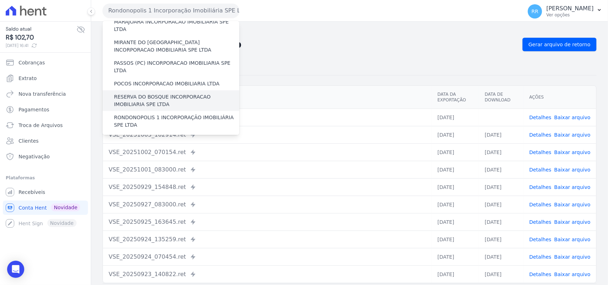
scroll to position [252, 0]
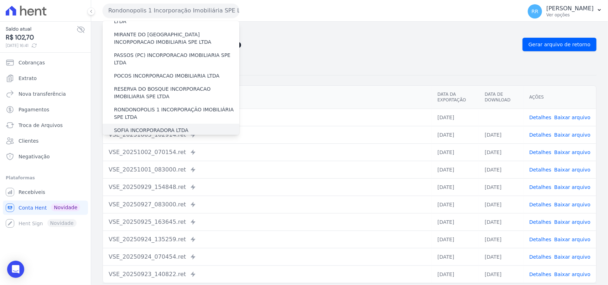
click at [151, 127] on label "SOFIA INCORPORADORA LTDA" at bounding box center [151, 130] width 74 height 7
click at [0, 0] on input "SOFIA INCORPORADORA LTDA" at bounding box center [0, 0] width 0 height 0
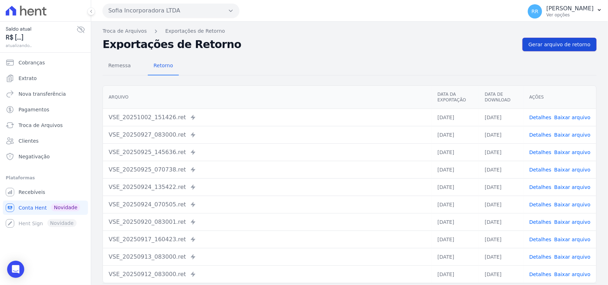
click at [546, 40] on link "Gerar arquivo de retorno" at bounding box center [560, 45] width 74 height 14
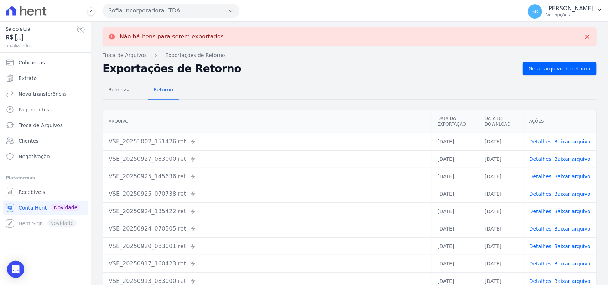
click at [145, 12] on button "Sofia Incorporadora LTDA" at bounding box center [171, 11] width 137 height 14
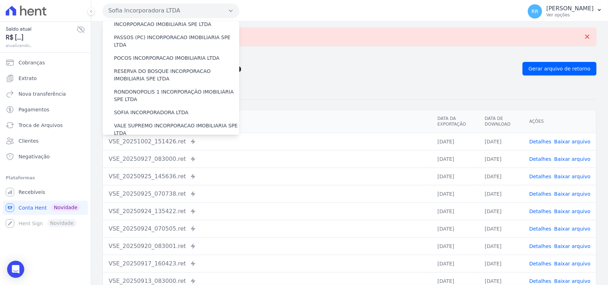
scroll to position [325, 0]
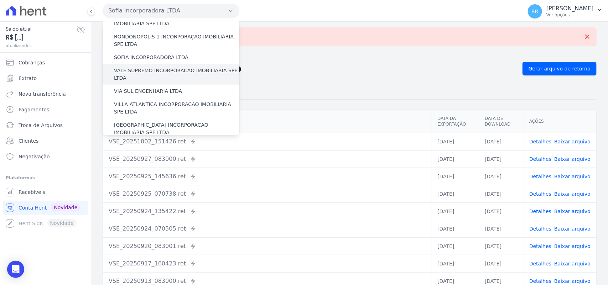
click at [142, 67] on label "VALE SUPREMO INCORPORACAO IMOBILIARIA SPE LTDA" at bounding box center [176, 74] width 125 height 15
click at [0, 0] on input "VALE SUPREMO INCORPORACAO IMOBILIARIA SPE LTDA" at bounding box center [0, 0] width 0 height 0
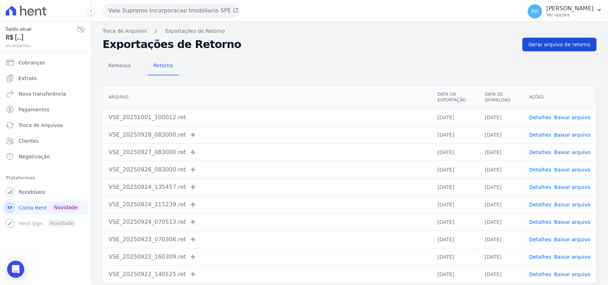
click at [560, 45] on span "Gerar arquivo de retorno" at bounding box center [560, 44] width 62 height 7
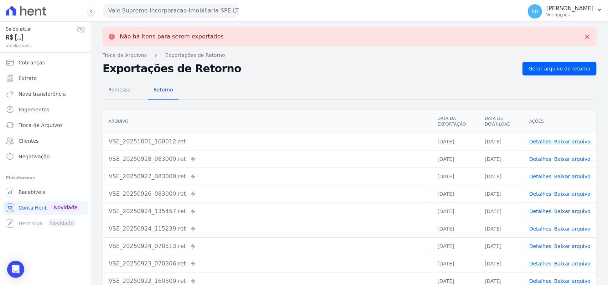
click at [147, 8] on button "Vale Supremo Incorporacao Imobiliaria SPE LTDA" at bounding box center [171, 11] width 137 height 14
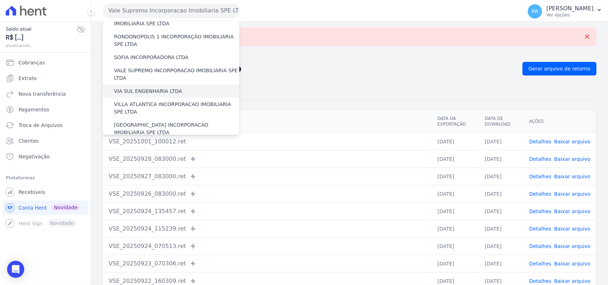
click at [150, 88] on label "VIA SUL ENGENHARIA LTDA" at bounding box center [148, 91] width 68 height 7
click at [0, 0] on input "VIA SUL ENGENHARIA LTDA" at bounding box center [0, 0] width 0 height 0
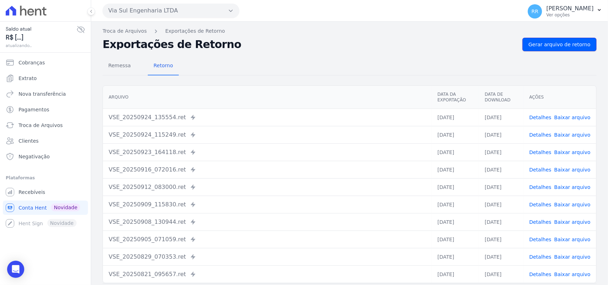
click at [556, 46] on span "Gerar arquivo de retorno" at bounding box center [560, 44] width 62 height 7
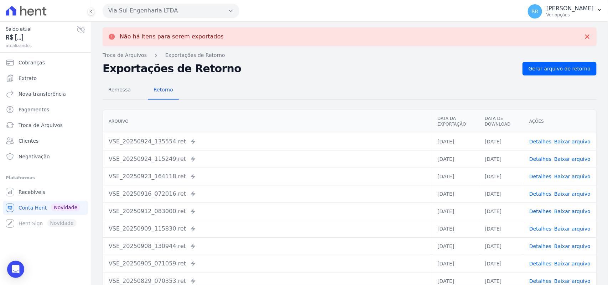
click at [123, 7] on button "Via Sul Engenharia LTDA" at bounding box center [171, 11] width 137 height 14
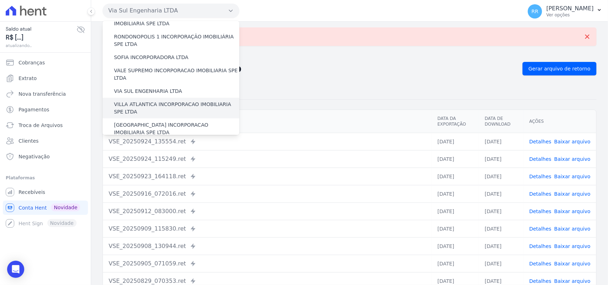
click at [150, 101] on label "VILLA ATLANTICA INCORPORACAO IMOBILIARIA SPE LTDA" at bounding box center [176, 108] width 125 height 15
click at [0, 0] on input "VILLA ATLANTICA INCORPORACAO IMOBILIARIA SPE LTDA" at bounding box center [0, 0] width 0 height 0
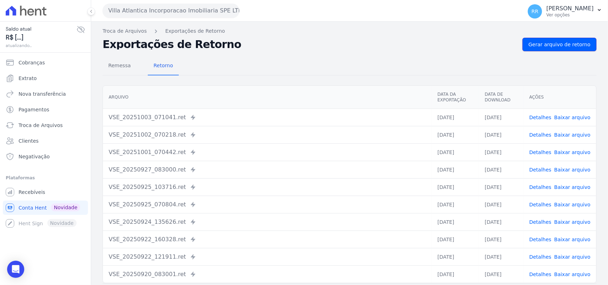
click at [556, 45] on span "Gerar arquivo de retorno" at bounding box center [560, 44] width 62 height 7
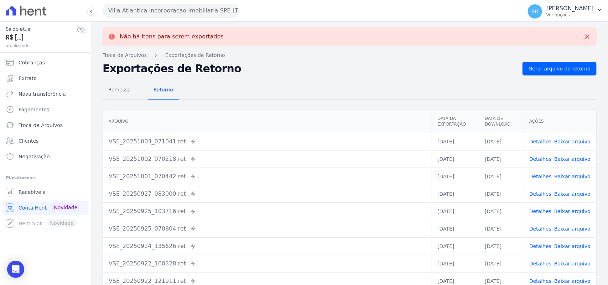
click at [147, 9] on button "Villa Atlantica Incorporacao Imobiliaria SPE LTDA" at bounding box center [171, 11] width 137 height 14
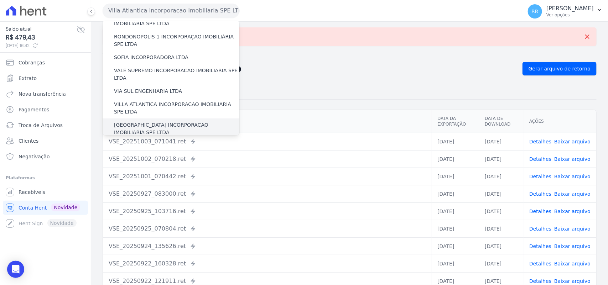
click at [151, 121] on label "[GEOGRAPHIC_DATA] INCORPORACAO IMOBILIARIA SPE LTDA" at bounding box center [176, 128] width 125 height 15
click at [0, 0] on input "[GEOGRAPHIC_DATA] INCORPORACAO IMOBILIARIA SPE LTDA" at bounding box center [0, 0] width 0 height 0
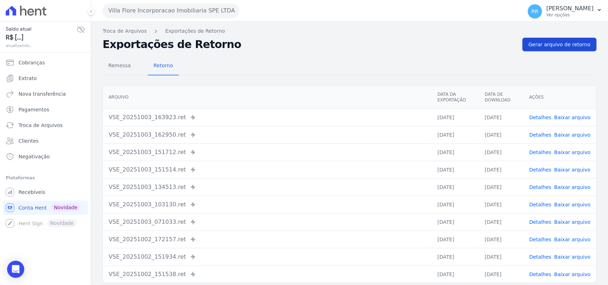
click at [560, 40] on link "Gerar arquivo de retorno" at bounding box center [560, 45] width 74 height 14
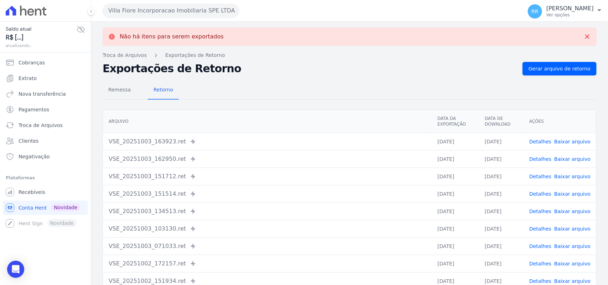
drag, startPoint x: 151, startPoint y: 16, endPoint x: 138, endPoint y: 10, distance: 15.0
click at [138, 10] on button "Villa Fiore Incorporacao Imobiliaria SPE LTDA" at bounding box center [171, 11] width 137 height 14
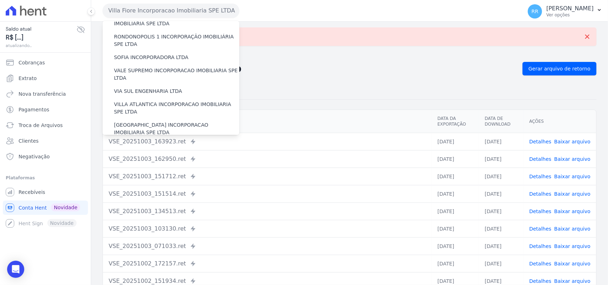
click at [147, 142] on label "VILLA TROPICAL INCORPORAÇÃO IMOBILIÁRIA SPE LTDA" at bounding box center [176, 149] width 125 height 15
click at [0, 0] on input "VILLA TROPICAL INCORPORAÇÃO IMOBILIÁRIA SPE LTDA" at bounding box center [0, 0] width 0 height 0
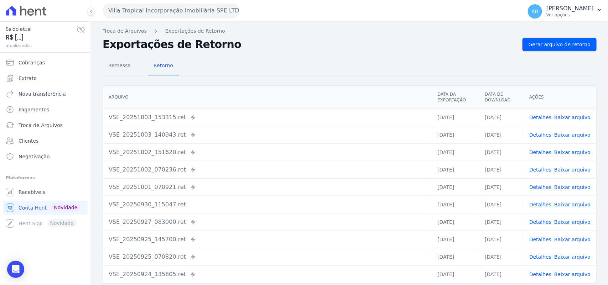
click at [558, 40] on link "Gerar arquivo de retorno" at bounding box center [560, 45] width 74 height 14
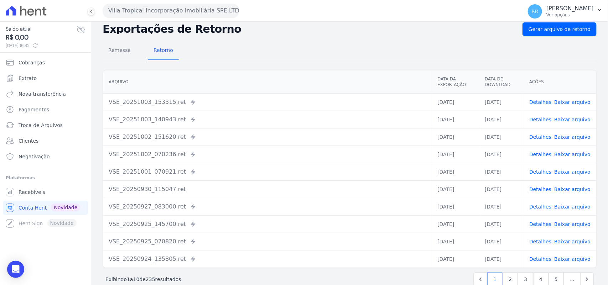
scroll to position [30, 0]
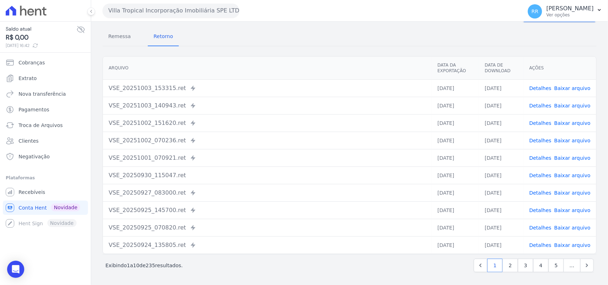
click at [537, 85] on link "Detalhes" at bounding box center [540, 88] width 22 height 6
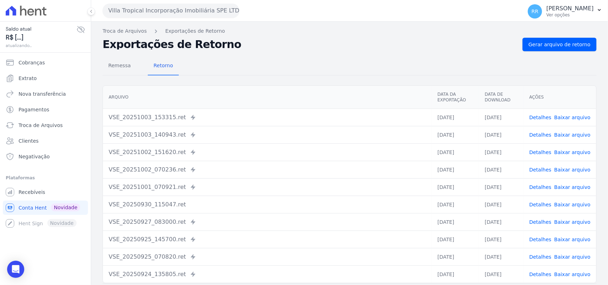
click at [248, 118] on div "VSE_20251003_153315.ret Enviado para Nexxera em: [DATE] 15:33" at bounding box center [267, 117] width 317 height 9
